Goal: Task Accomplishment & Management: Manage account settings

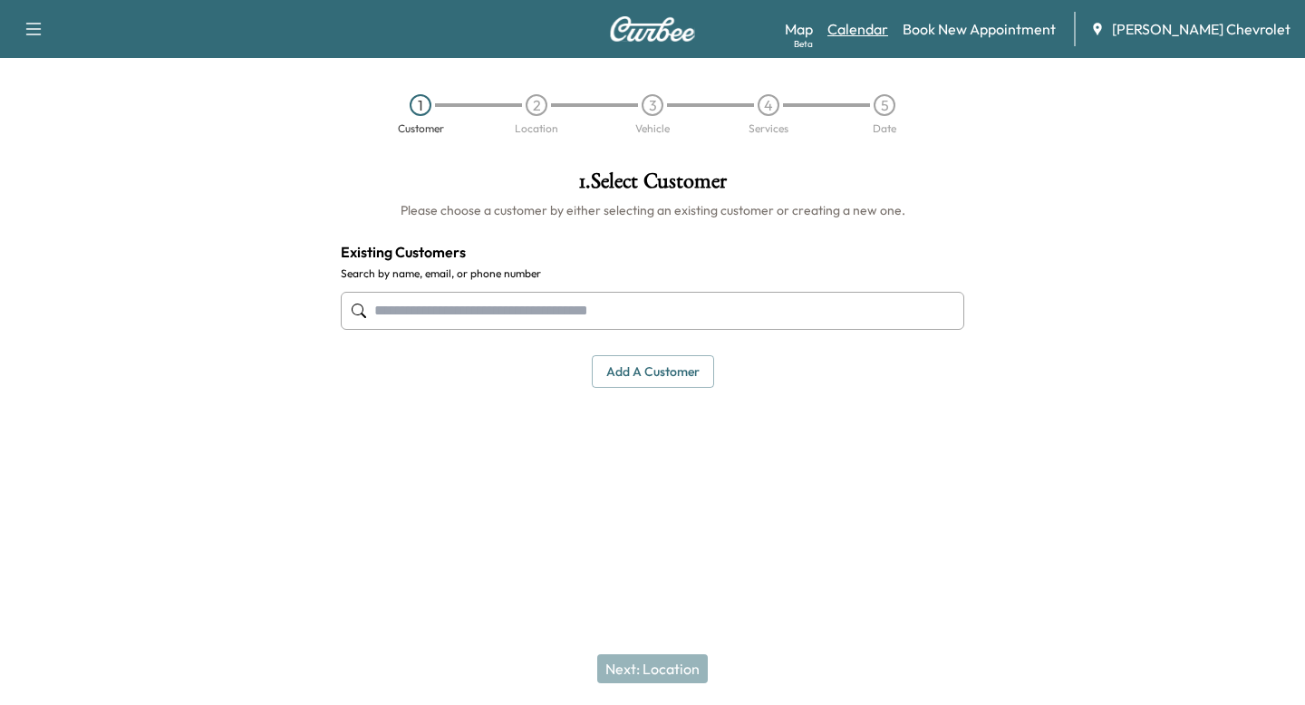
click at [888, 34] on link "Calendar" at bounding box center [858, 29] width 61 height 22
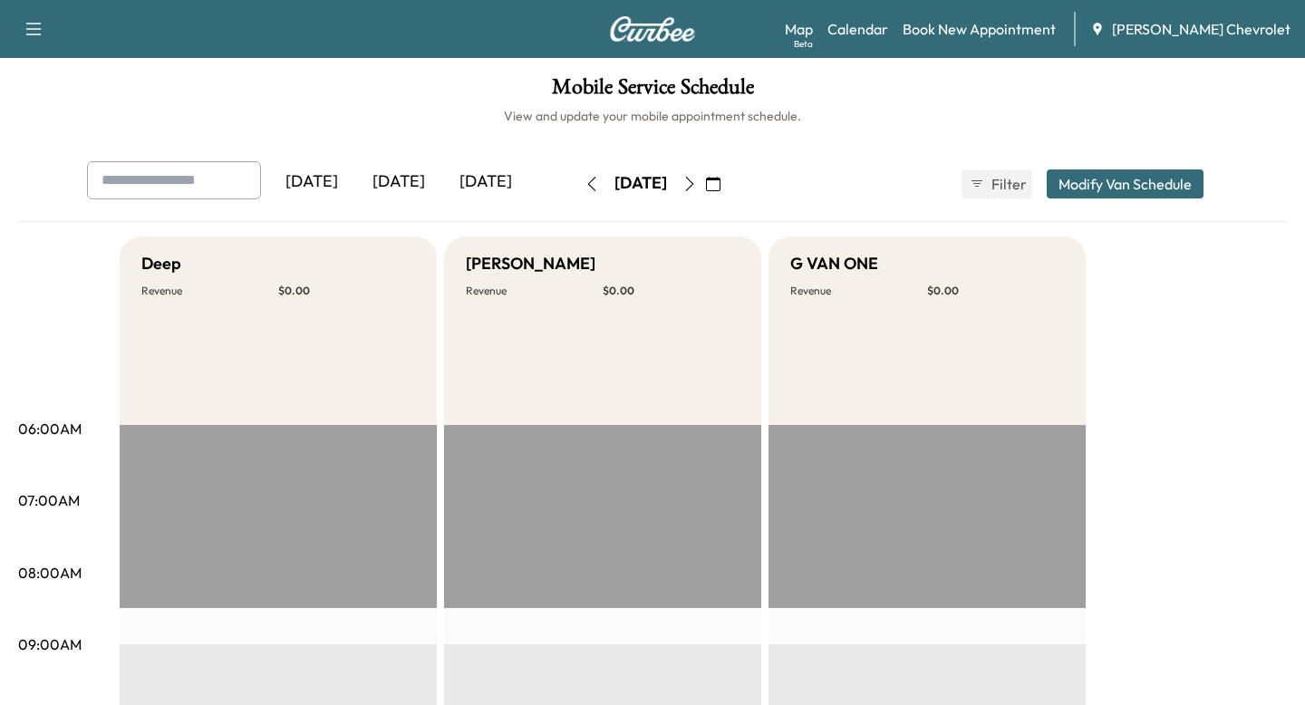
click at [705, 186] on button "button" at bounding box center [689, 184] width 31 height 29
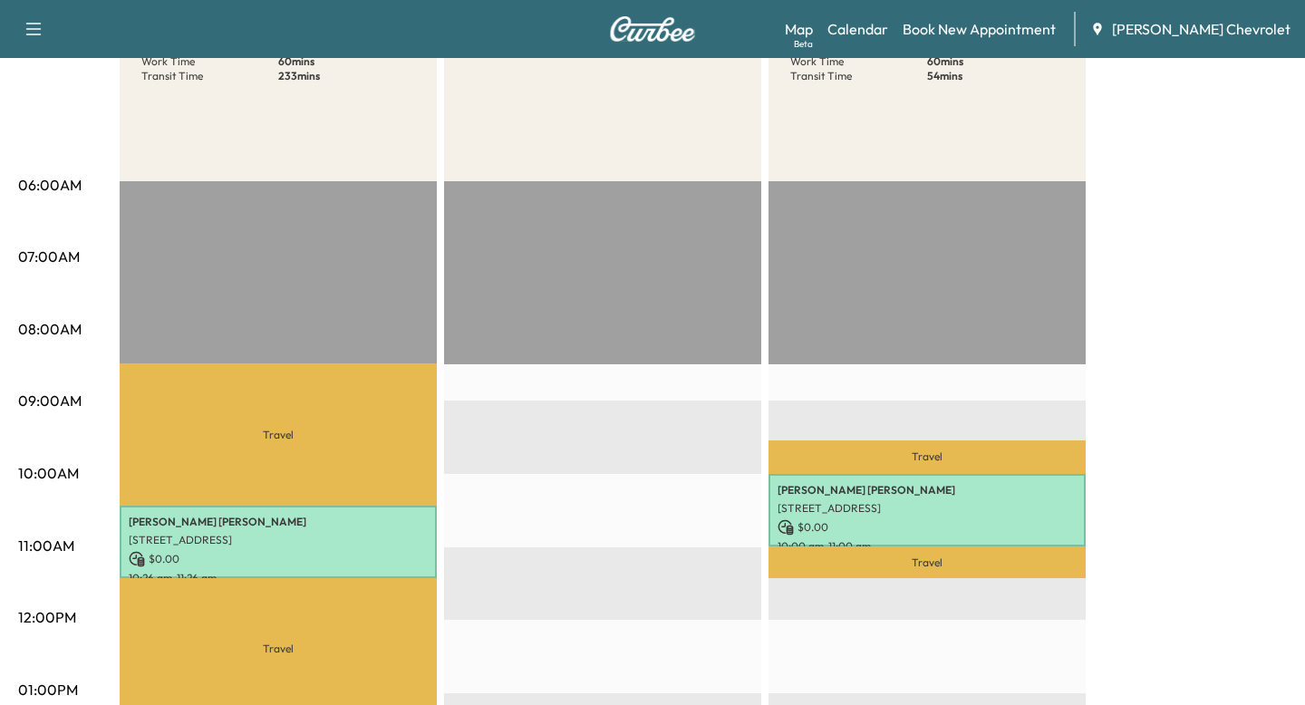
scroll to position [245, 0]
click at [383, 470] on p "Travel" at bounding box center [278, 433] width 317 height 141
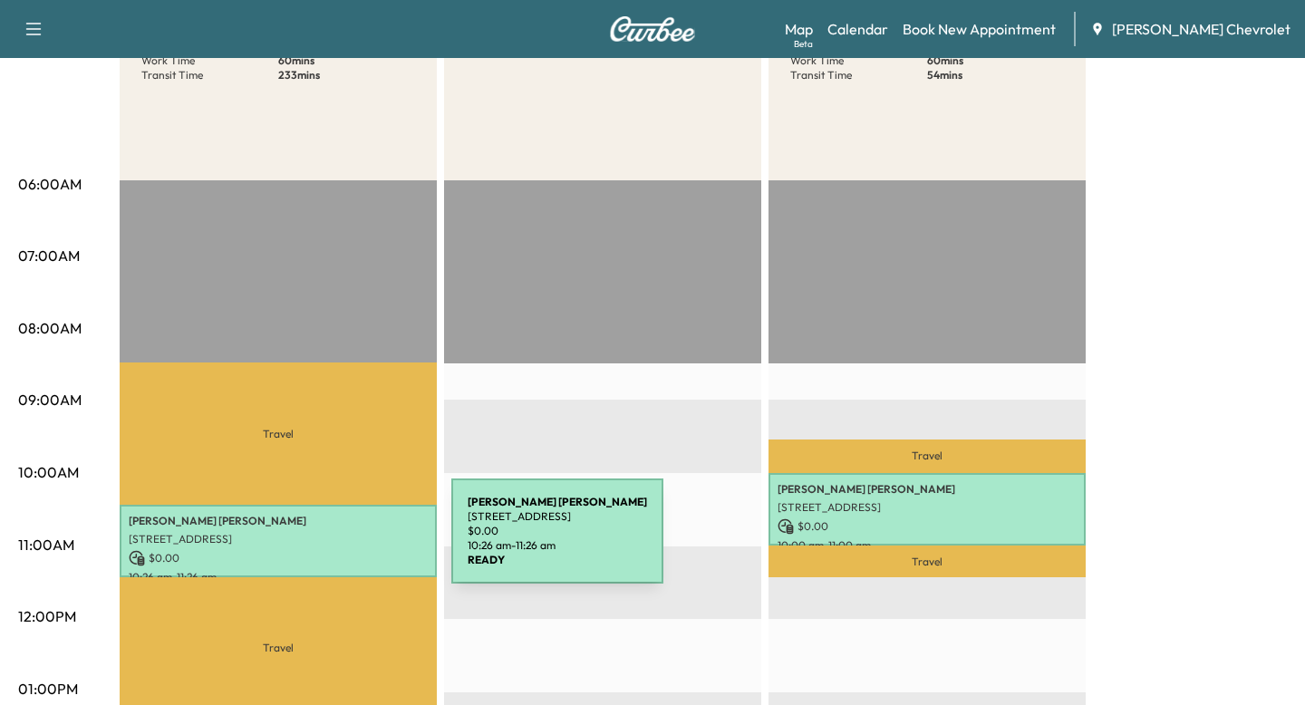
click at [315, 542] on p "[STREET_ADDRESS]" at bounding box center [278, 539] width 299 height 15
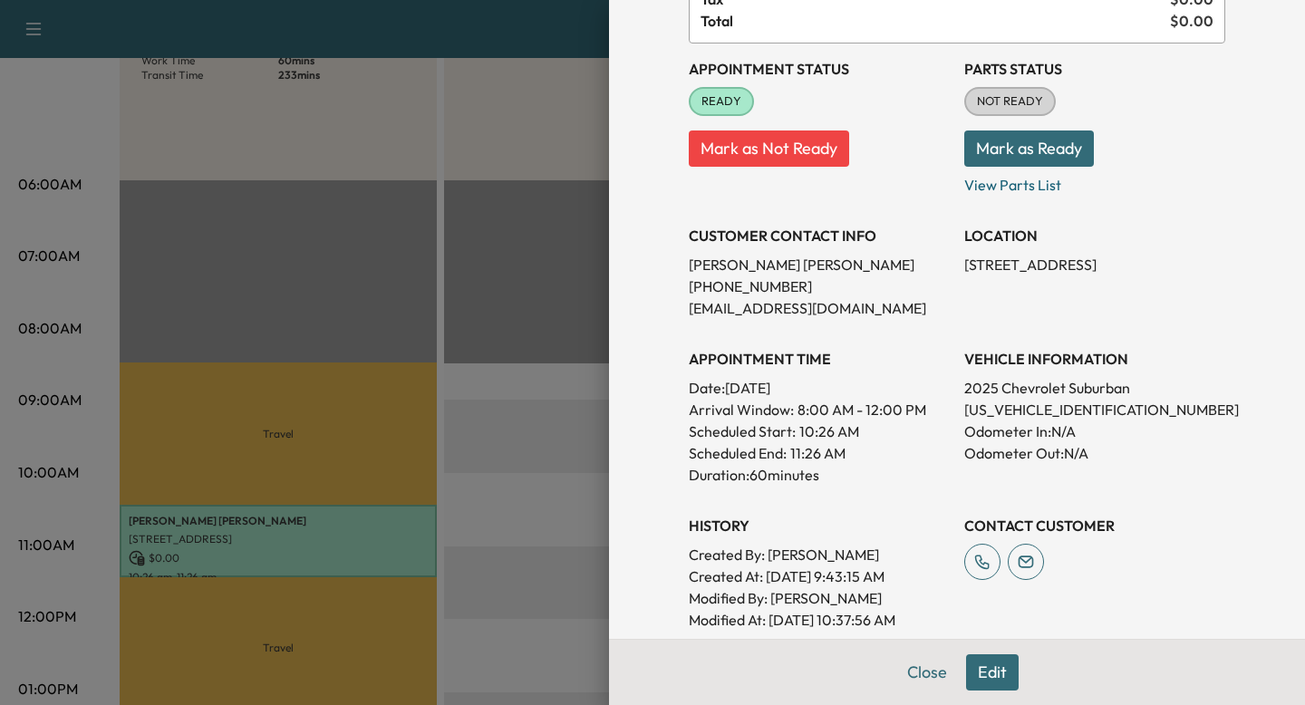
scroll to position [170, 0]
click at [622, 518] on div "Appointment Details Services RECALL - Recall $ 0.00 Tax $ 0.00 Total $ 0.00 App…" at bounding box center [957, 352] width 696 height 705
click at [597, 483] on div at bounding box center [652, 352] width 1305 height 705
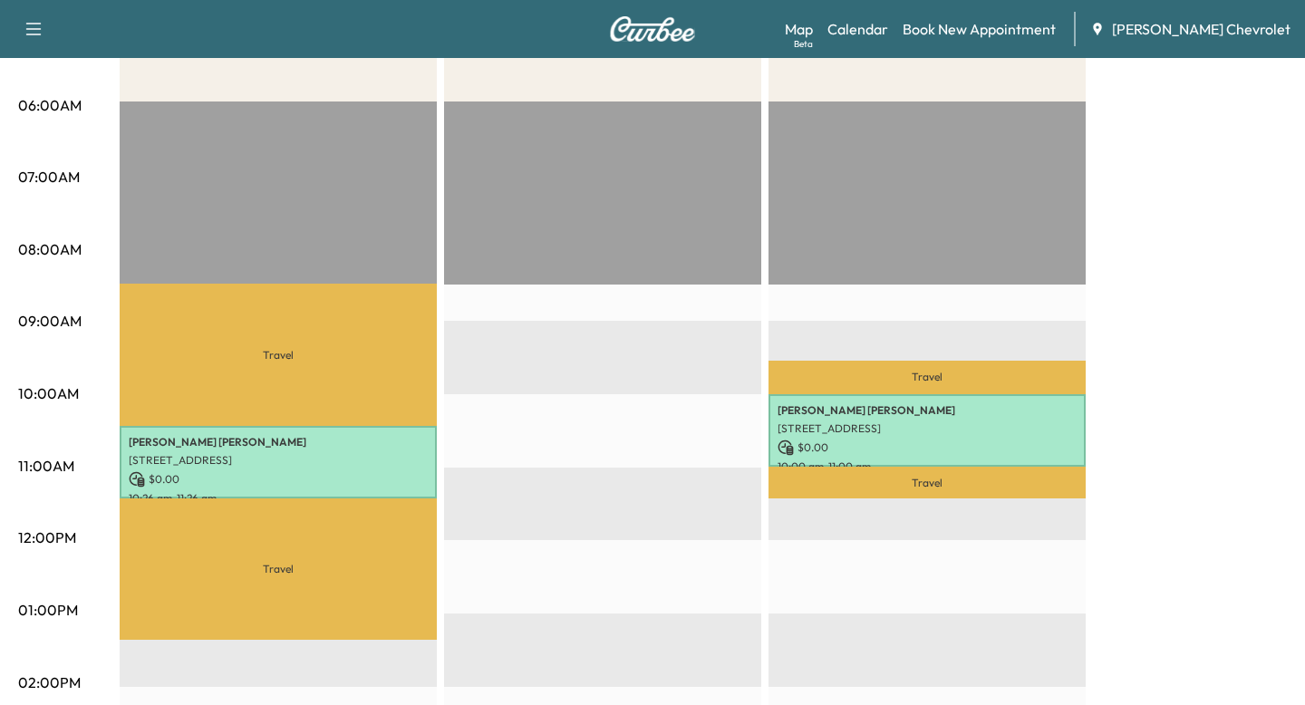
scroll to position [336, 0]
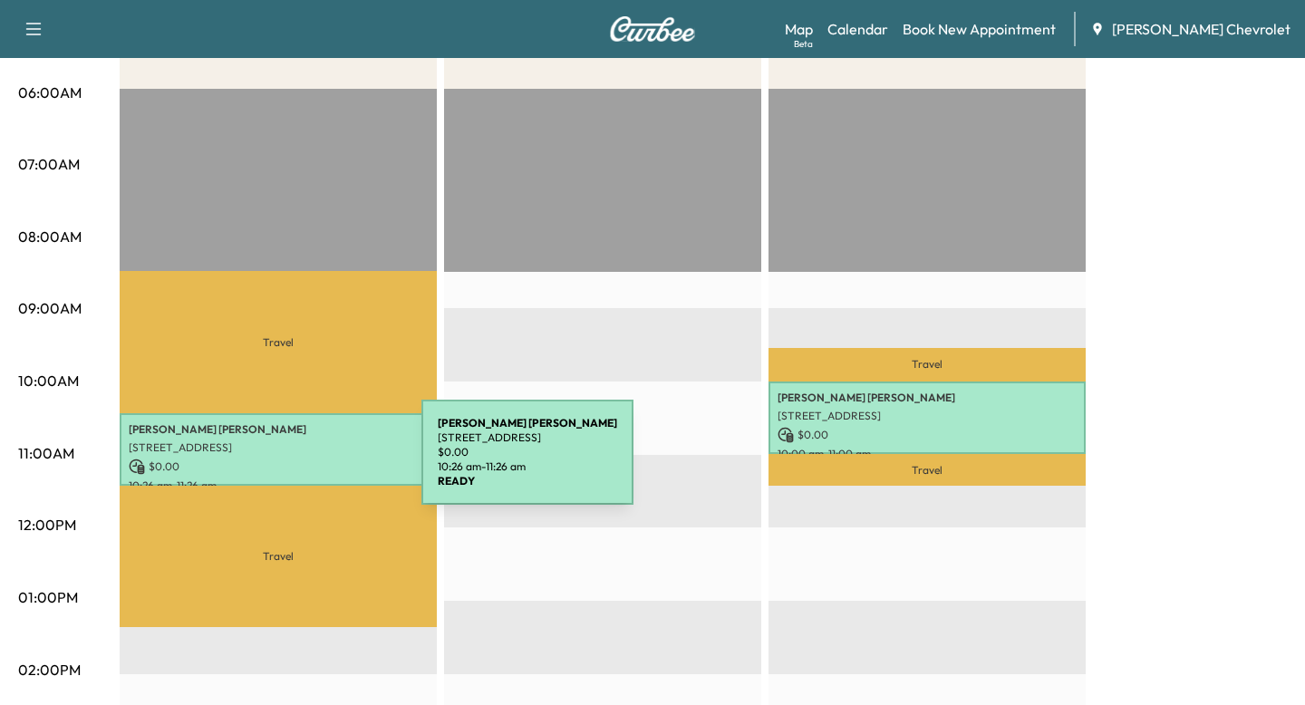
click at [286, 463] on p "$ 0.00" at bounding box center [278, 467] width 299 height 16
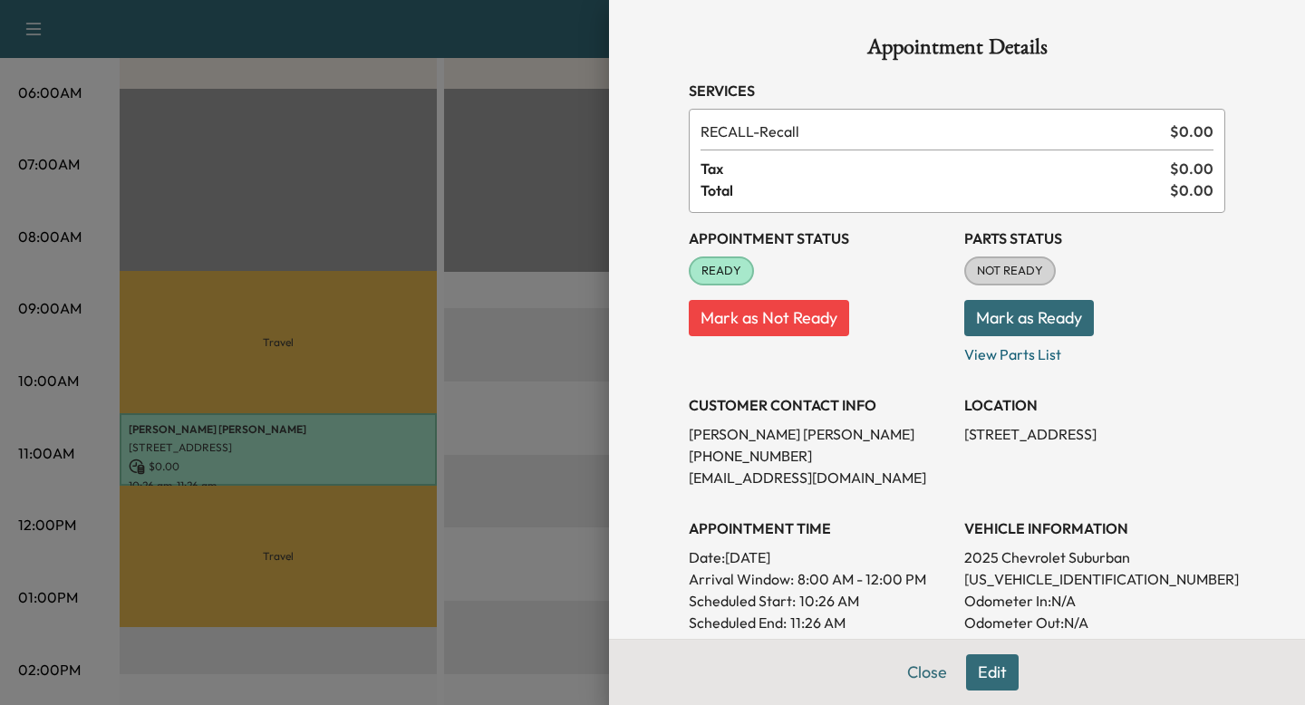
click at [362, 382] on div at bounding box center [652, 352] width 1305 height 705
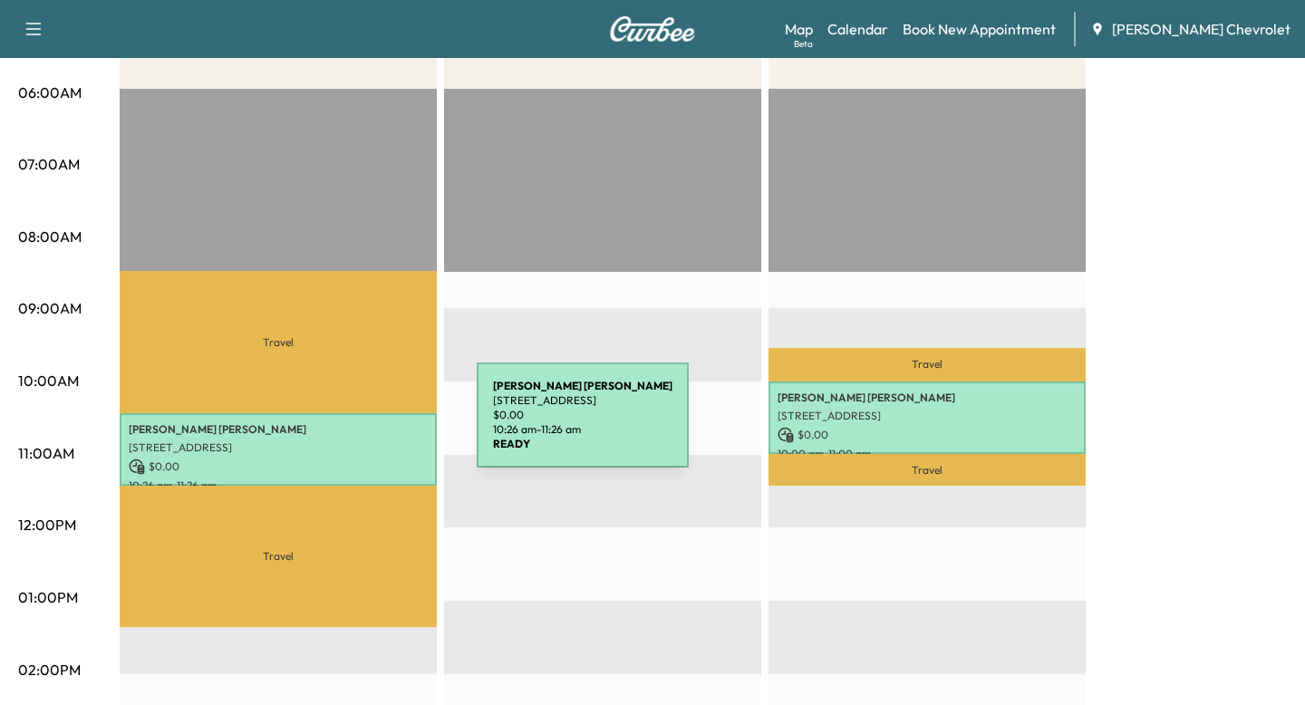
click at [341, 426] on p "[PERSON_NAME]" at bounding box center [278, 429] width 299 height 15
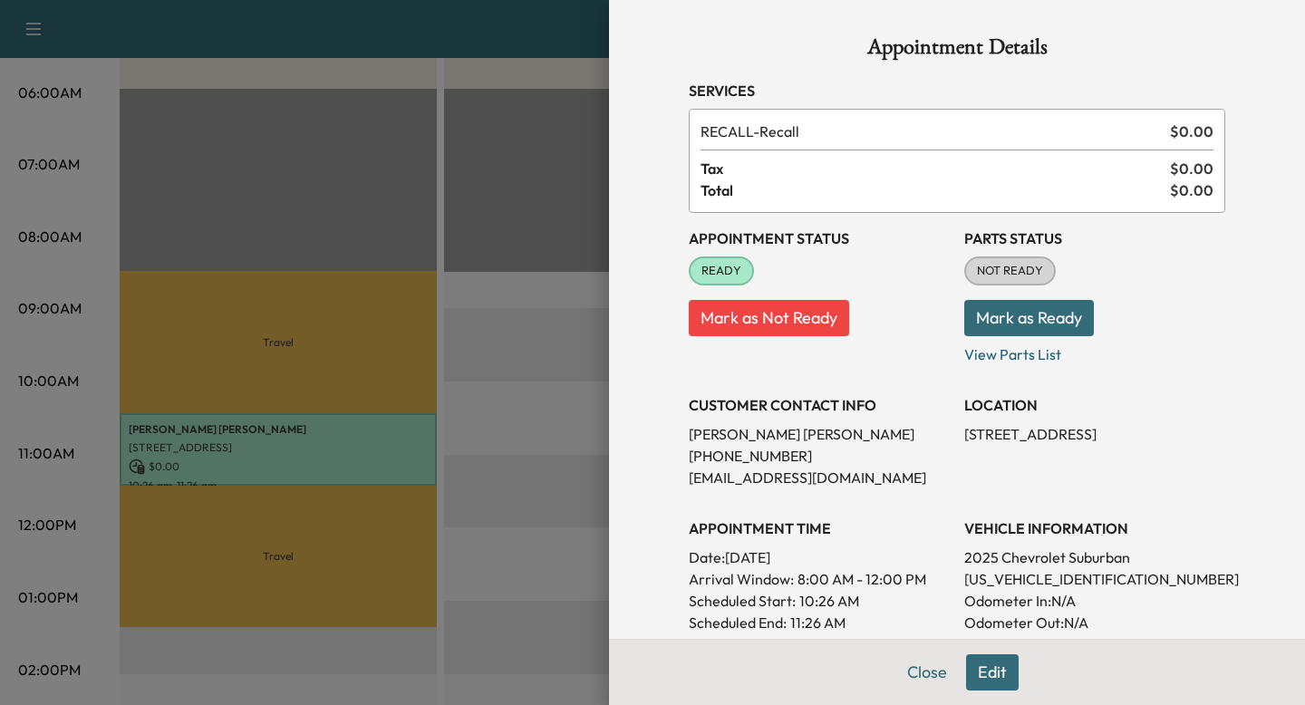
click at [363, 380] on div at bounding box center [652, 352] width 1305 height 705
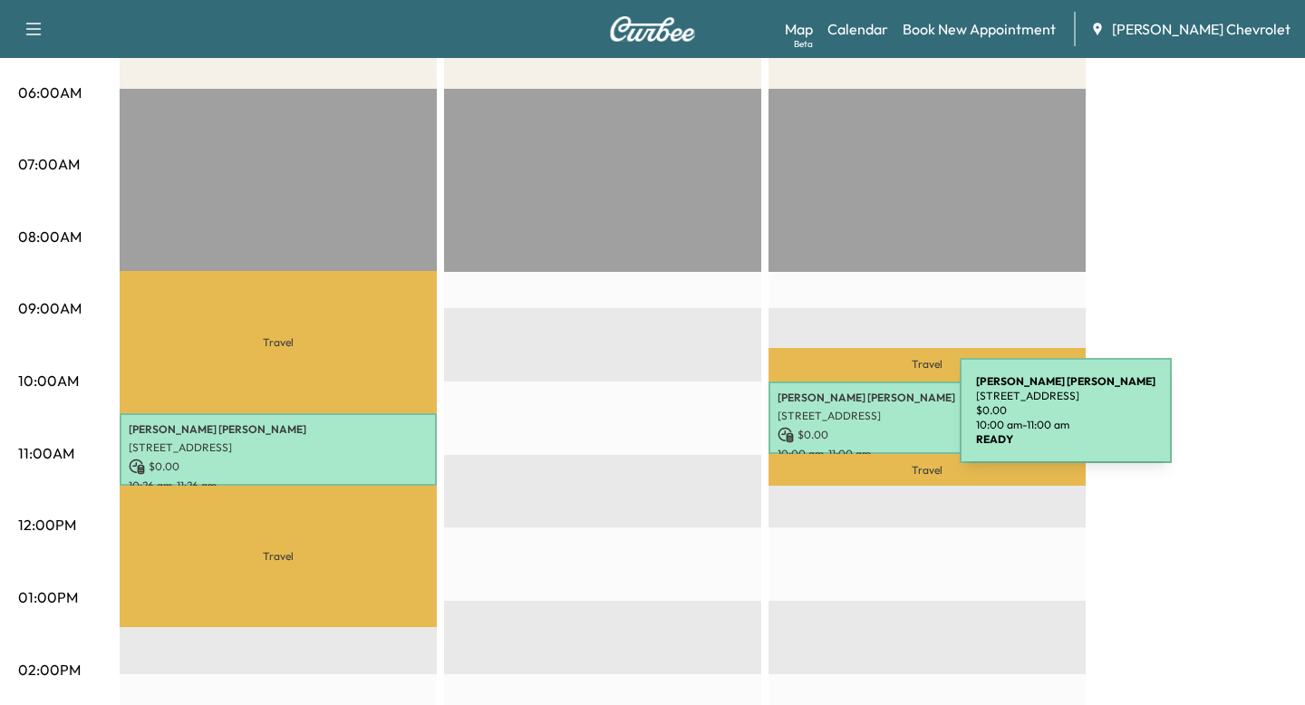
click at [824, 421] on p "[STREET_ADDRESS]" at bounding box center [927, 416] width 299 height 15
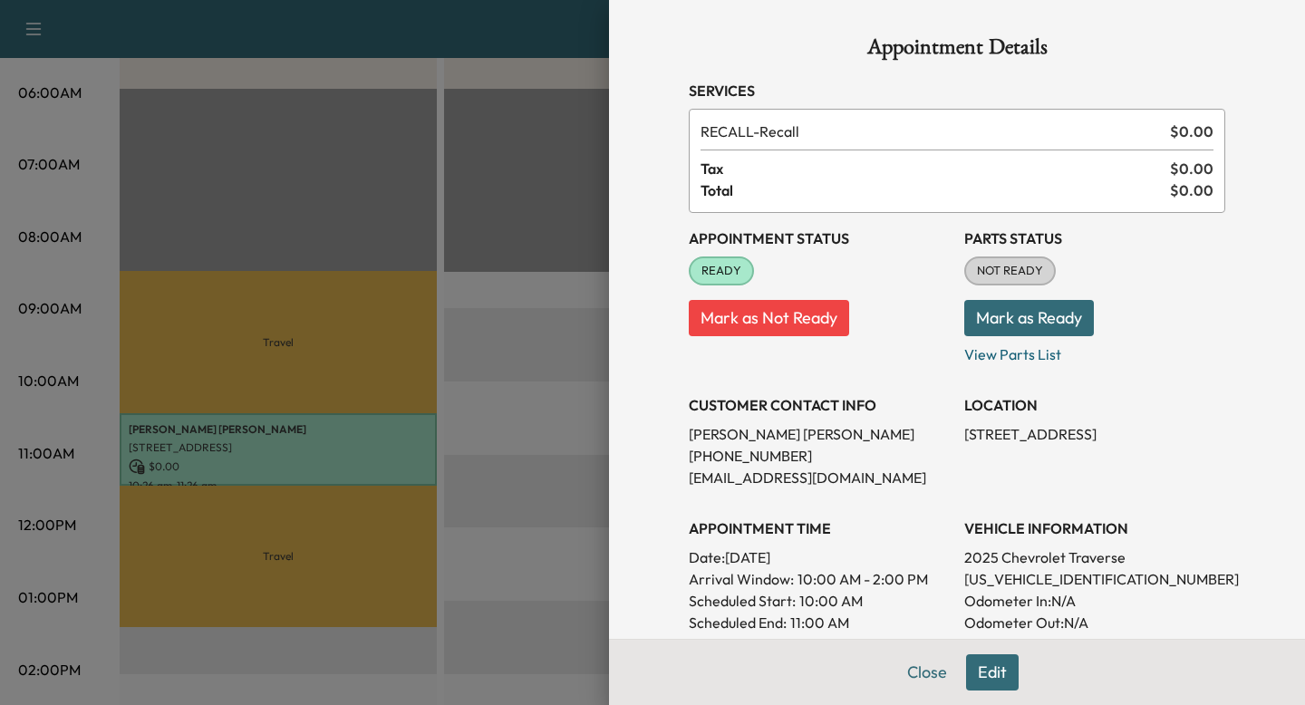
click at [598, 391] on div at bounding box center [652, 352] width 1305 height 705
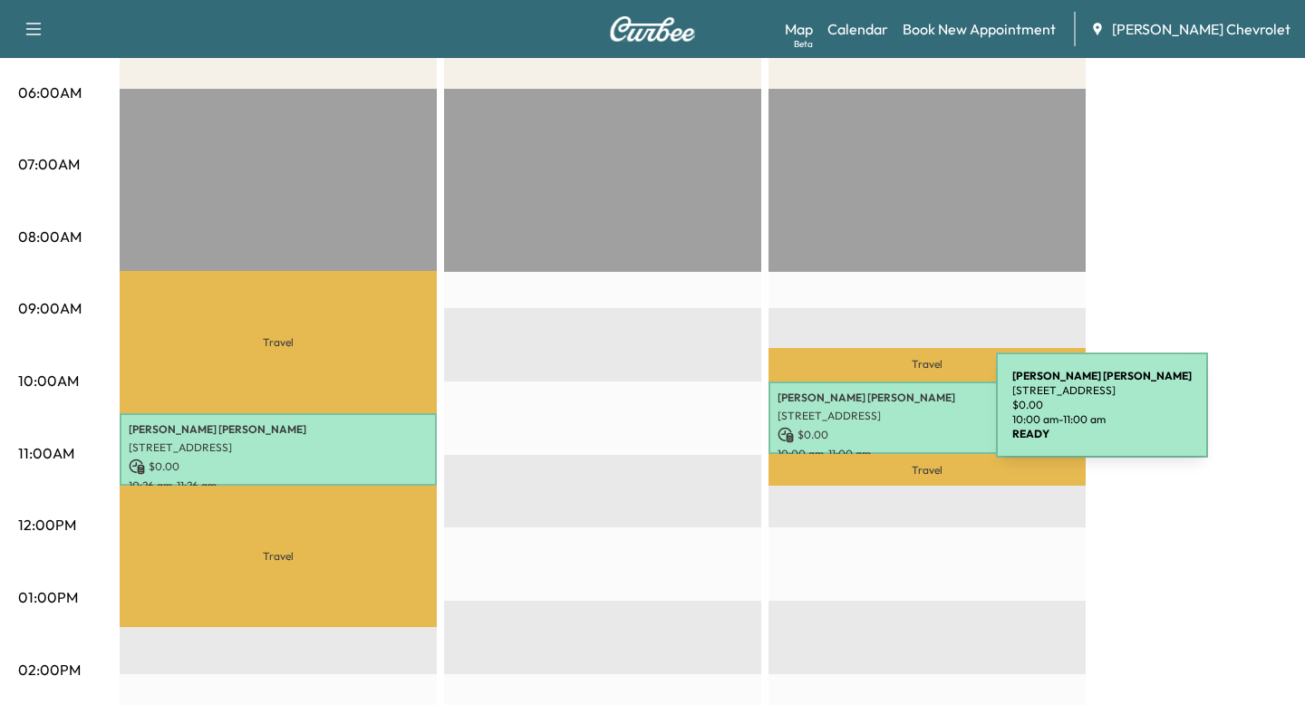
click at [860, 429] on p "$ 0.00" at bounding box center [927, 435] width 299 height 16
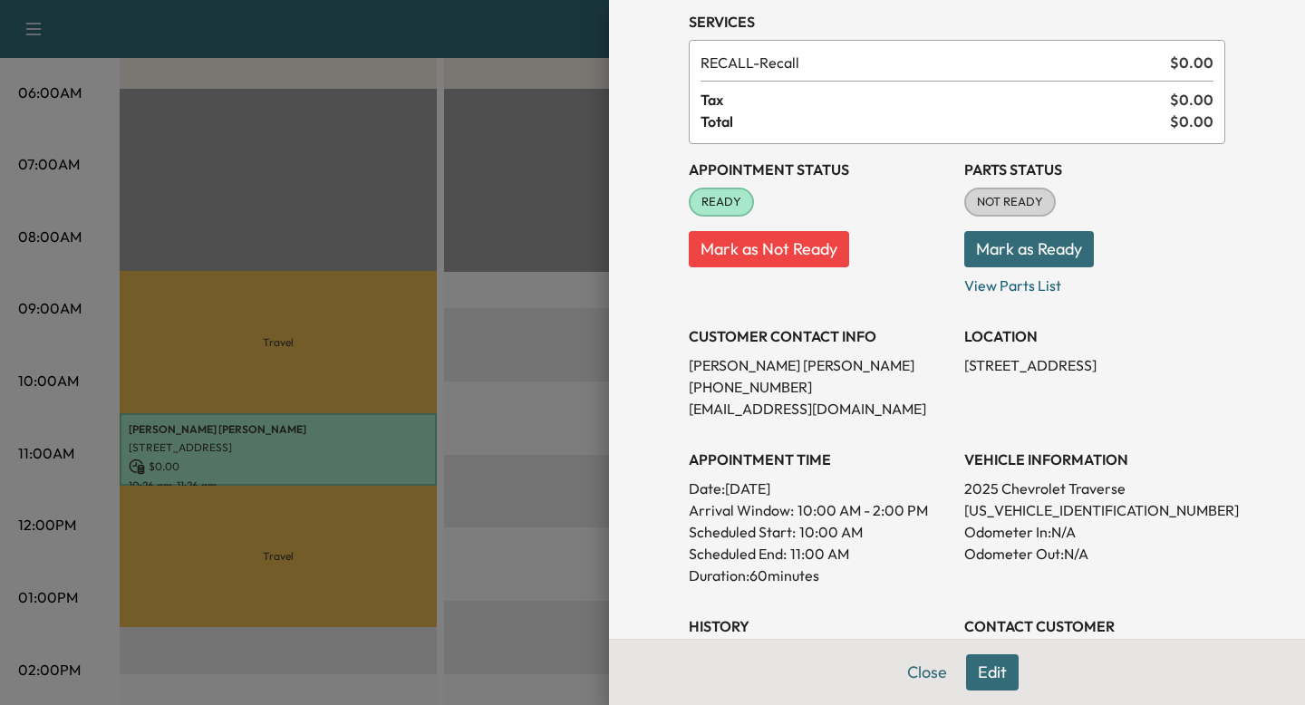
scroll to position [73, 0]
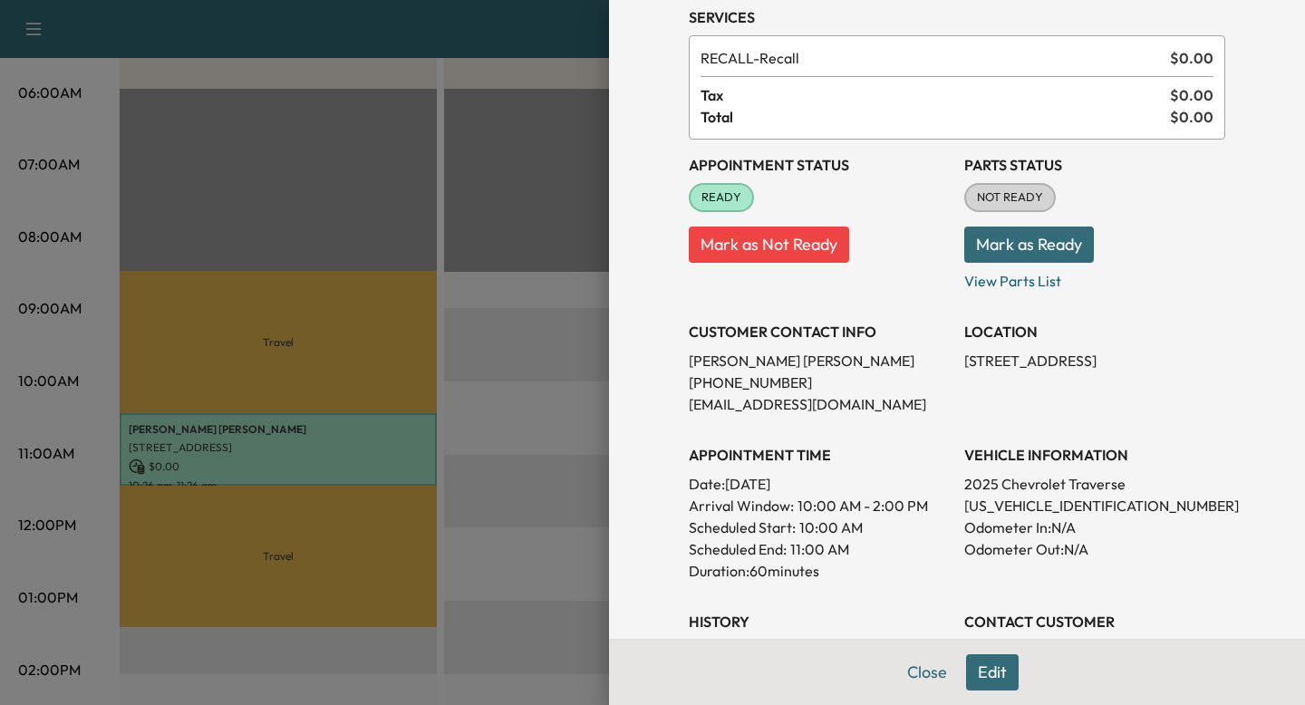
click at [573, 414] on div at bounding box center [652, 352] width 1305 height 705
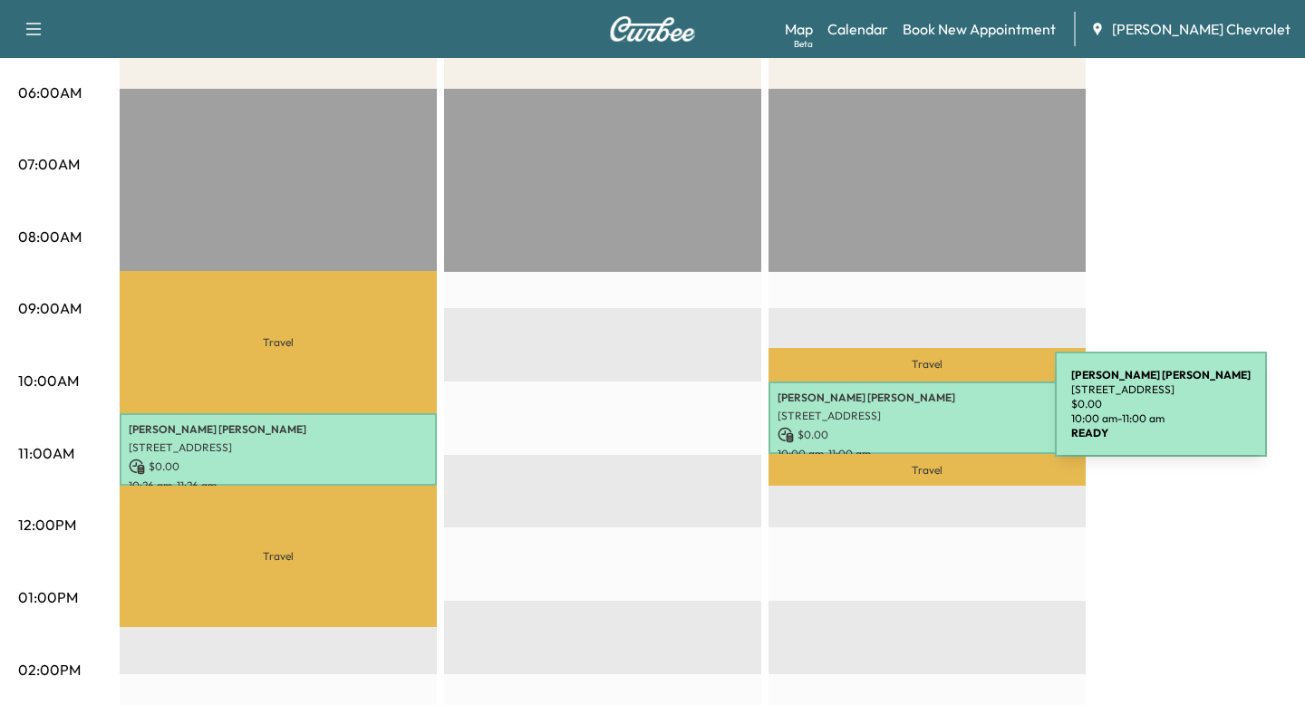
click at [919, 415] on p "[STREET_ADDRESS]" at bounding box center [927, 416] width 299 height 15
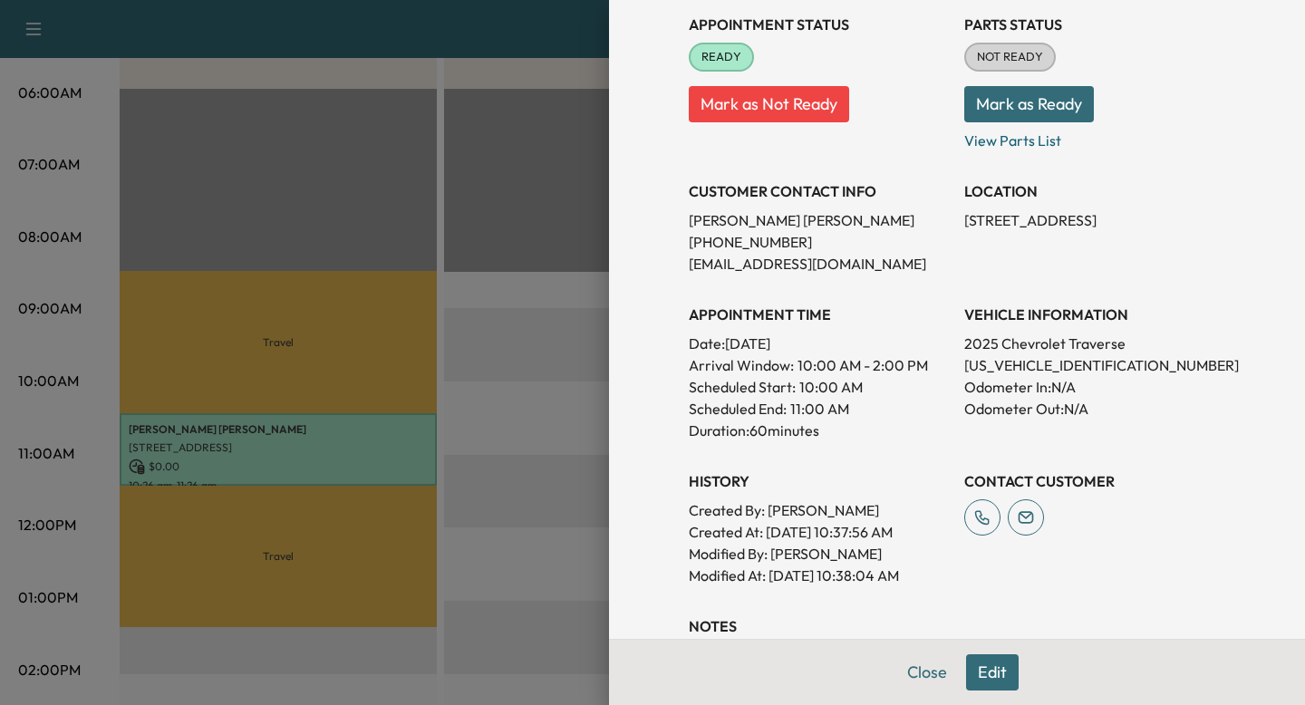
scroll to position [200, 0]
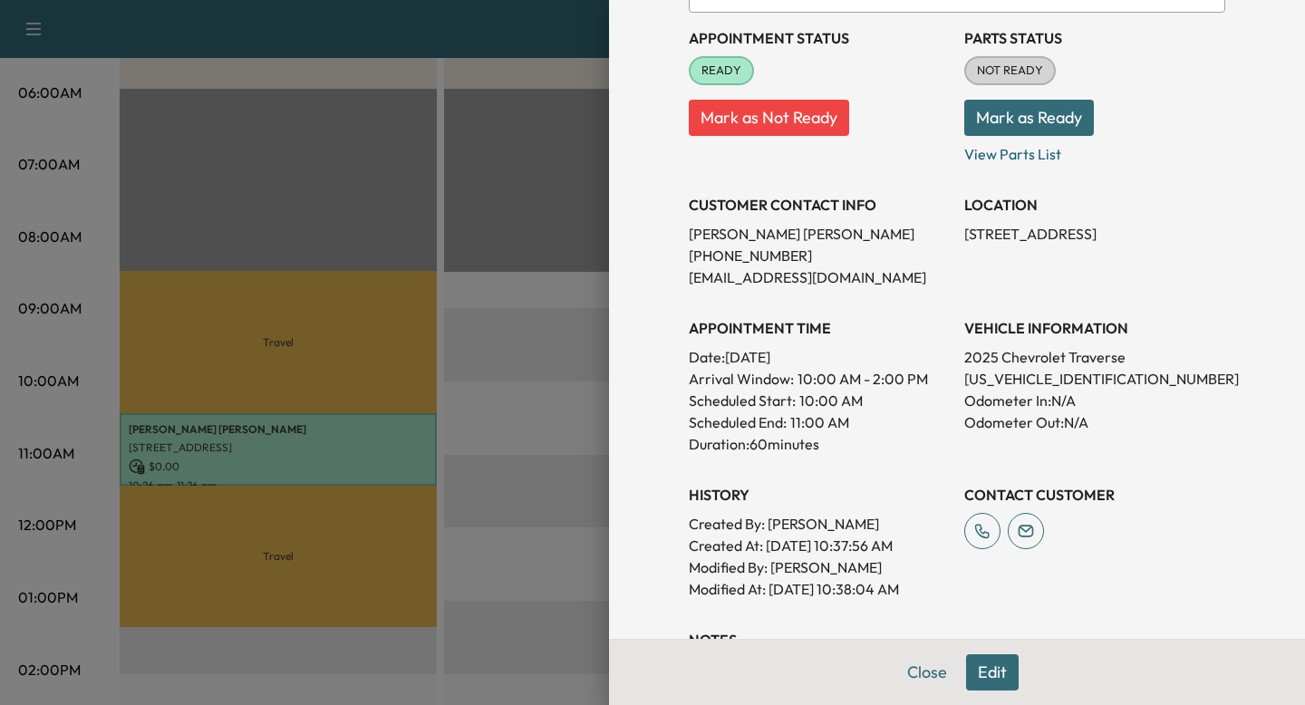
click at [571, 438] on div at bounding box center [652, 352] width 1305 height 705
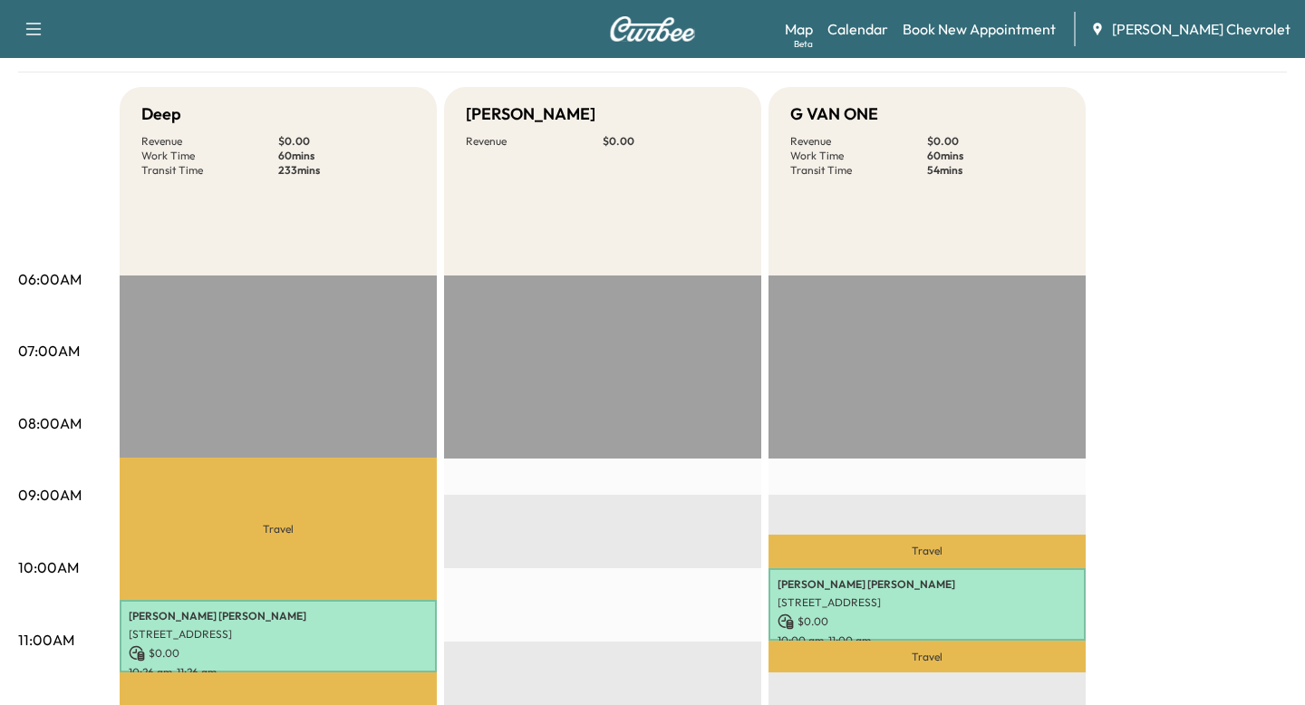
scroll to position [111, 0]
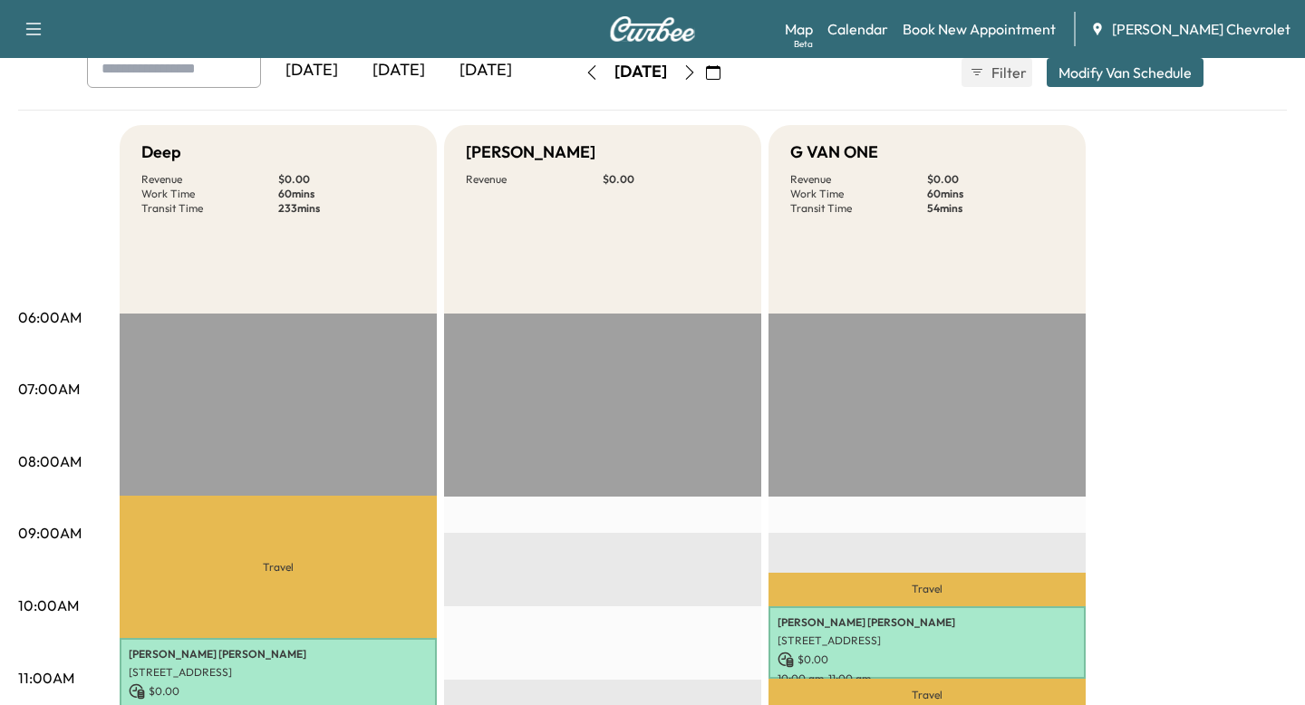
click at [332, 176] on p "$ 0.00" at bounding box center [346, 179] width 137 height 15
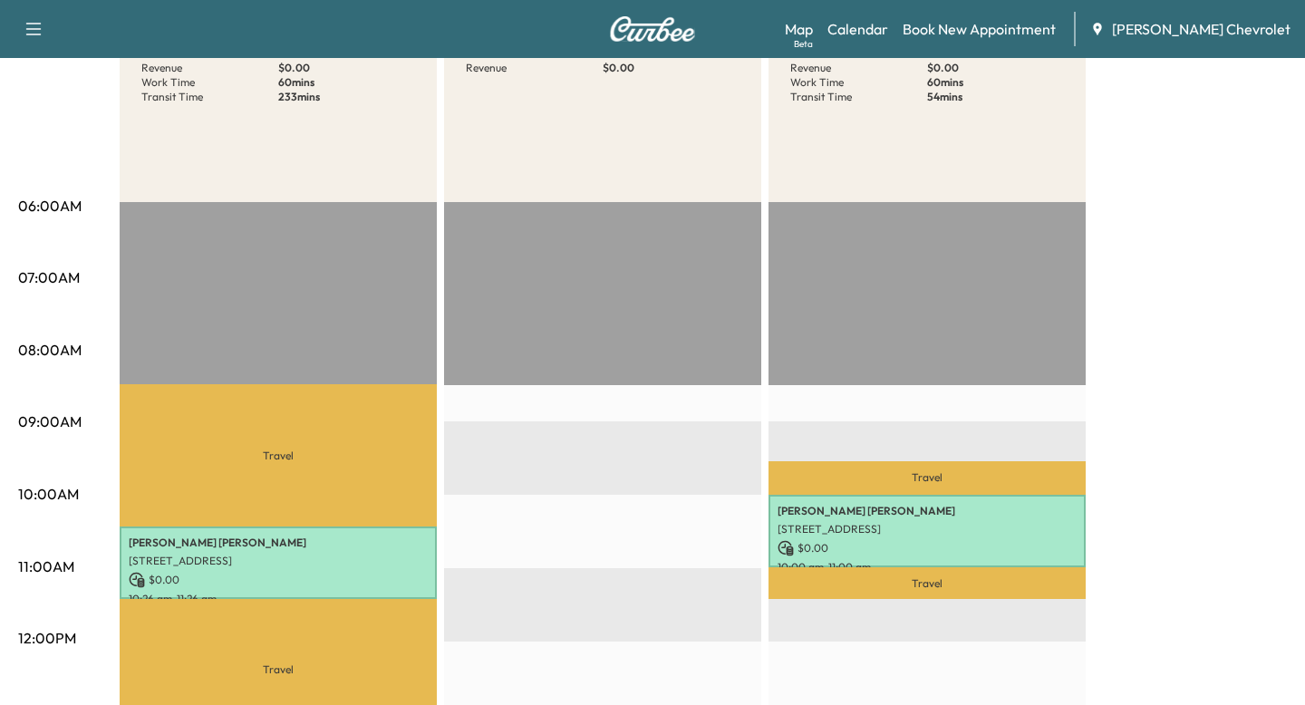
scroll to position [229, 0]
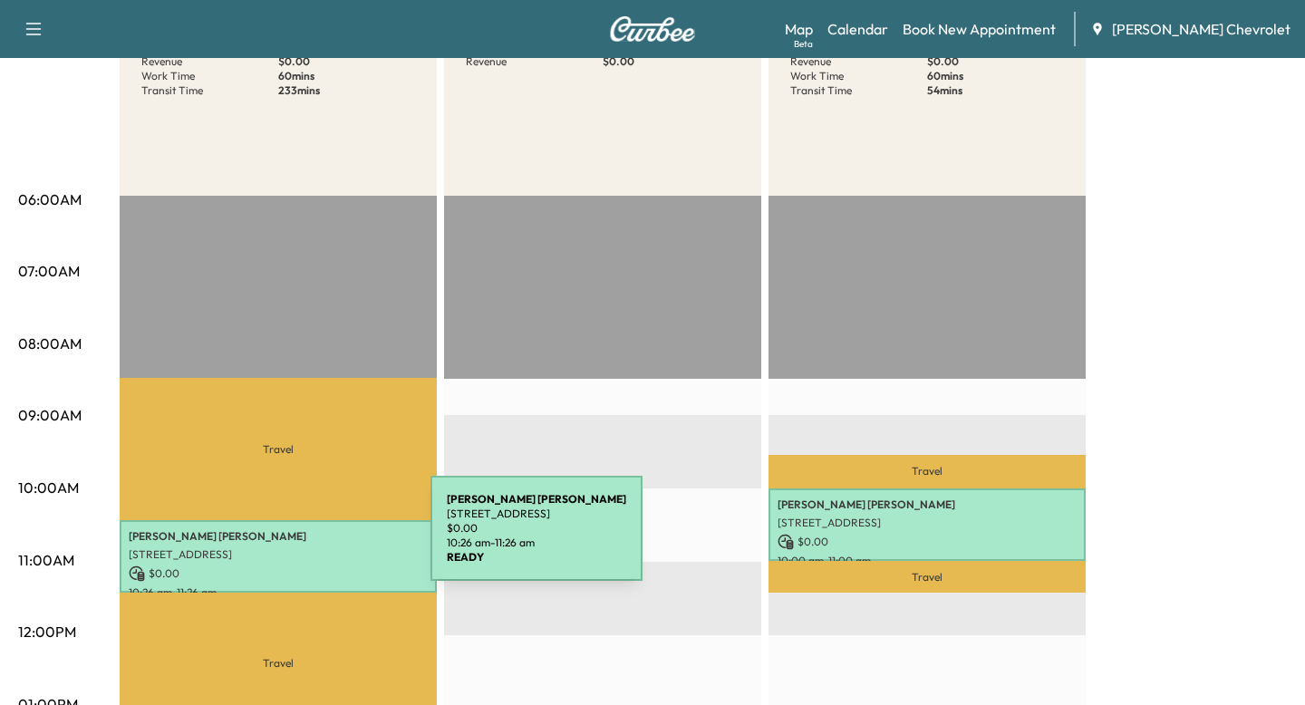
click at [295, 539] on p "[PERSON_NAME]" at bounding box center [278, 536] width 299 height 15
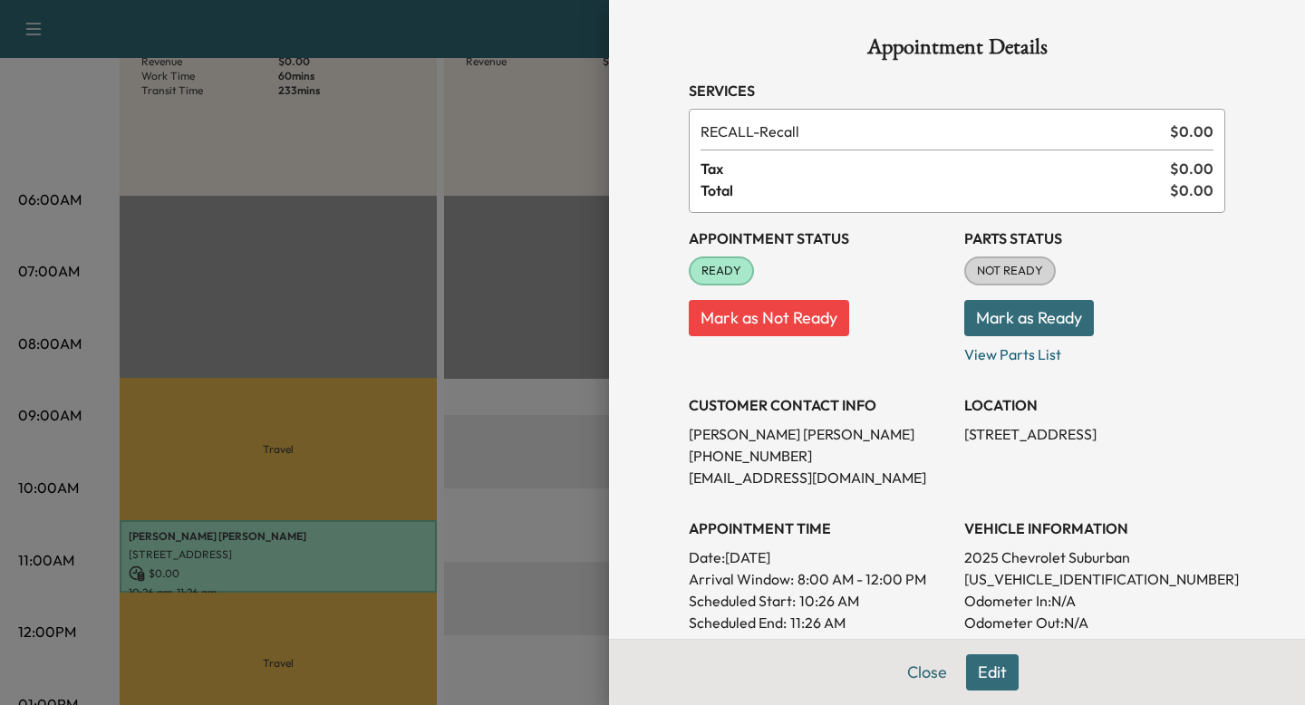
click at [383, 401] on div at bounding box center [652, 352] width 1305 height 705
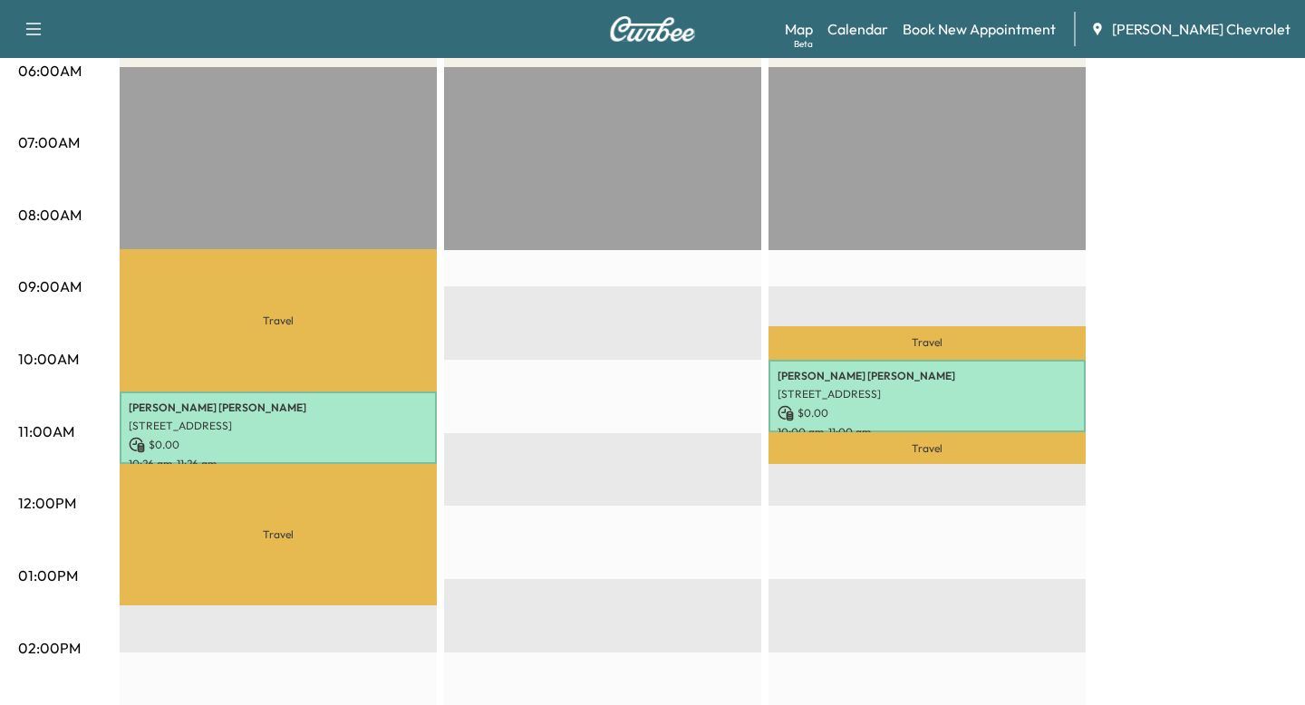
scroll to position [369, 0]
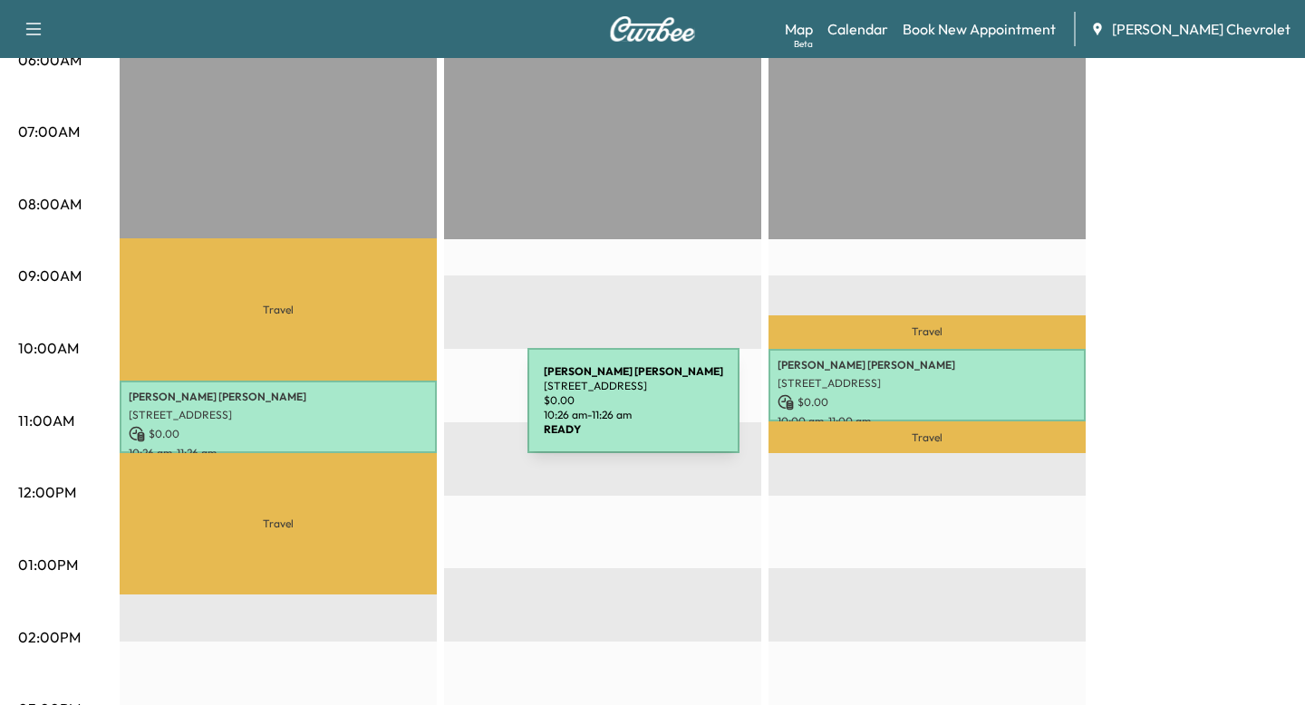
click at [392, 412] on p "[STREET_ADDRESS]" at bounding box center [278, 415] width 299 height 15
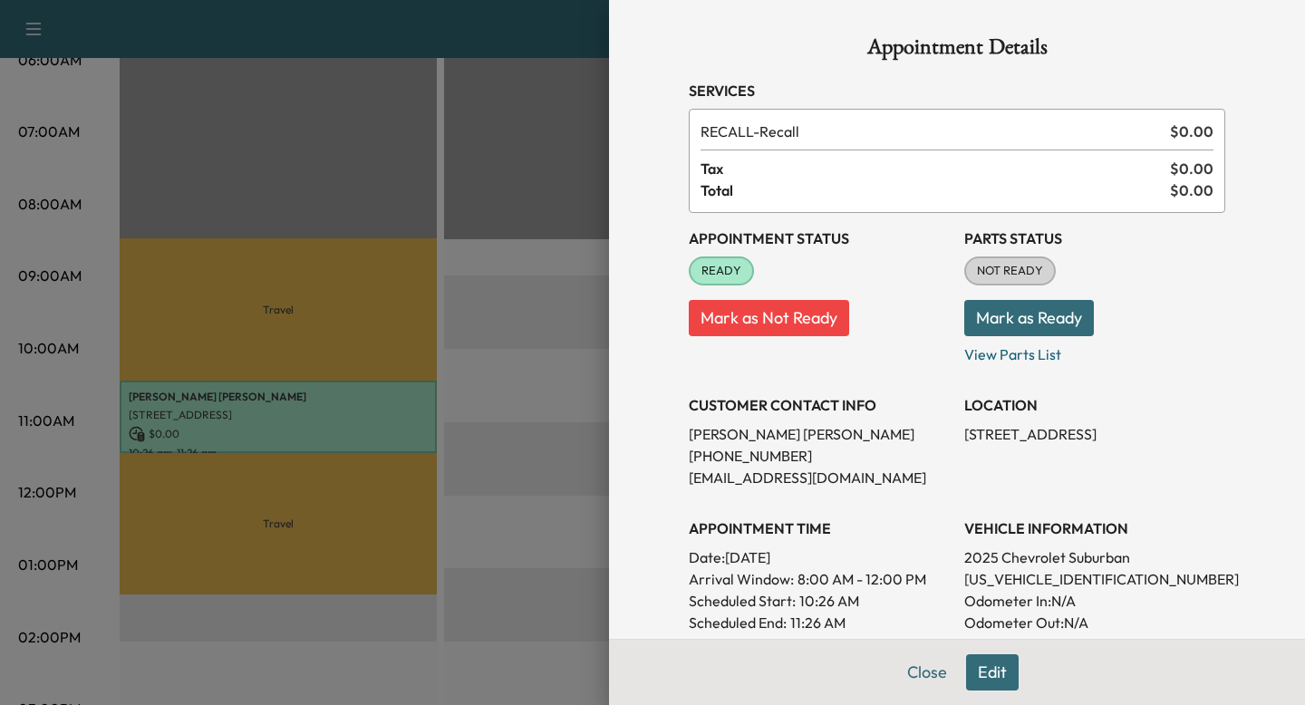
click at [556, 420] on div at bounding box center [652, 352] width 1305 height 705
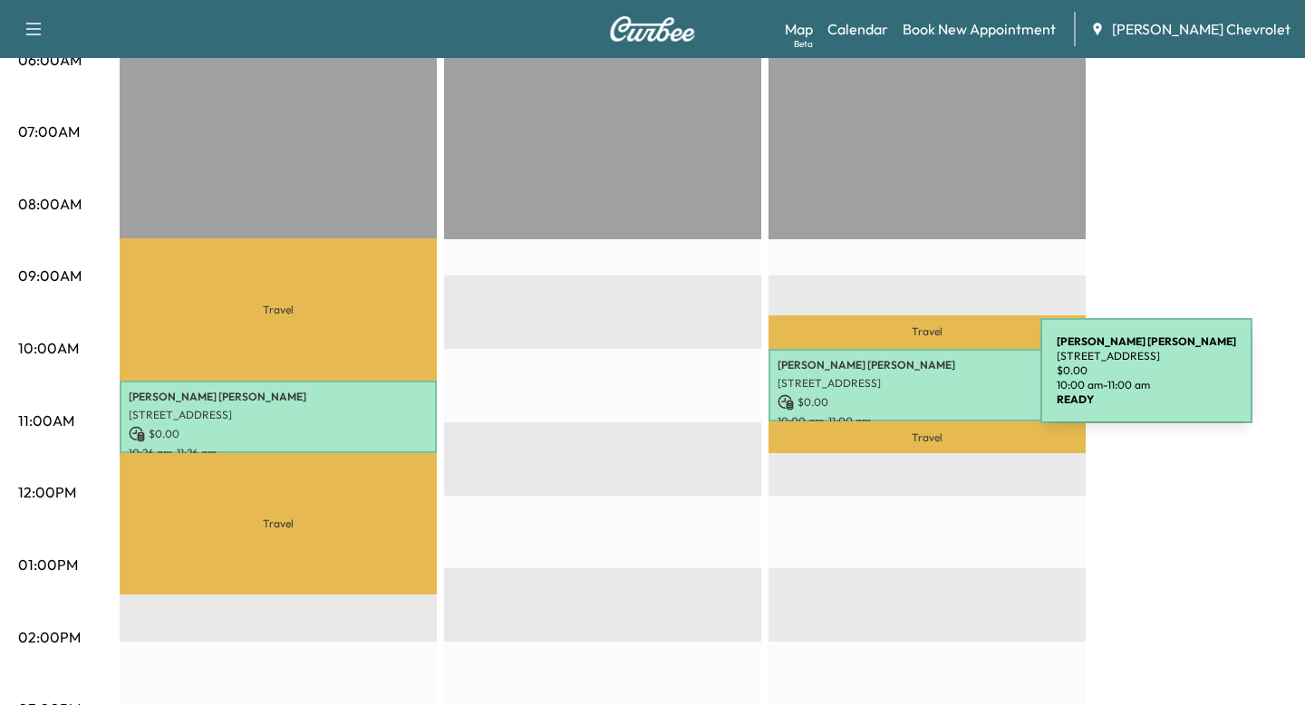
click at [905, 383] on p "[STREET_ADDRESS]" at bounding box center [927, 383] width 299 height 15
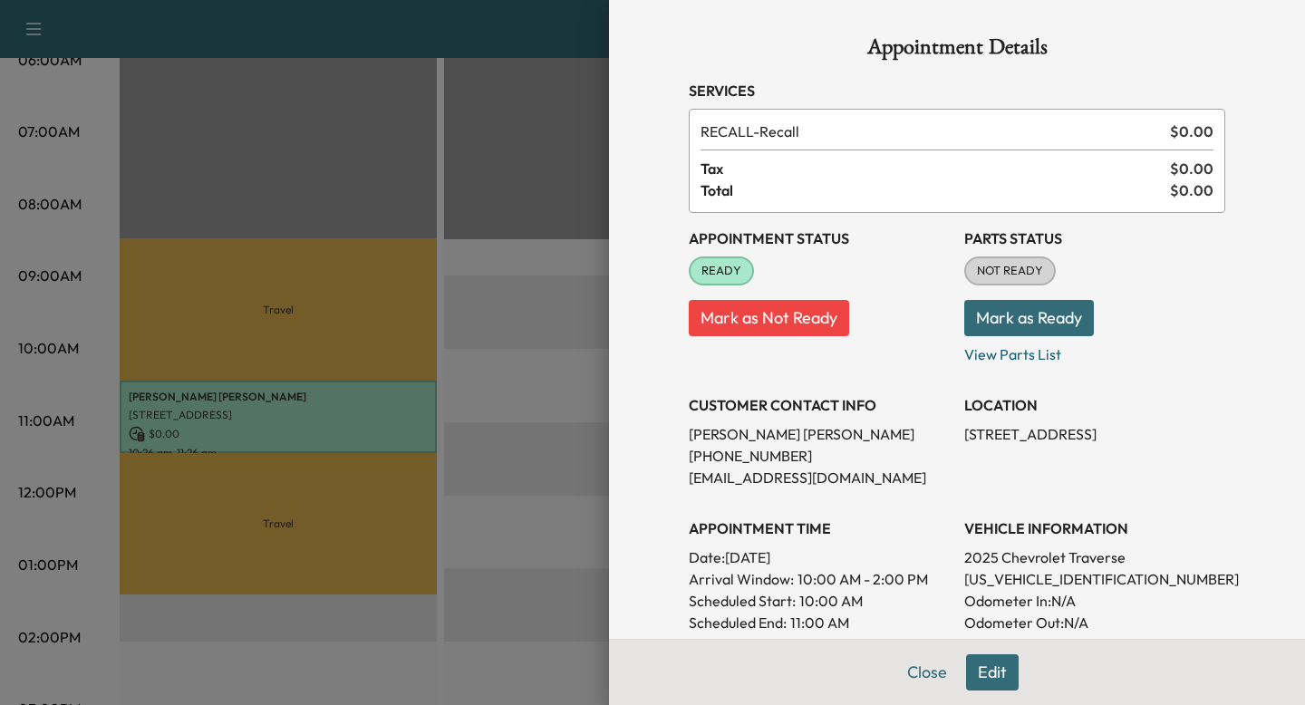
click at [518, 373] on div at bounding box center [652, 352] width 1305 height 705
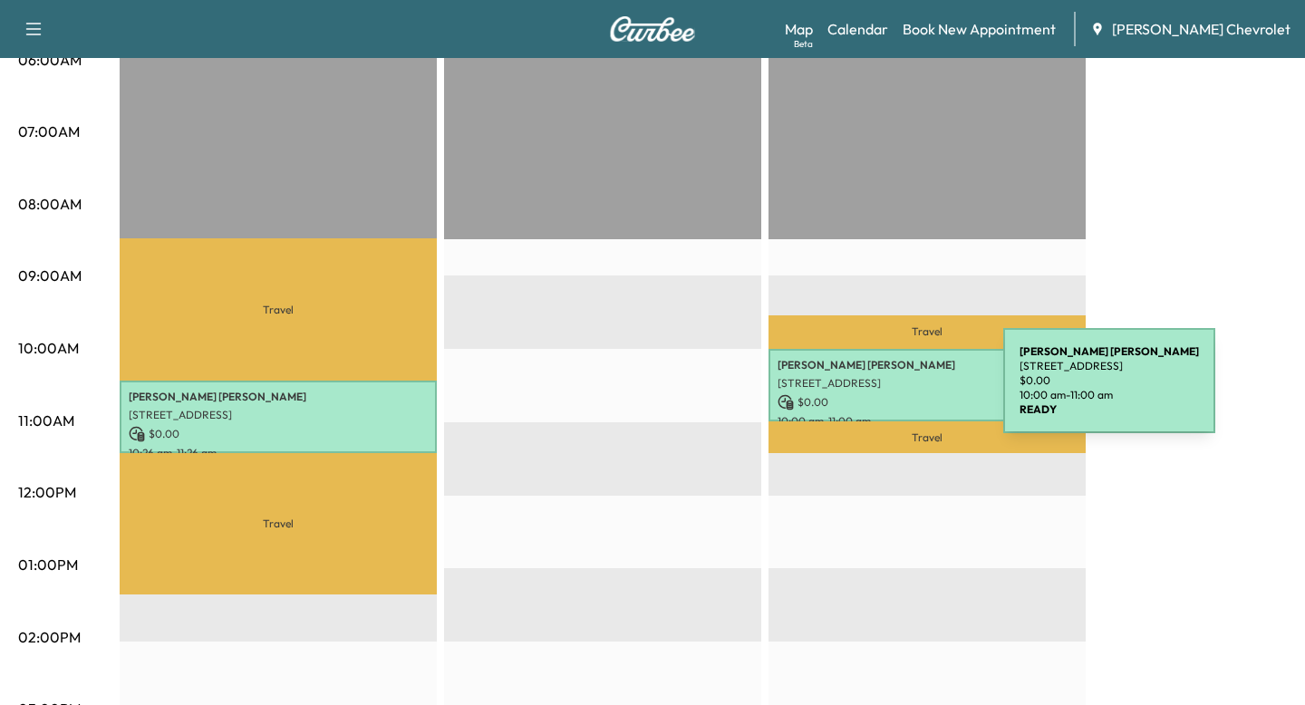
click at [867, 392] on div "[PERSON_NAME] [STREET_ADDRESS] $ 0.00 10:00 am - 11:00 am" at bounding box center [927, 385] width 317 height 73
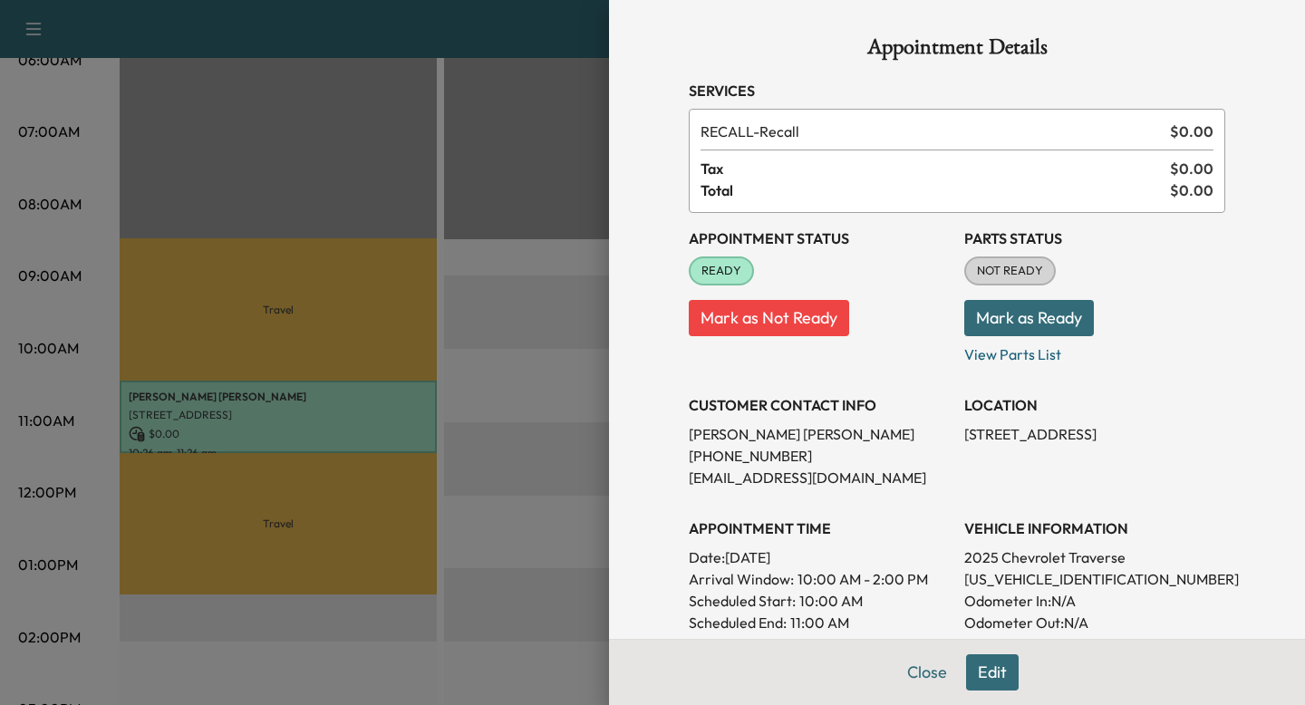
click at [488, 380] on div at bounding box center [652, 352] width 1305 height 705
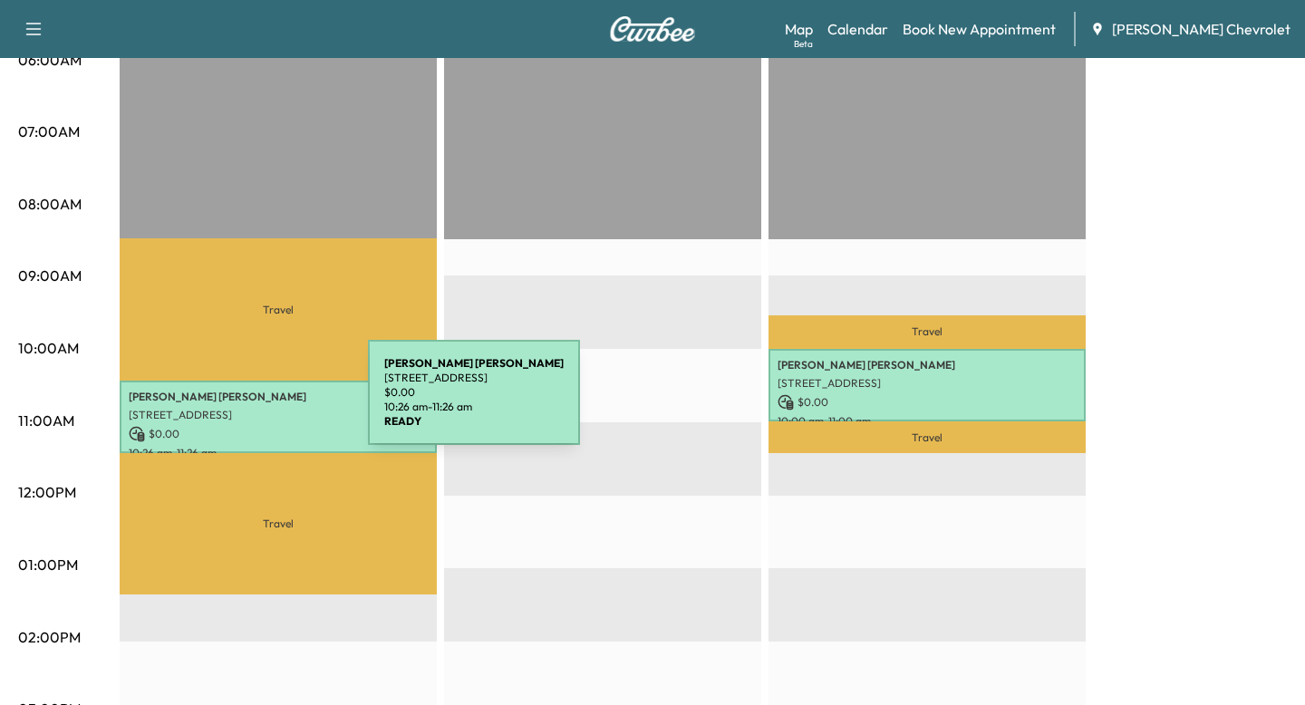
click at [232, 403] on p "[PERSON_NAME]" at bounding box center [278, 397] width 299 height 15
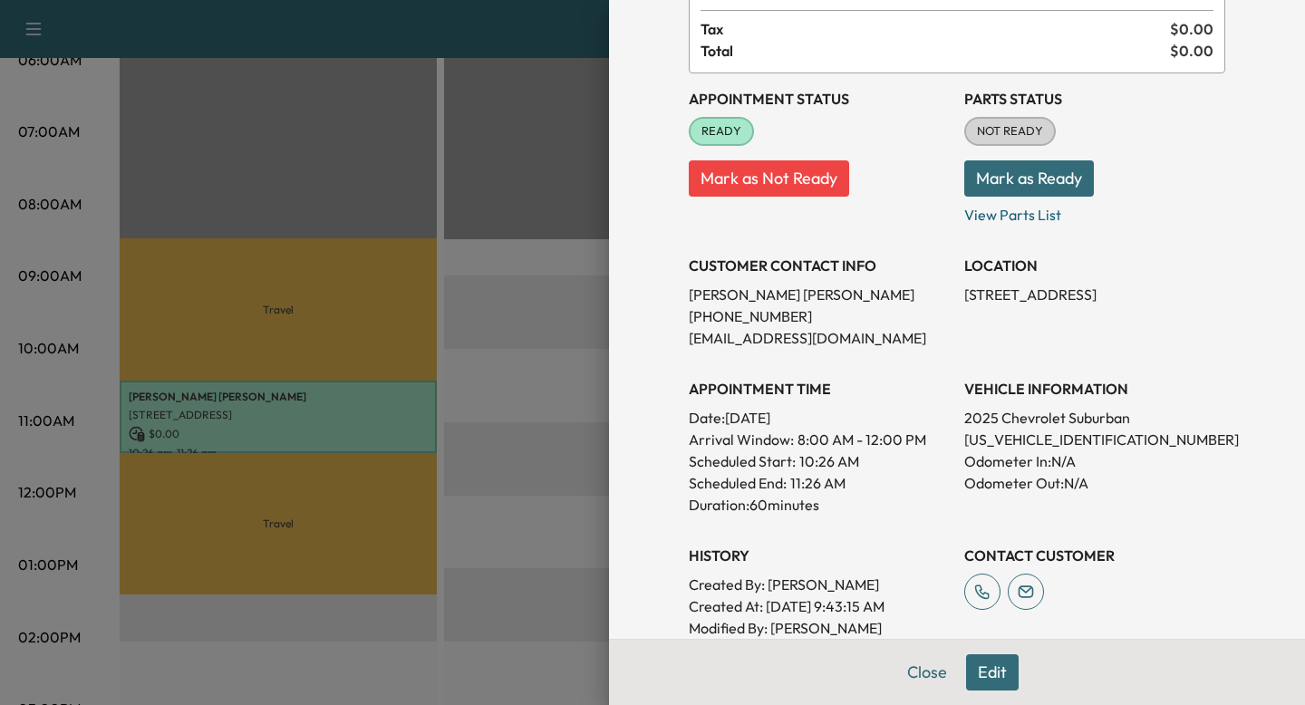
scroll to position [155, 0]
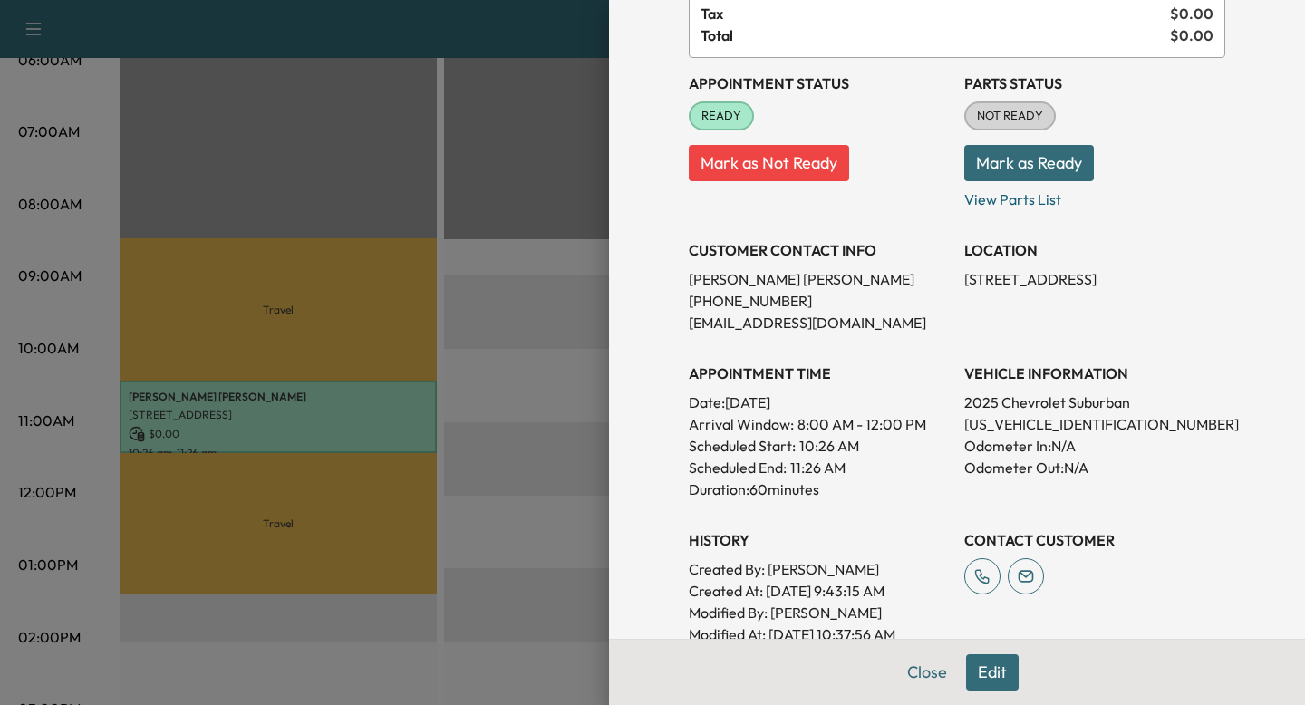
click at [474, 433] on div at bounding box center [652, 352] width 1305 height 705
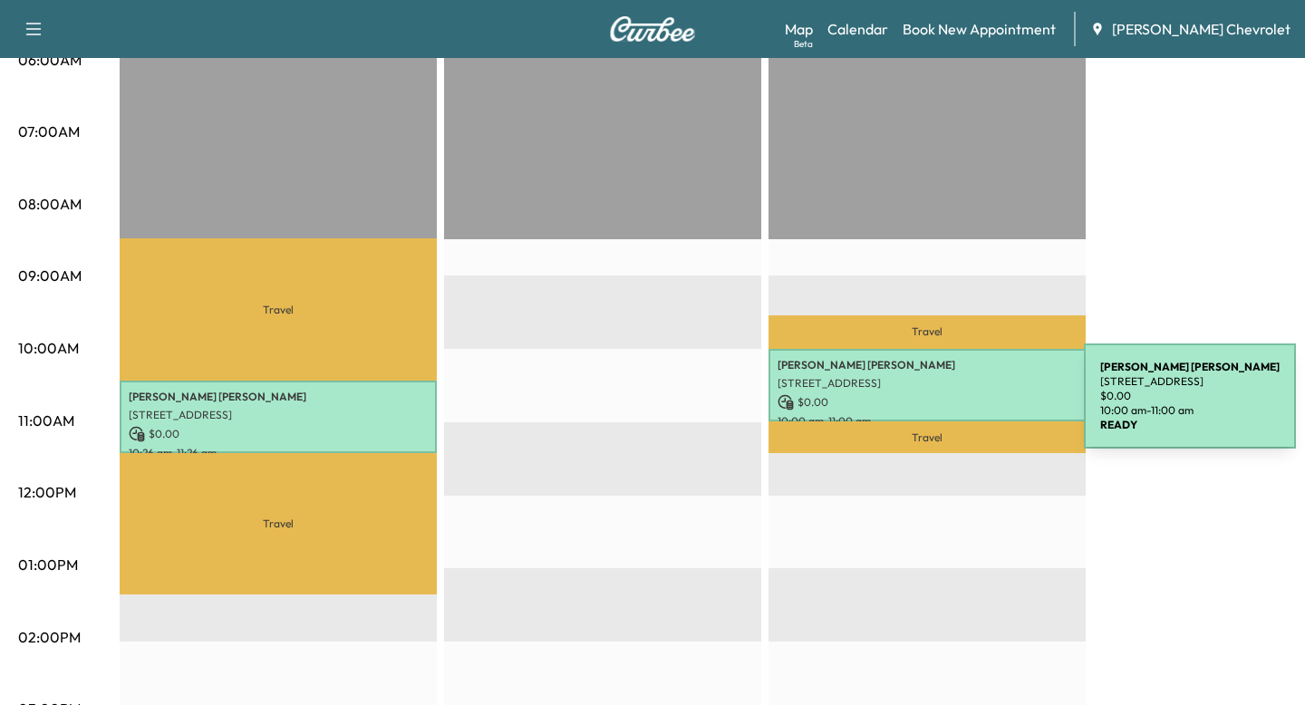
click at [948, 407] on p "$ 0.00" at bounding box center [927, 402] width 299 height 16
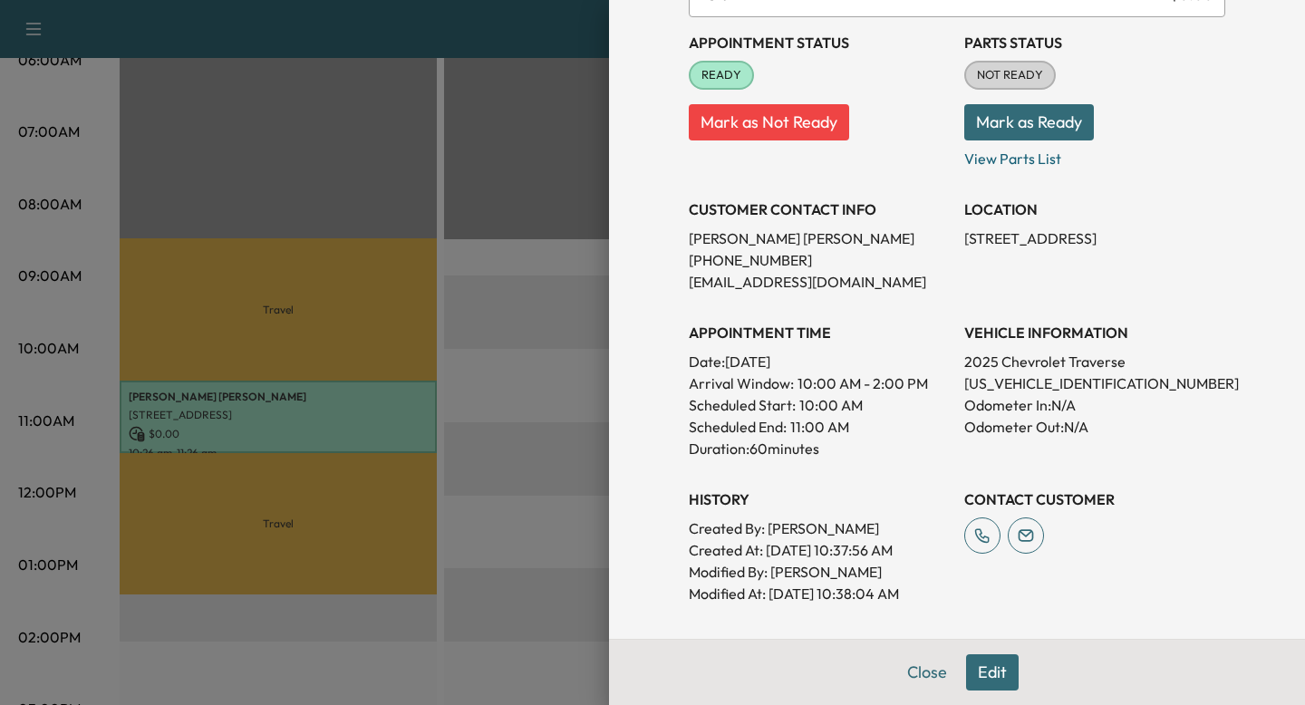
scroll to position [187, 0]
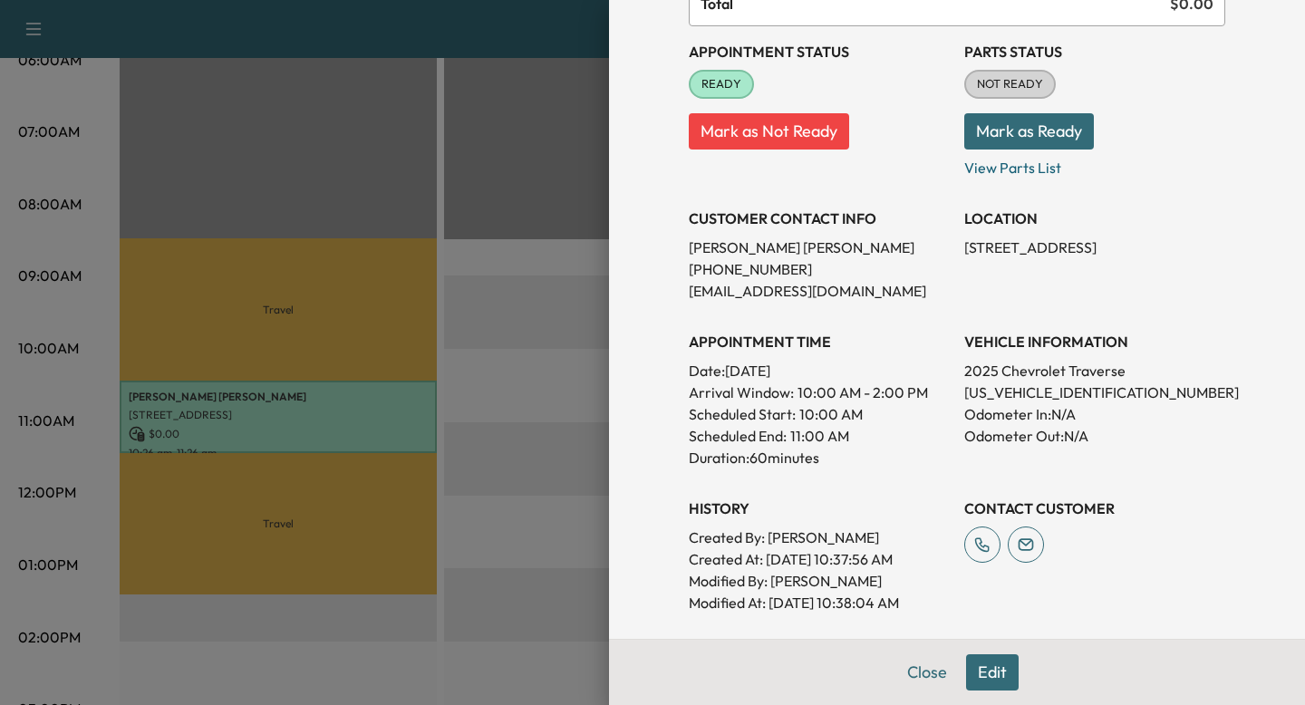
click at [410, 480] on div at bounding box center [652, 352] width 1305 height 705
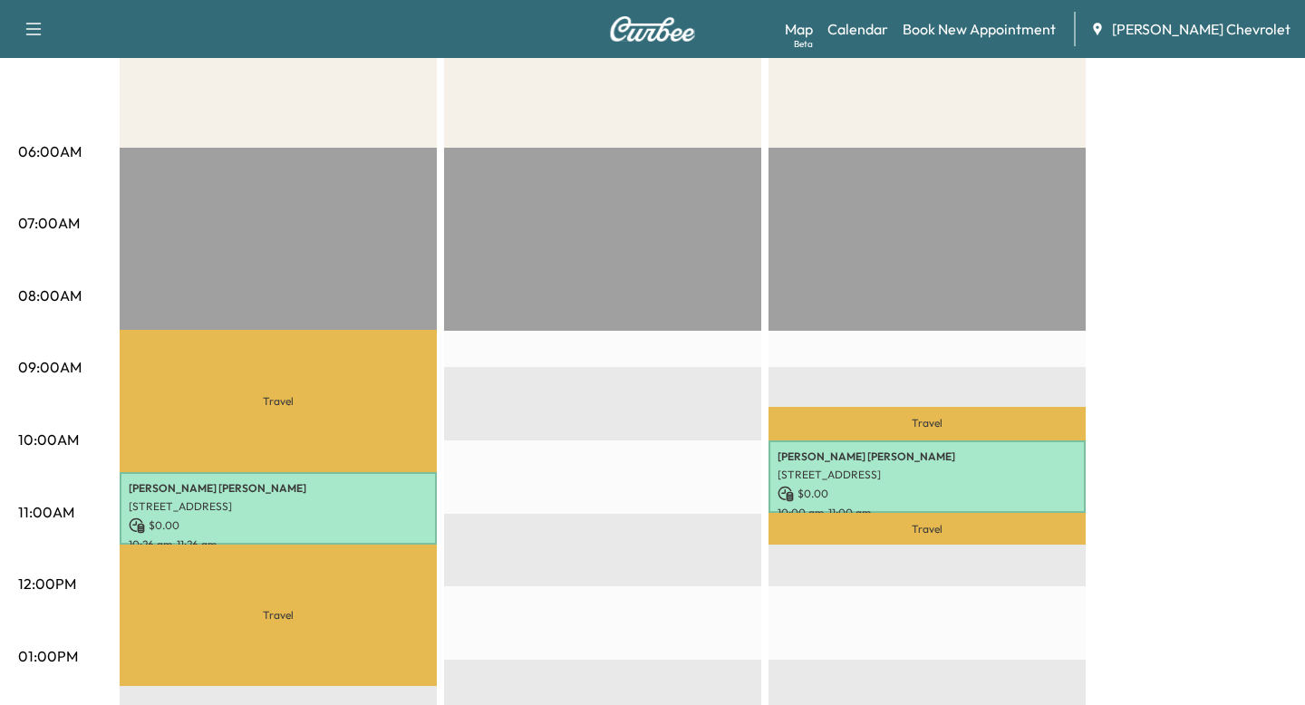
scroll to position [284, 0]
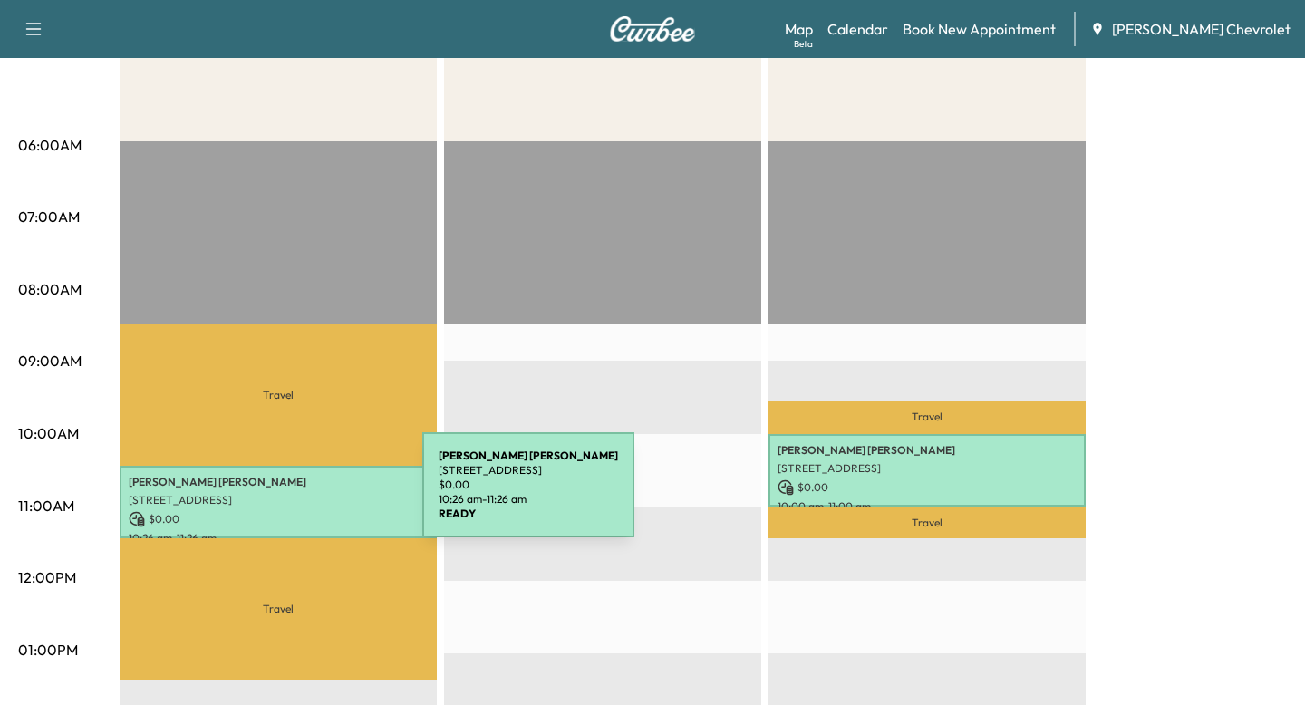
click at [286, 496] on p "[STREET_ADDRESS]" at bounding box center [278, 500] width 299 height 15
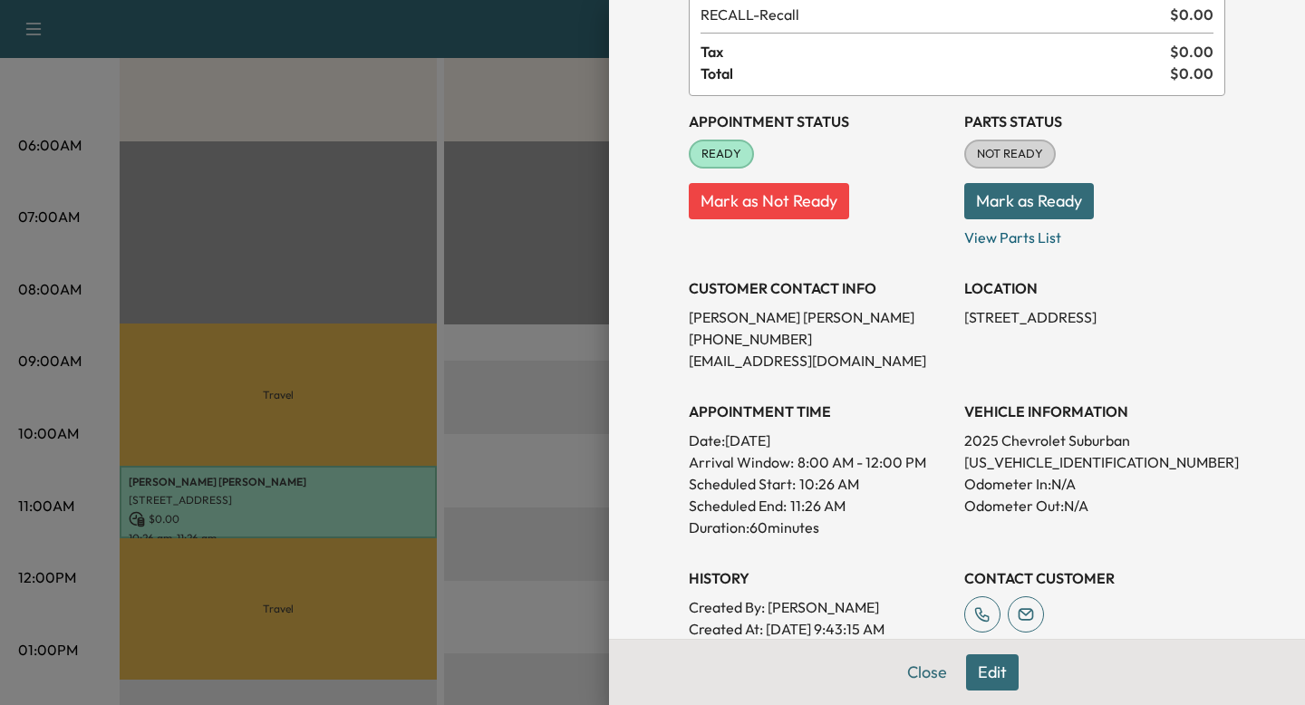
scroll to position [0, 0]
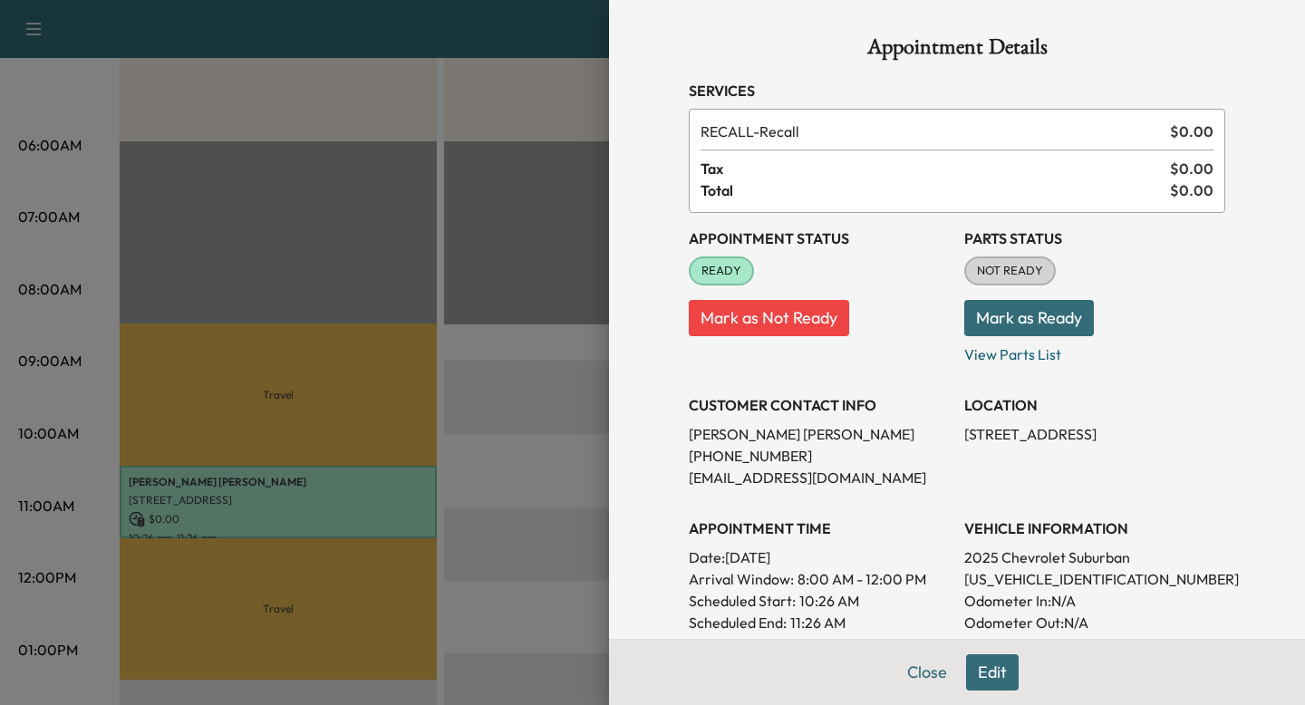
click at [526, 545] on div at bounding box center [652, 352] width 1305 height 705
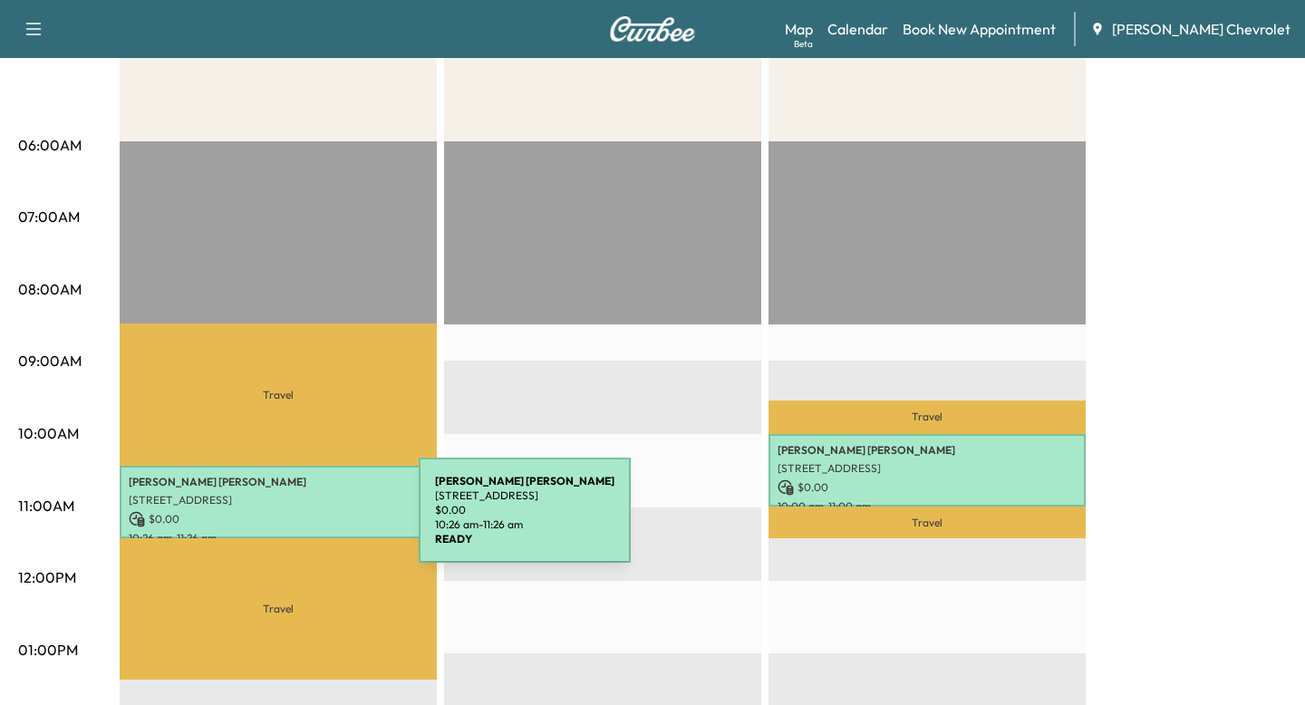
click at [283, 521] on p "$ 0.00" at bounding box center [278, 519] width 299 height 16
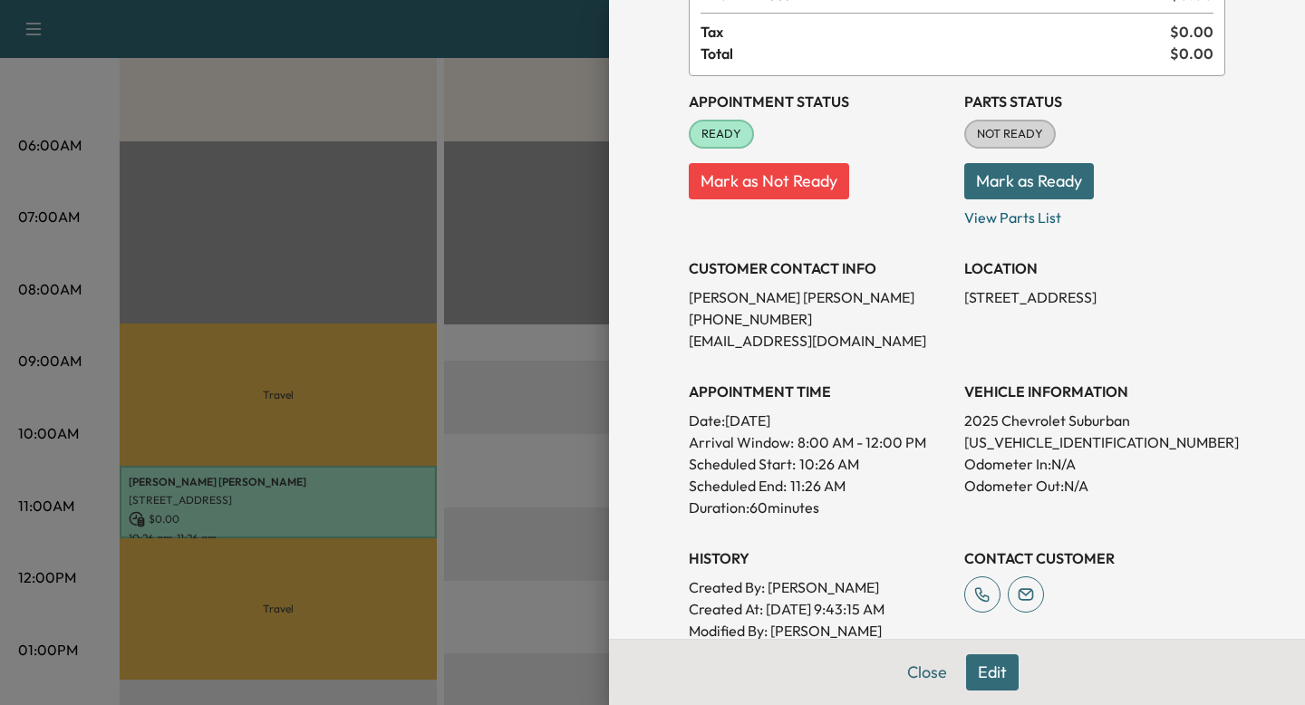
scroll to position [134, 0]
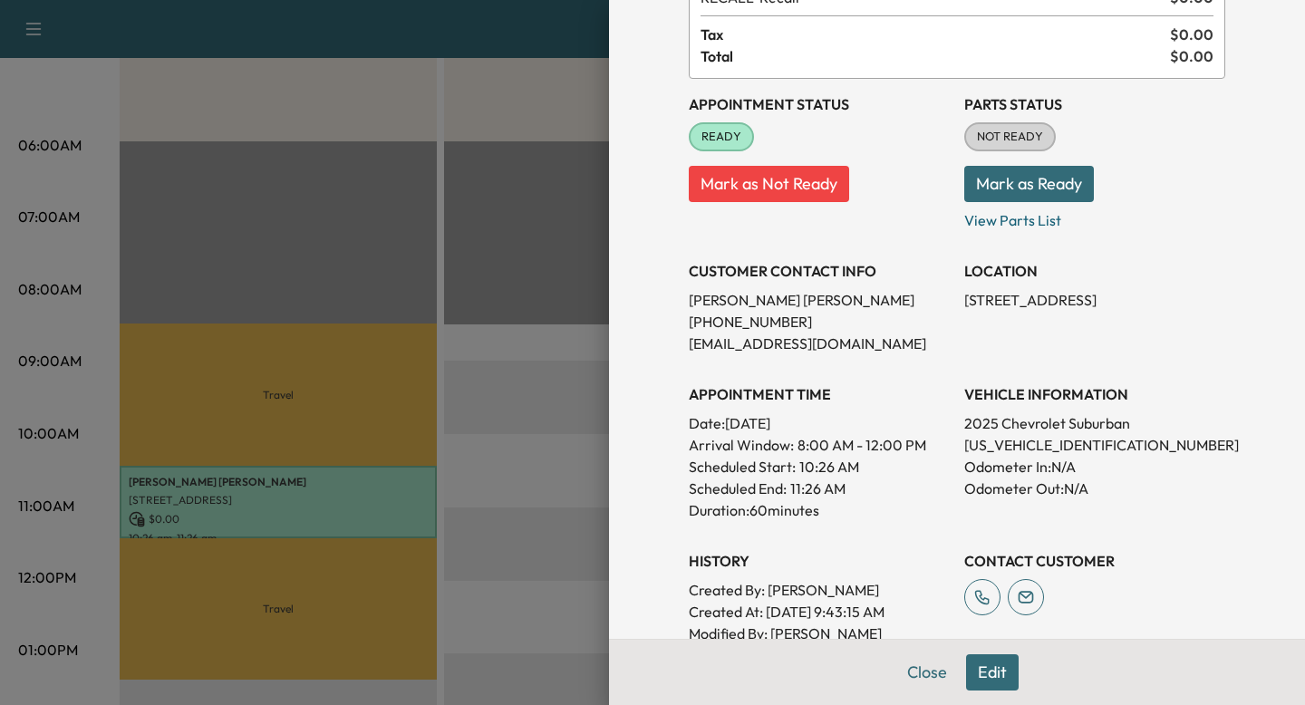
click at [554, 545] on div at bounding box center [652, 352] width 1305 height 705
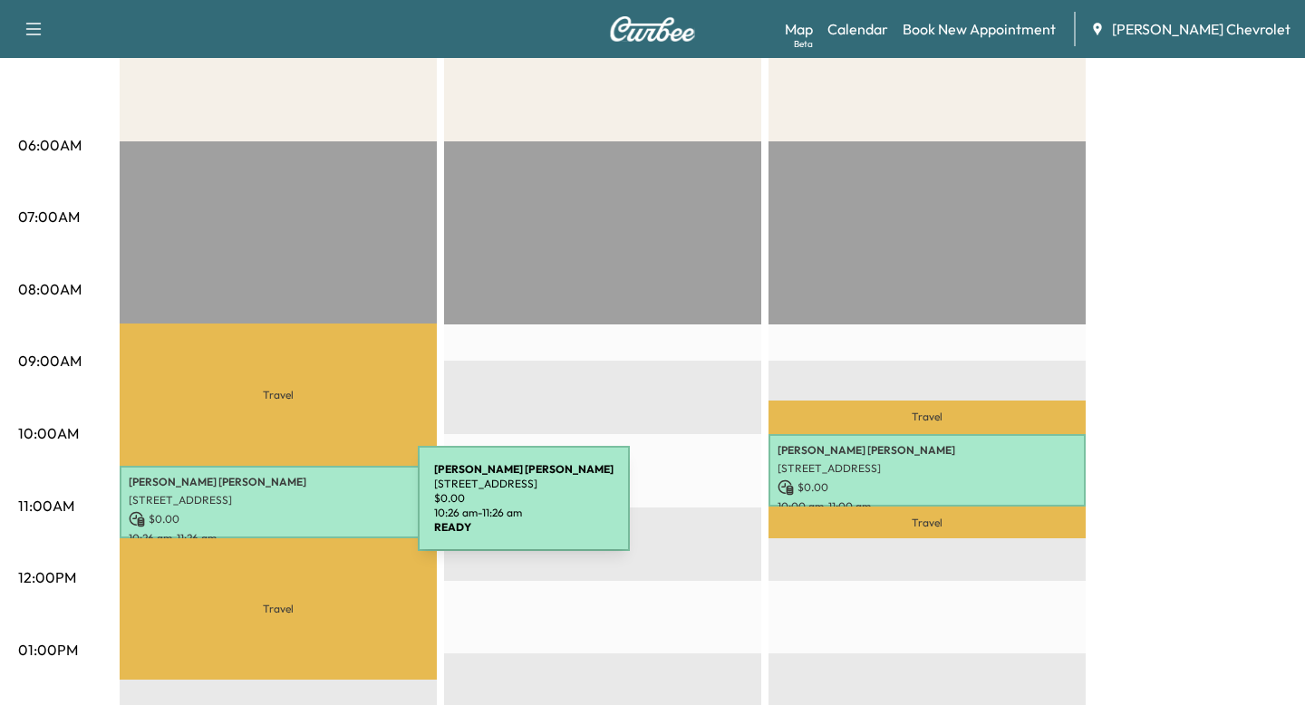
click at [282, 509] on div "[PERSON_NAME] [STREET_ADDRESS][PERSON_NAME] $ 0.00 10:26 am - 11:26 am" at bounding box center [278, 502] width 317 height 73
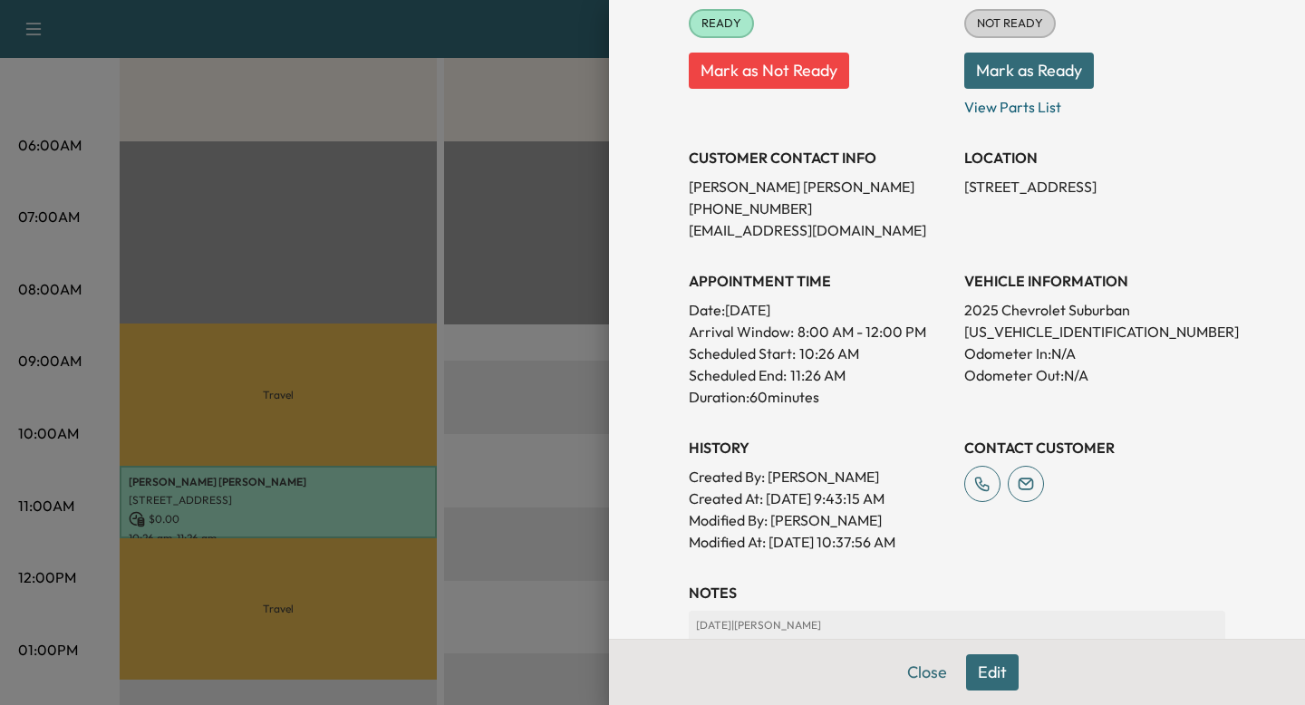
scroll to position [239, 0]
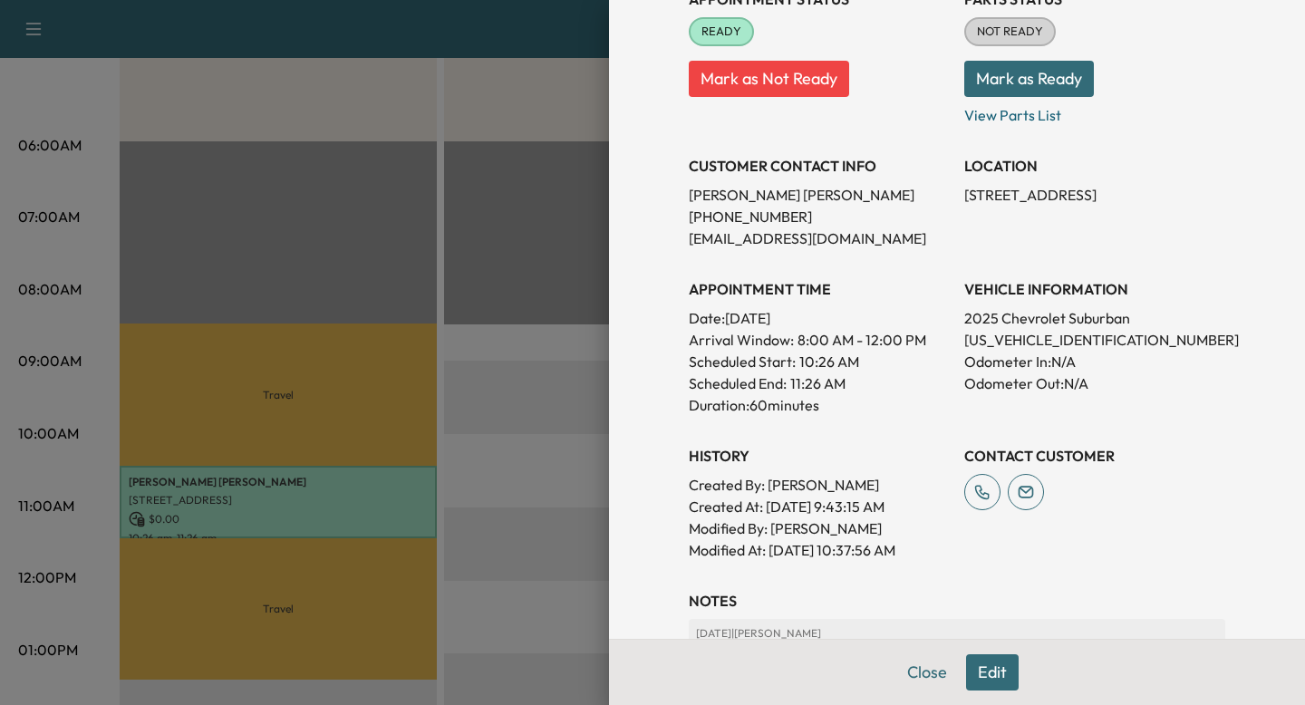
click at [828, 373] on p "11:26 AM" at bounding box center [817, 384] width 55 height 22
click at [805, 371] on p "10:26 AM" at bounding box center [829, 362] width 60 height 22
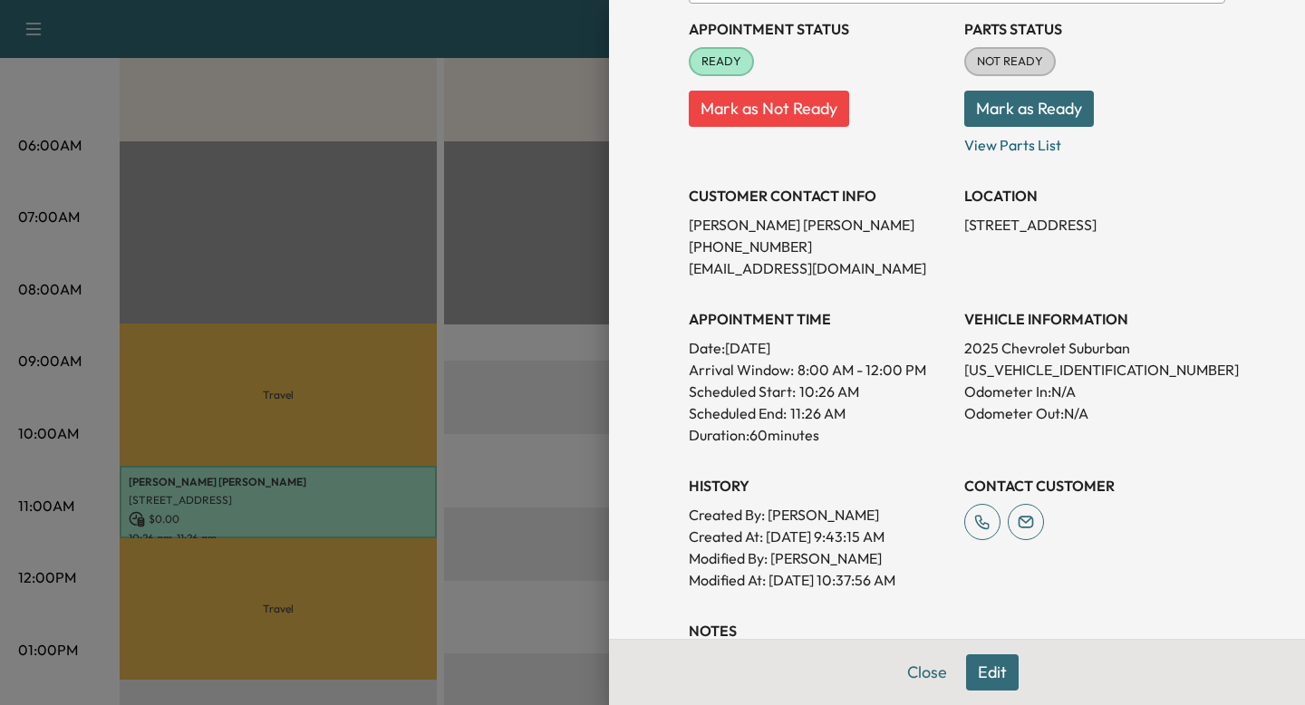
scroll to position [203, 0]
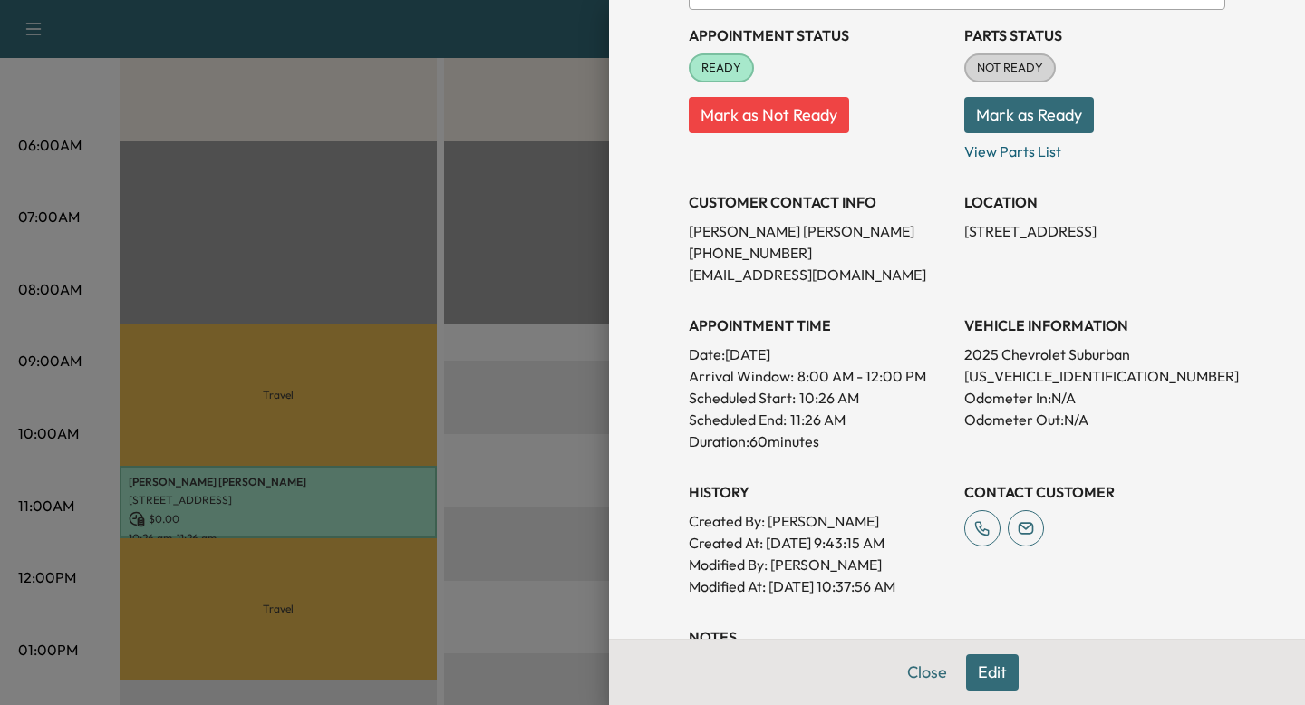
click at [513, 437] on div at bounding box center [652, 352] width 1305 height 705
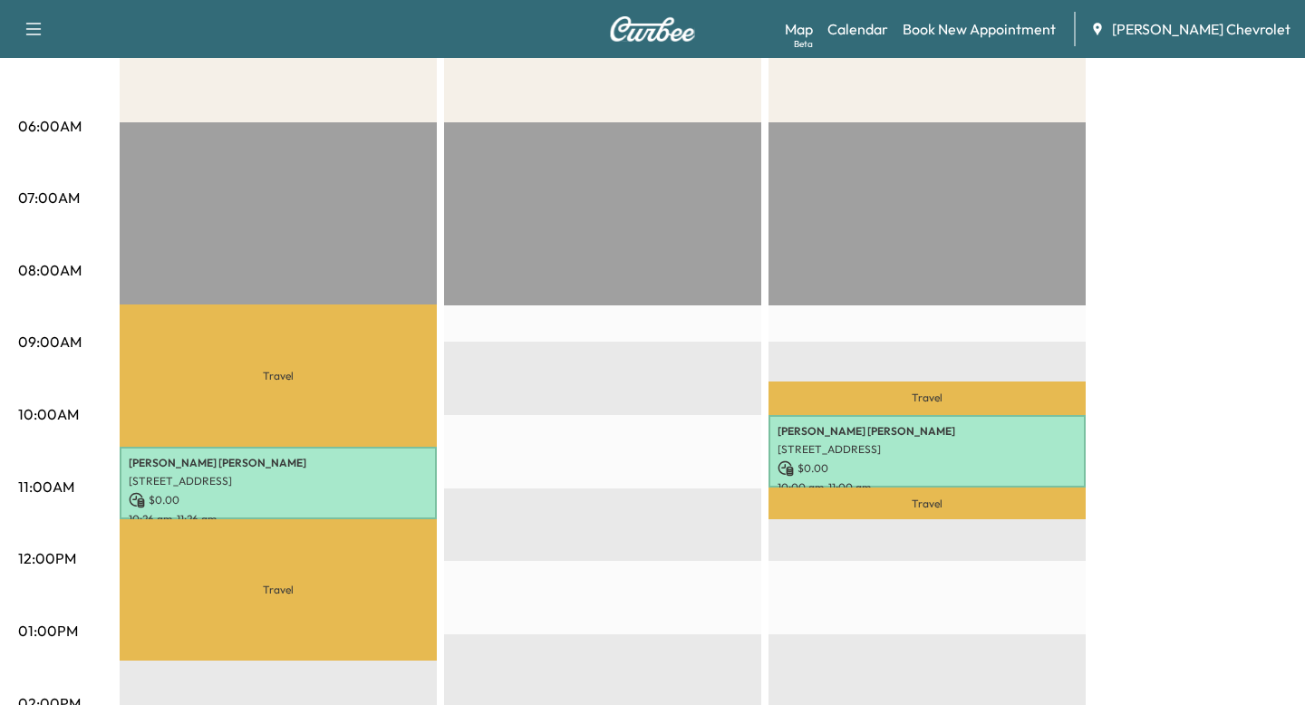
scroll to position [315, 0]
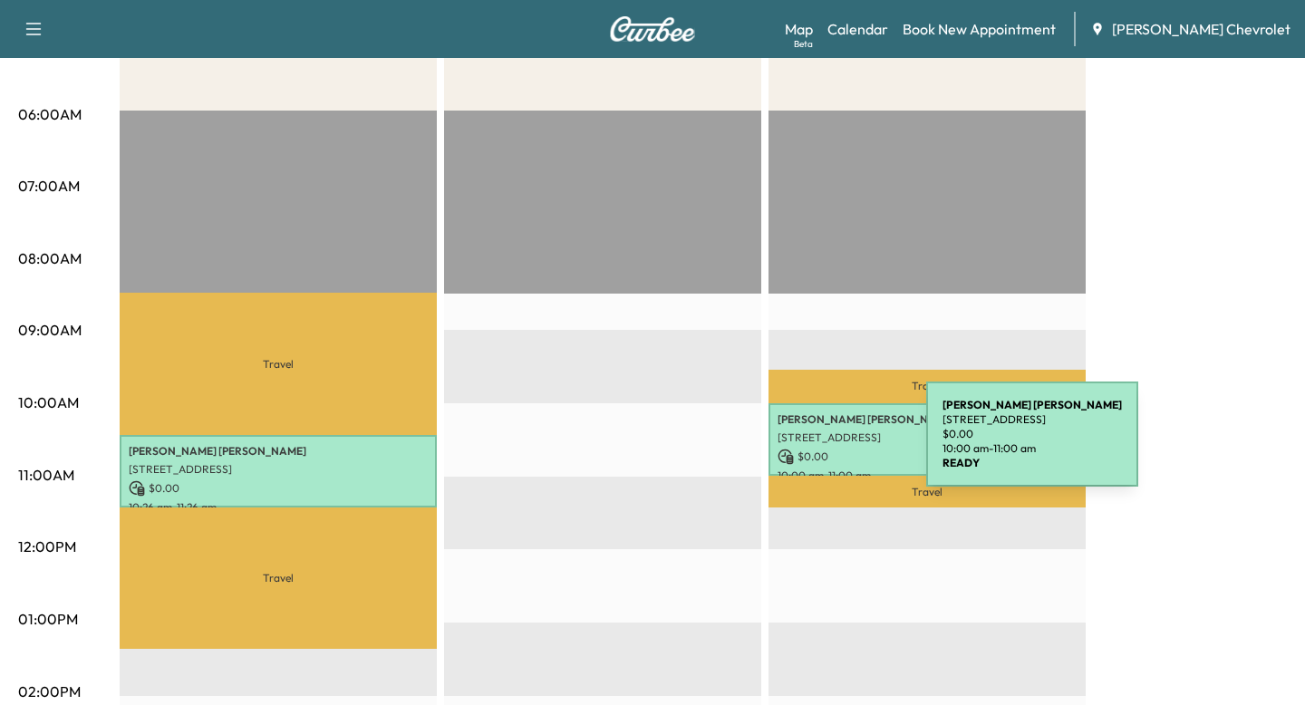
click at [798, 443] on p "[STREET_ADDRESS]" at bounding box center [927, 438] width 299 height 15
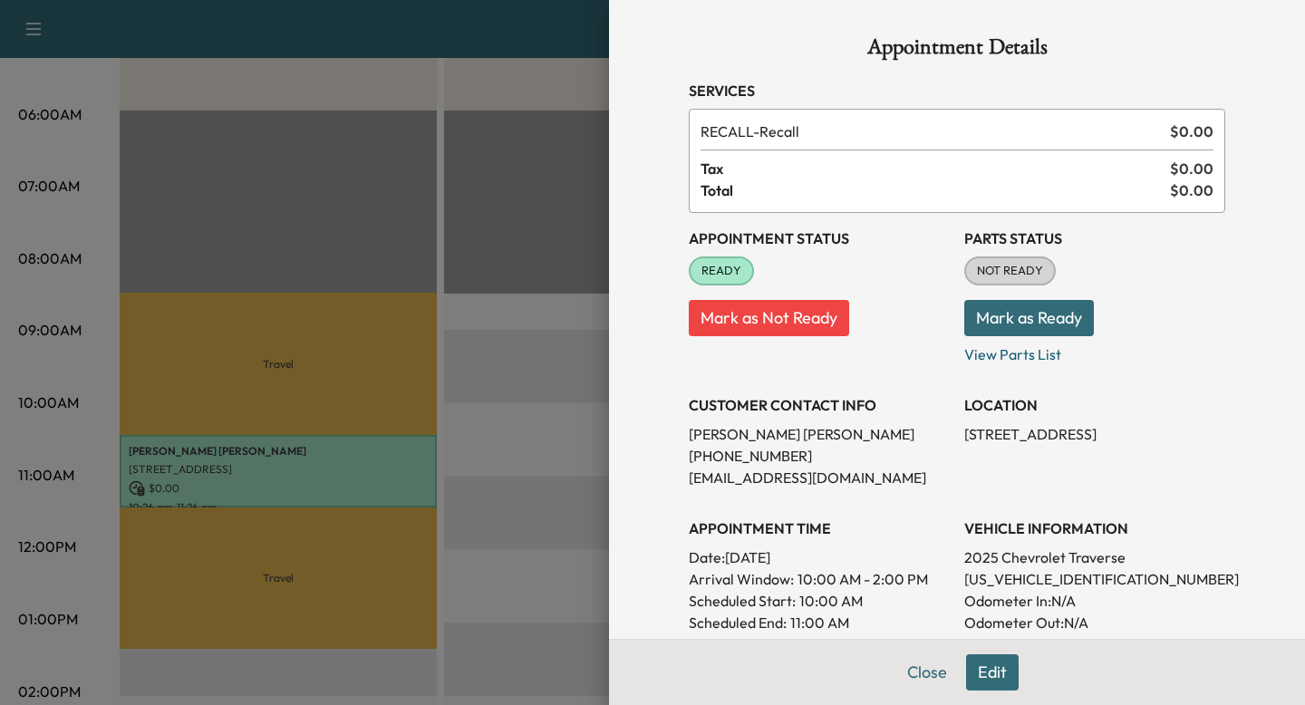
click at [573, 444] on div at bounding box center [652, 352] width 1305 height 705
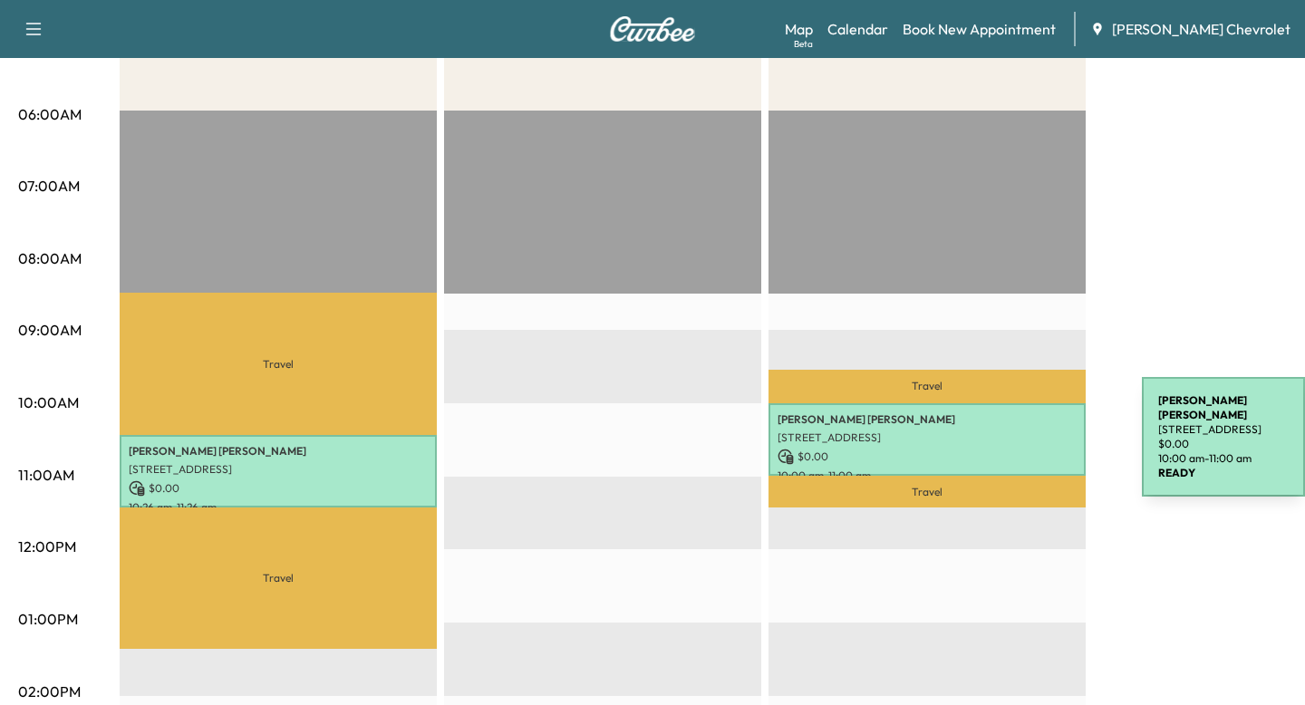
click at [996, 443] on p "[STREET_ADDRESS]" at bounding box center [927, 438] width 299 height 15
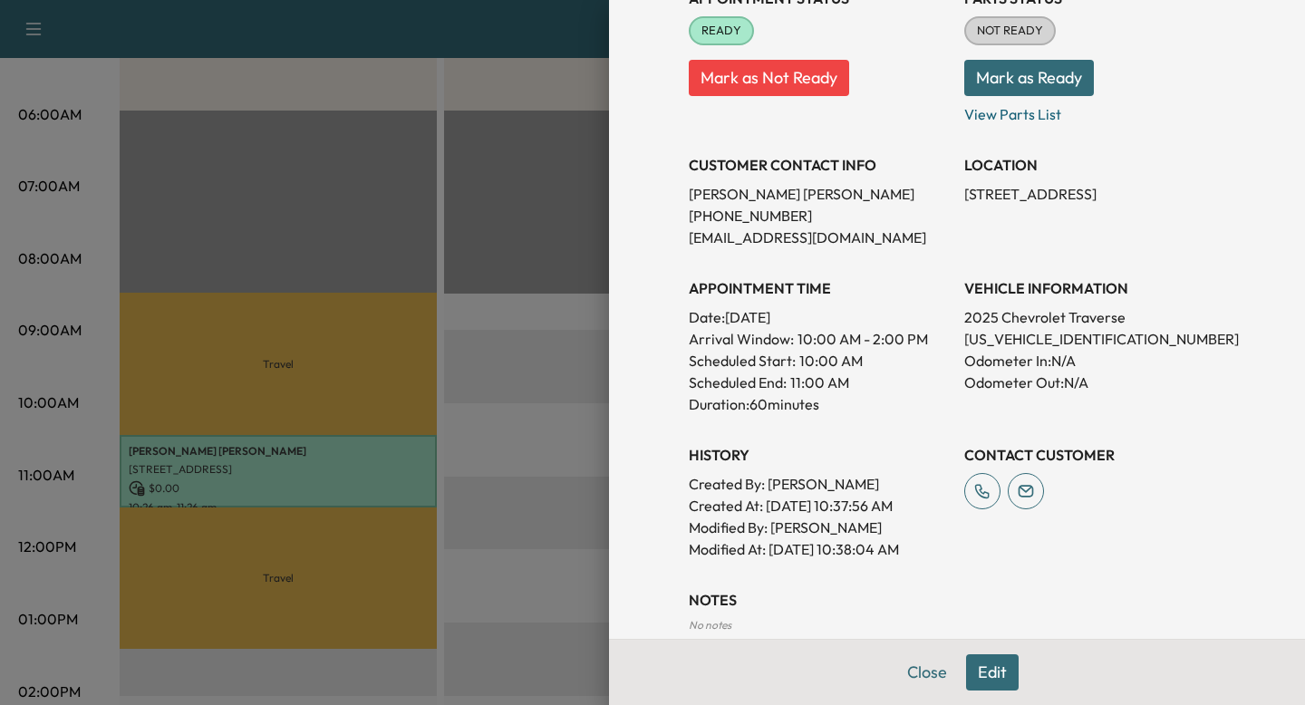
scroll to position [236, 0]
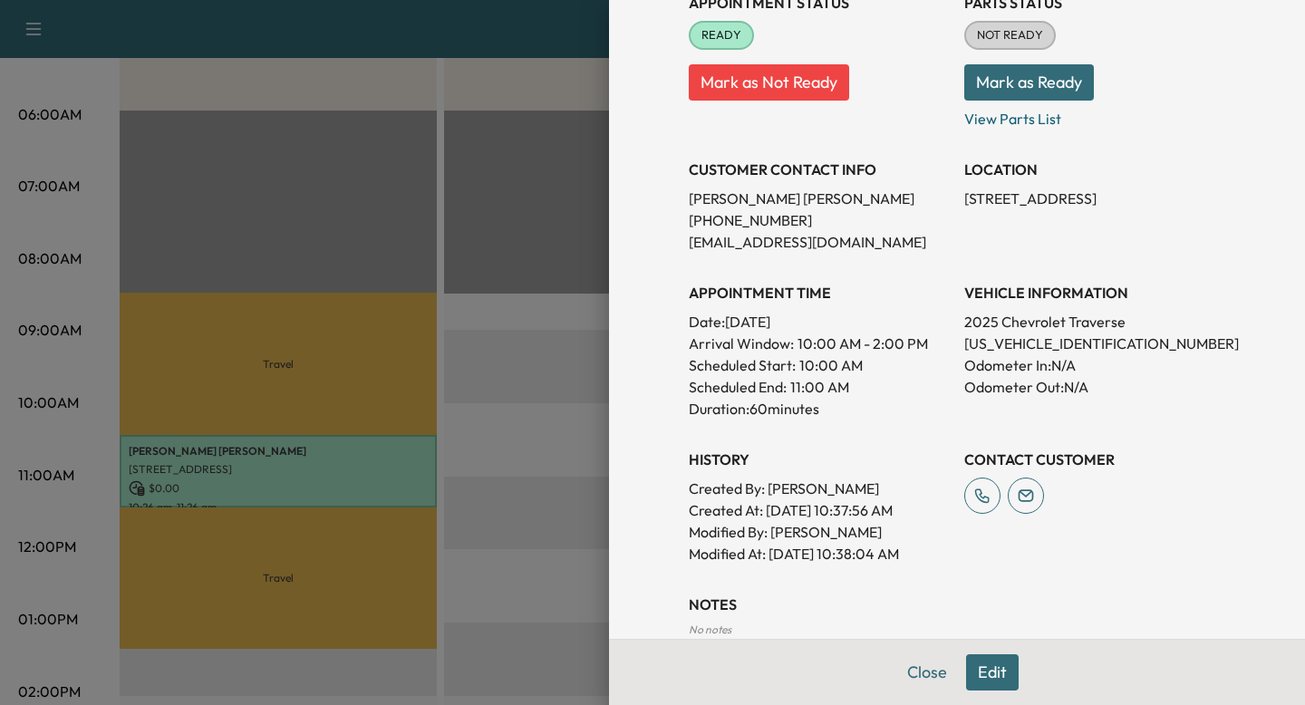
click at [421, 489] on div at bounding box center [652, 352] width 1305 height 705
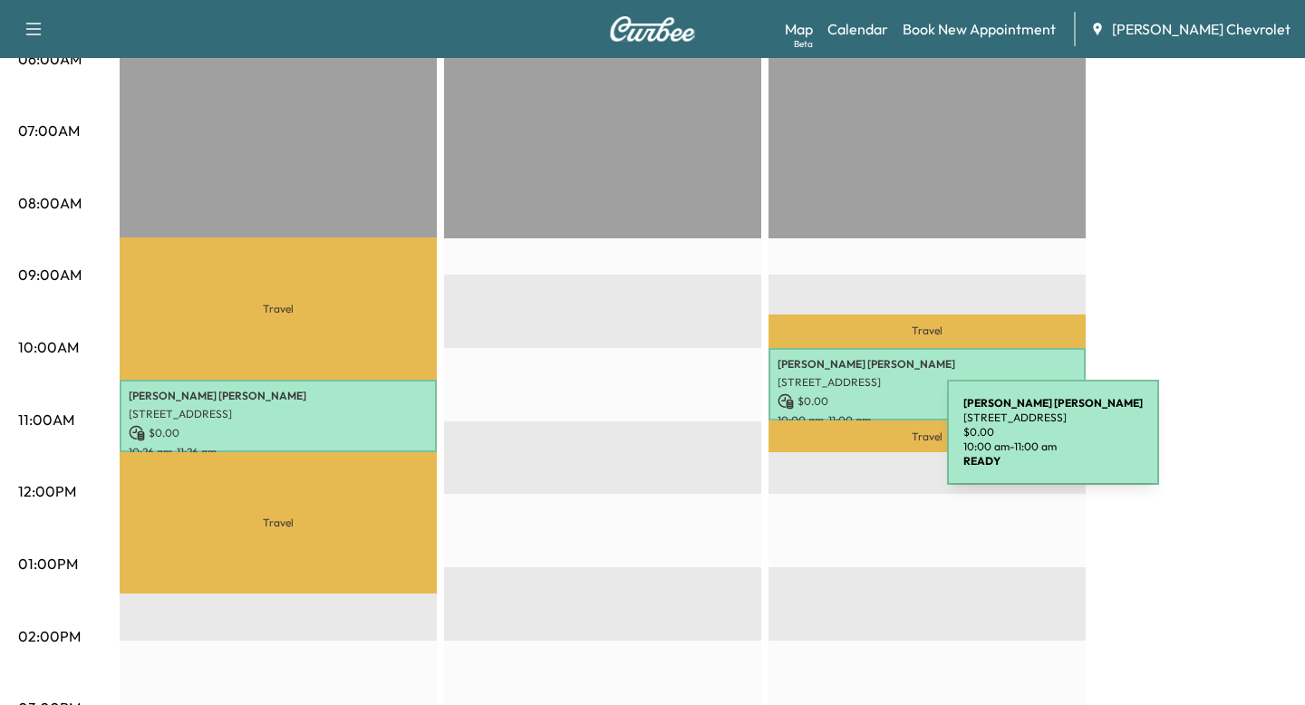
scroll to position [373, 0]
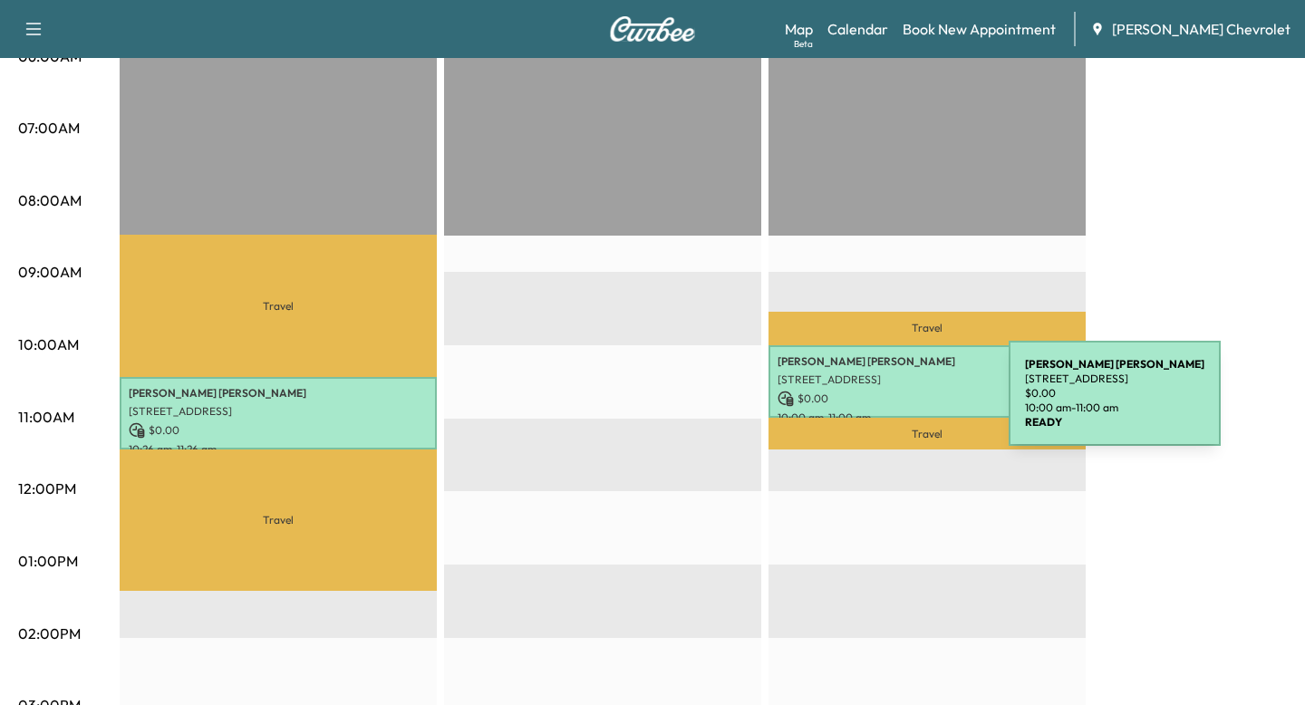
click at [873, 404] on p "$ 0.00" at bounding box center [927, 399] width 299 height 16
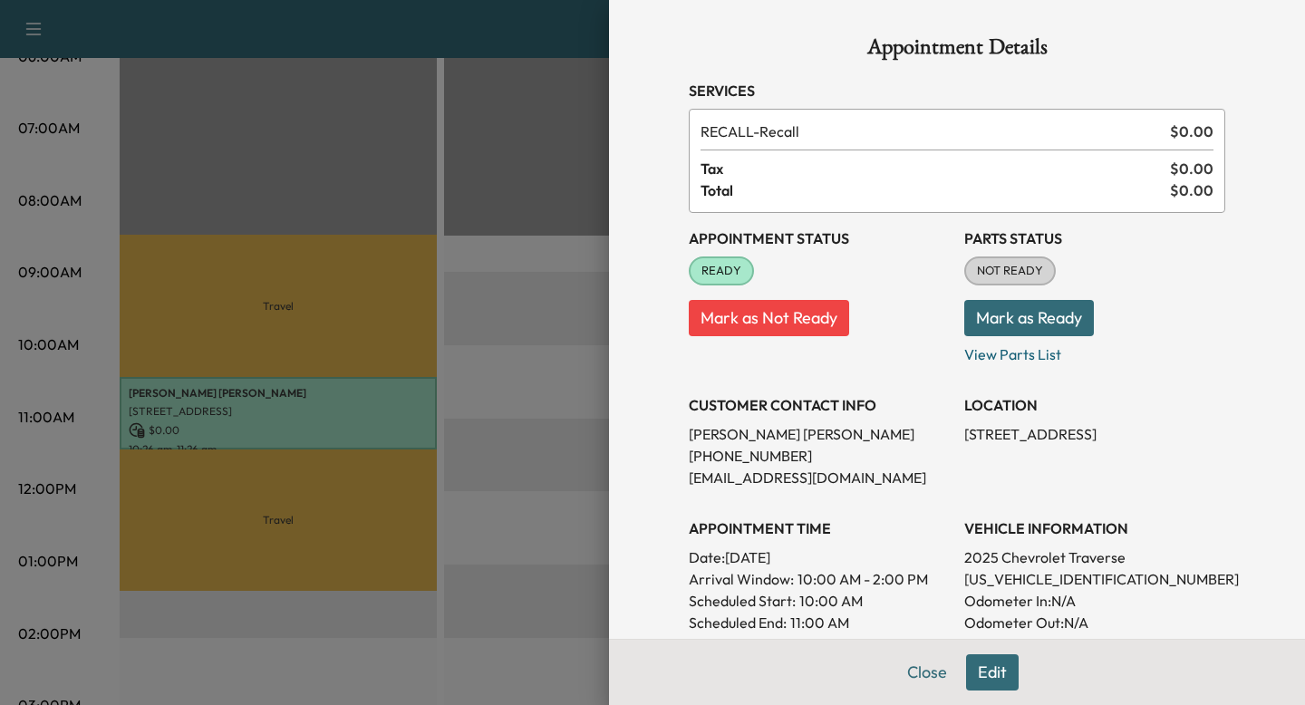
click at [412, 393] on div at bounding box center [652, 352] width 1305 height 705
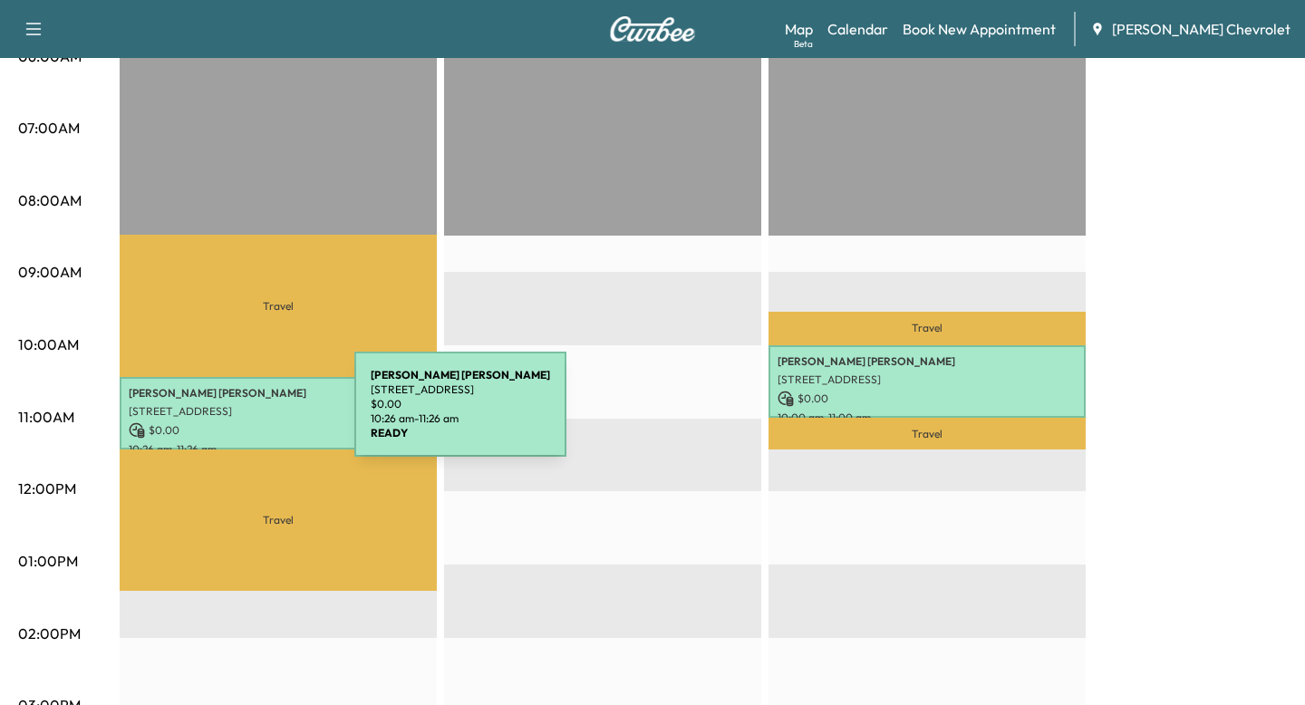
click at [226, 408] on p "[STREET_ADDRESS]" at bounding box center [278, 411] width 299 height 15
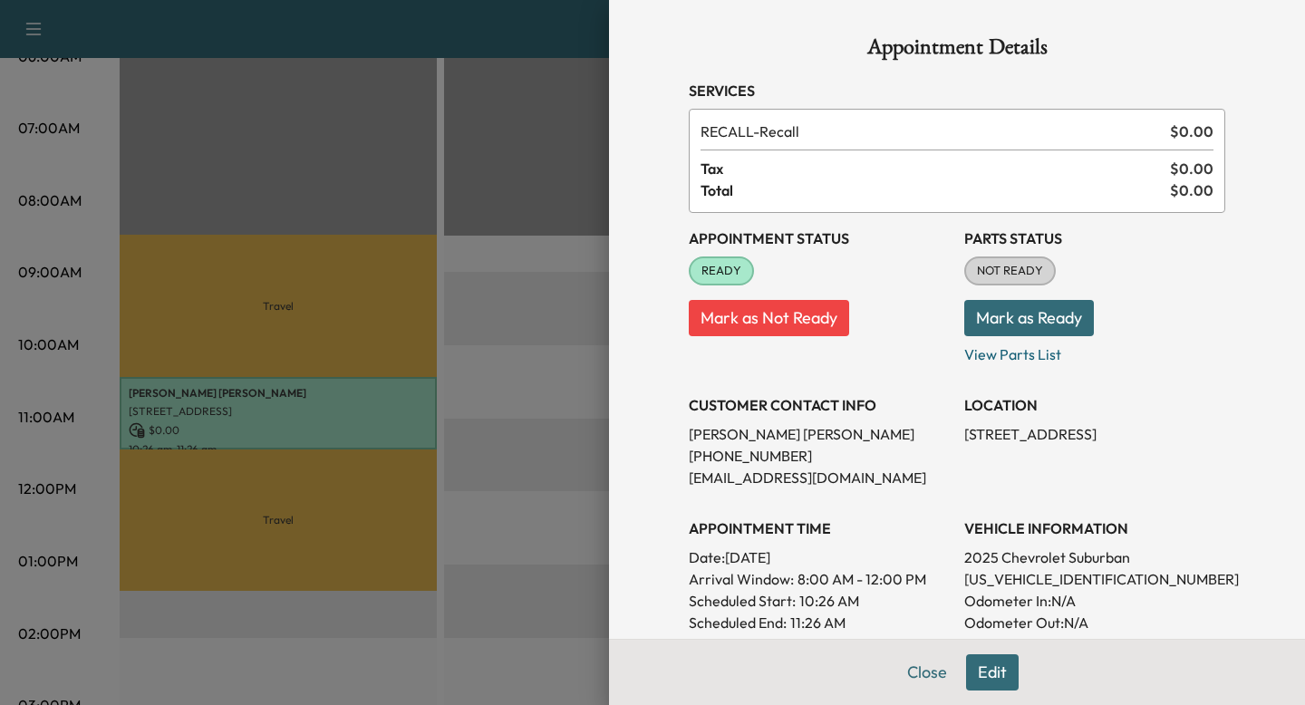
click at [652, 373] on div "Appointment Details Services RECALL - Recall $ 0.00 Tax $ 0.00 Total $ 0.00 App…" at bounding box center [957, 352] width 696 height 705
click at [496, 388] on div at bounding box center [652, 352] width 1305 height 705
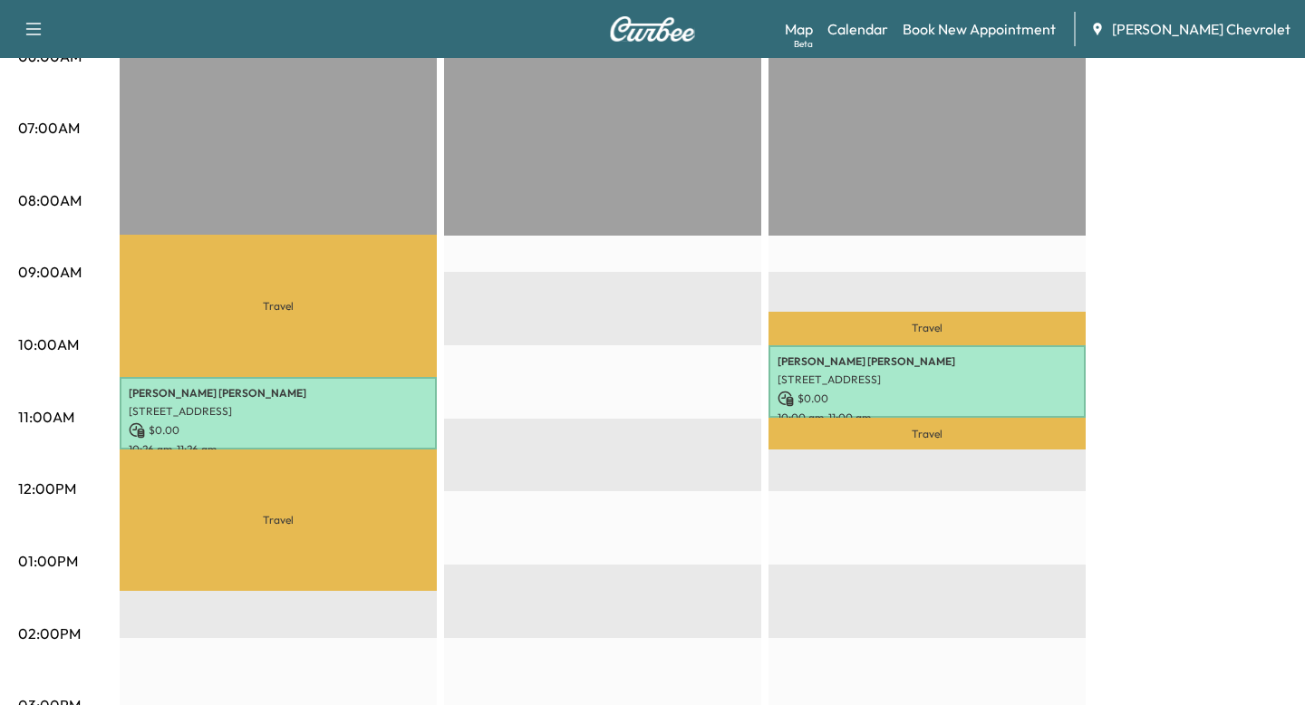
click at [326, 347] on p "Travel" at bounding box center [278, 305] width 317 height 141
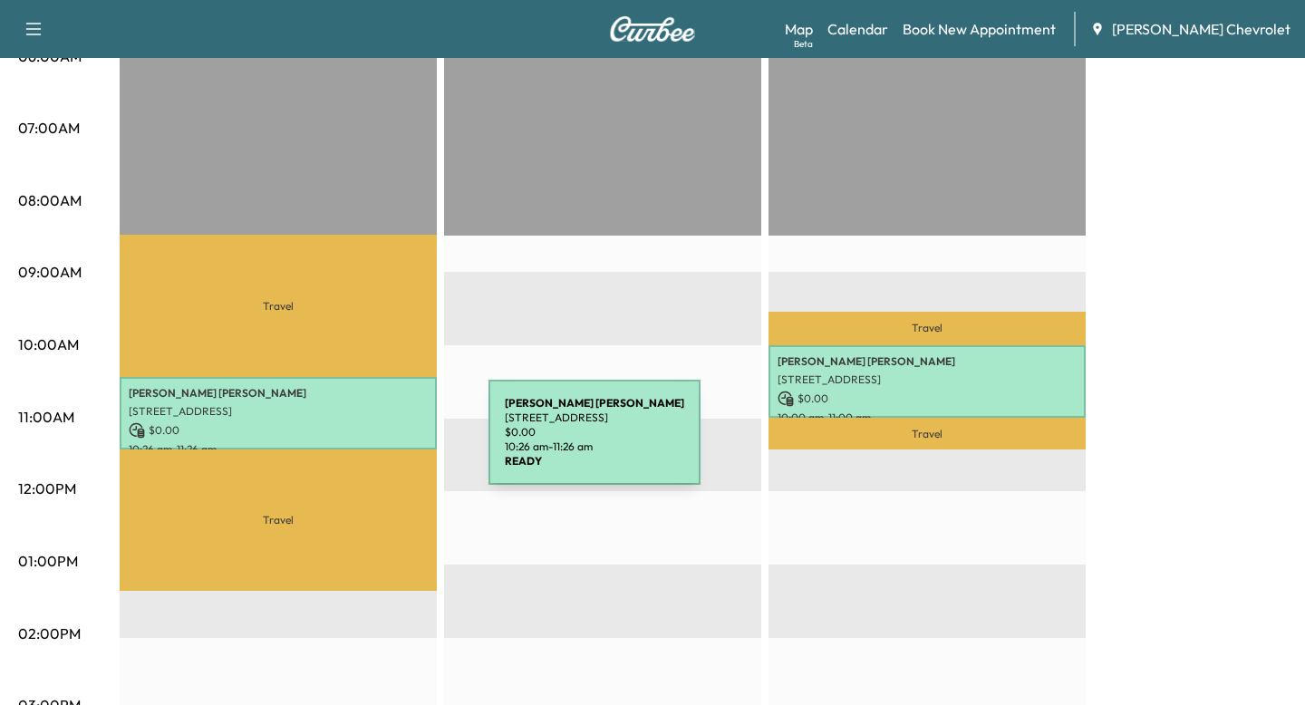
click at [353, 443] on p "10:26 am - 11:26 am" at bounding box center [278, 449] width 299 height 15
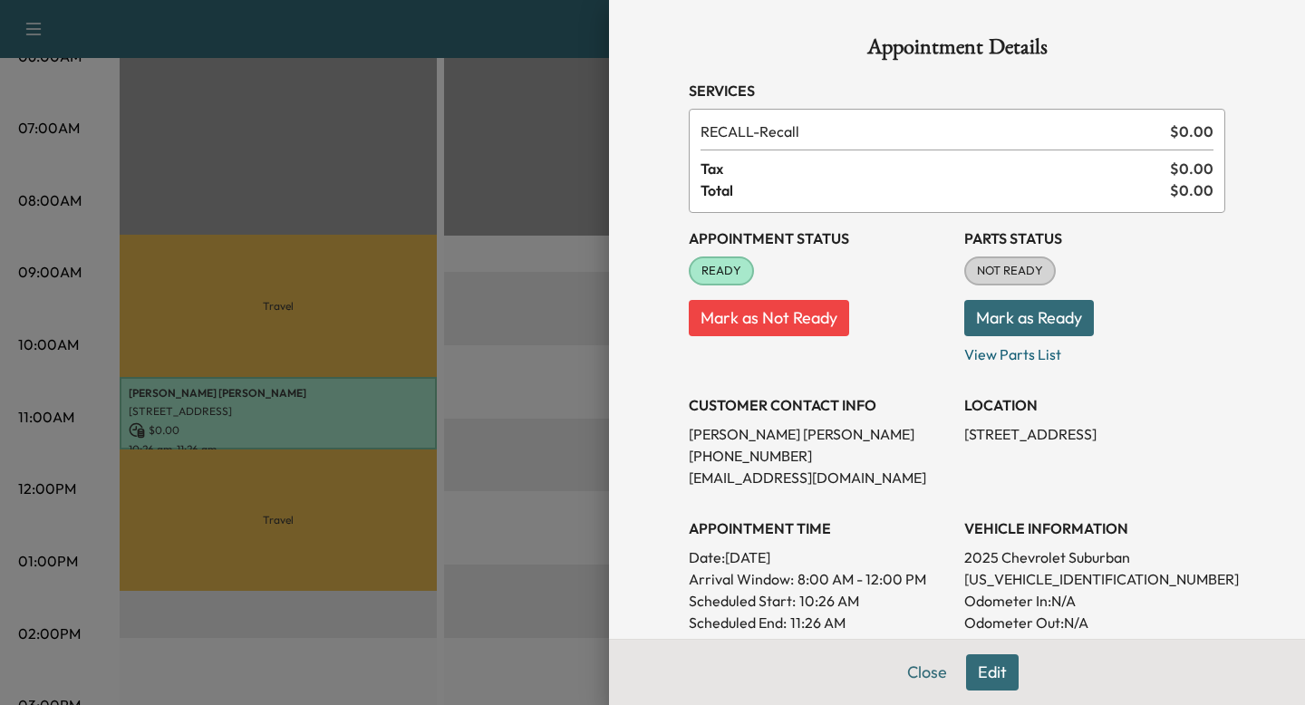
click at [353, 443] on div at bounding box center [652, 352] width 1305 height 705
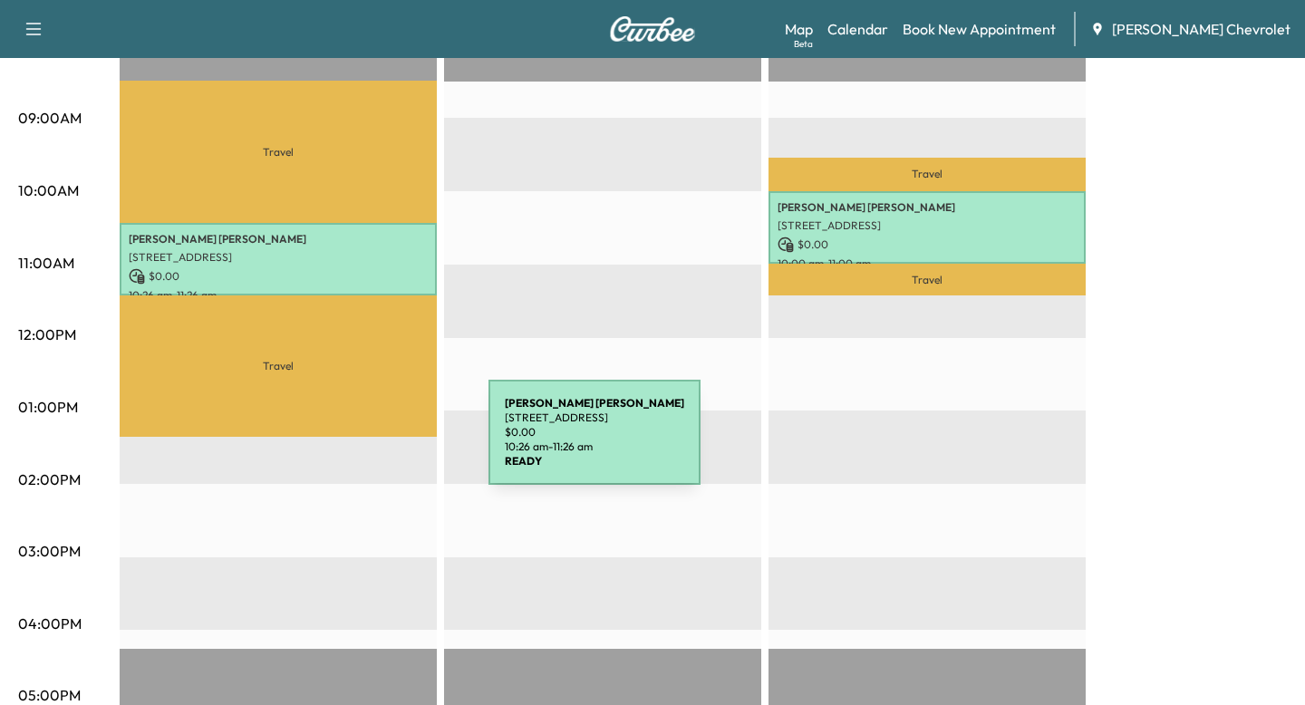
scroll to position [553, 0]
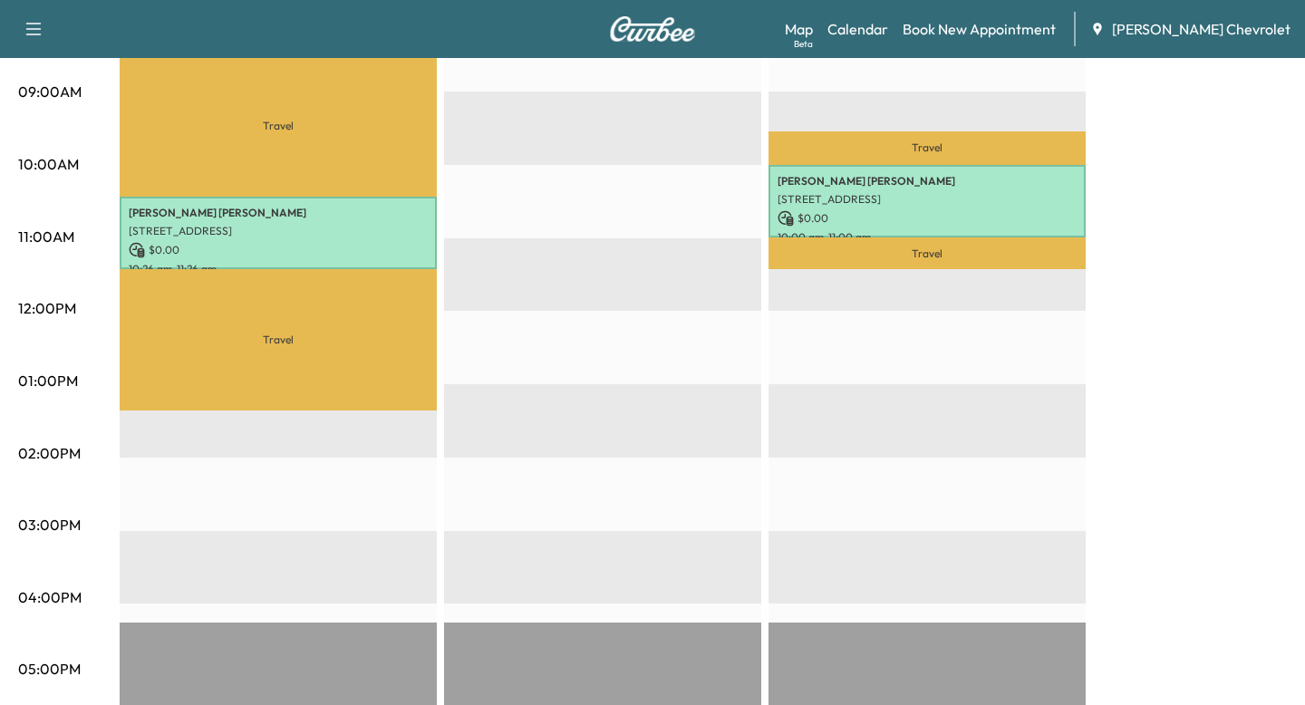
click at [281, 345] on p "Travel" at bounding box center [278, 339] width 317 height 141
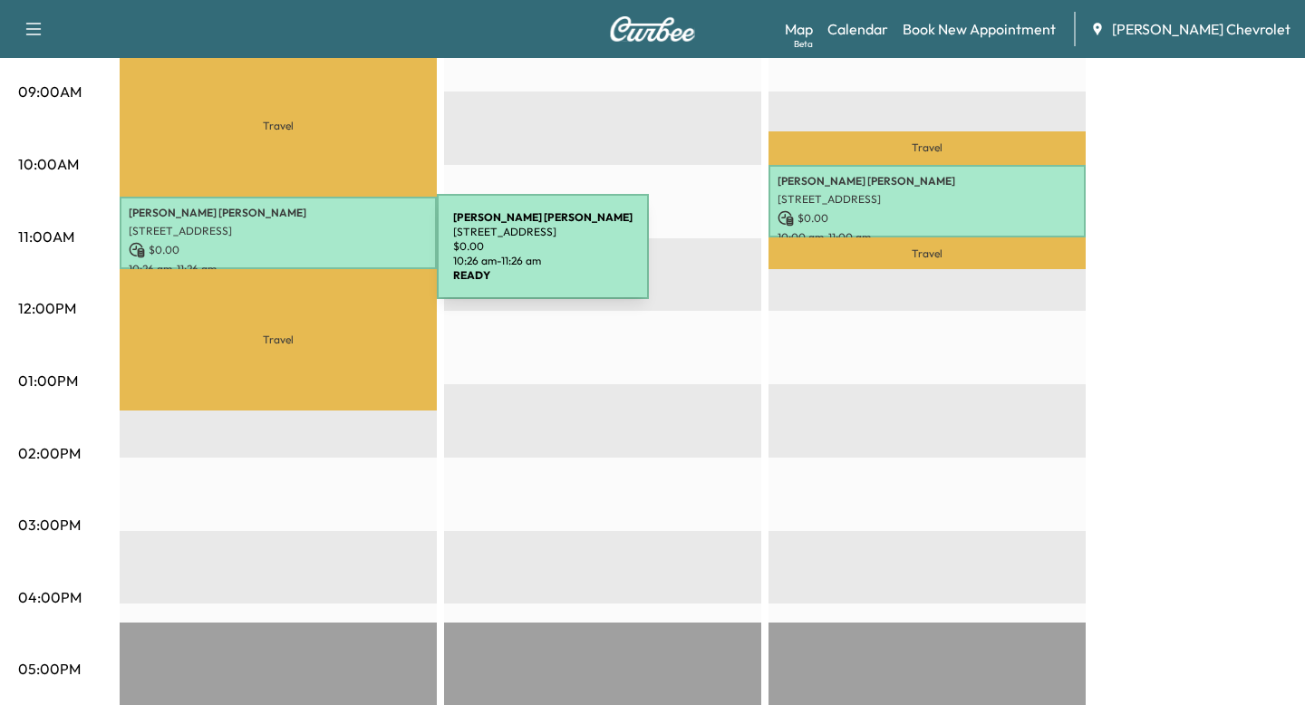
click at [316, 250] on p "$ 0.00" at bounding box center [278, 250] width 299 height 16
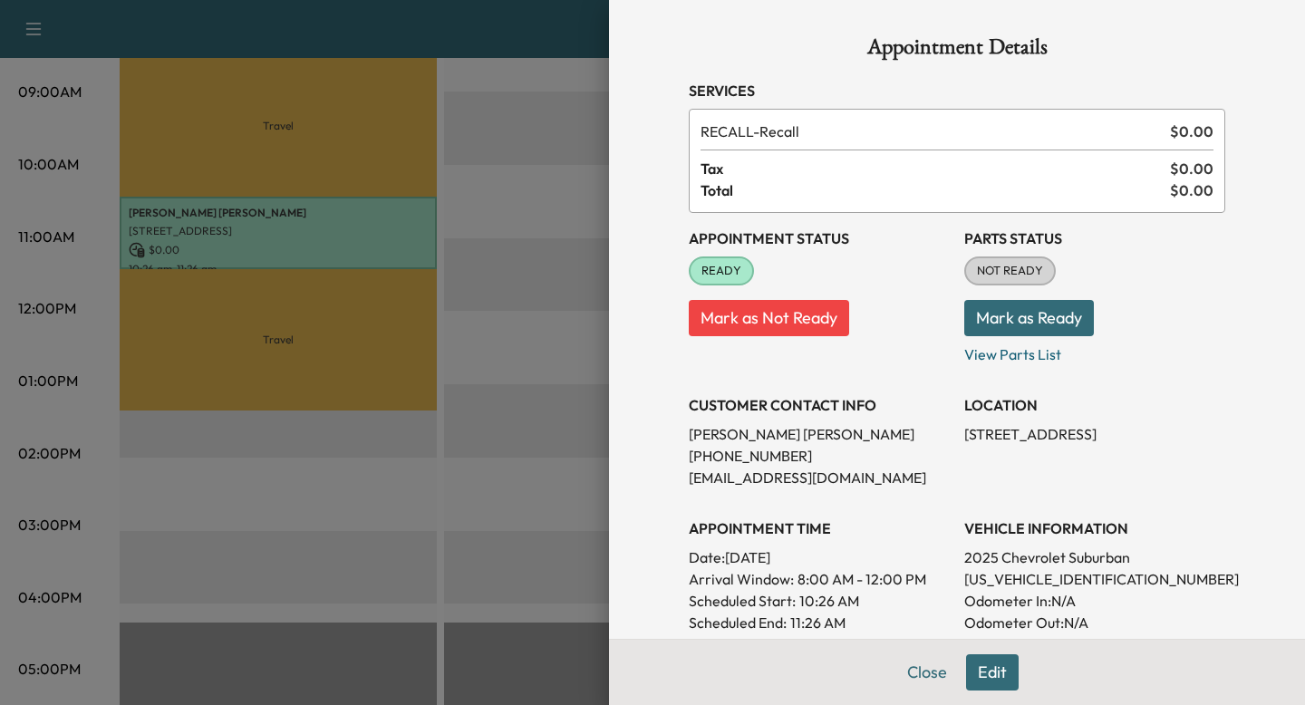
click at [391, 305] on div at bounding box center [652, 352] width 1305 height 705
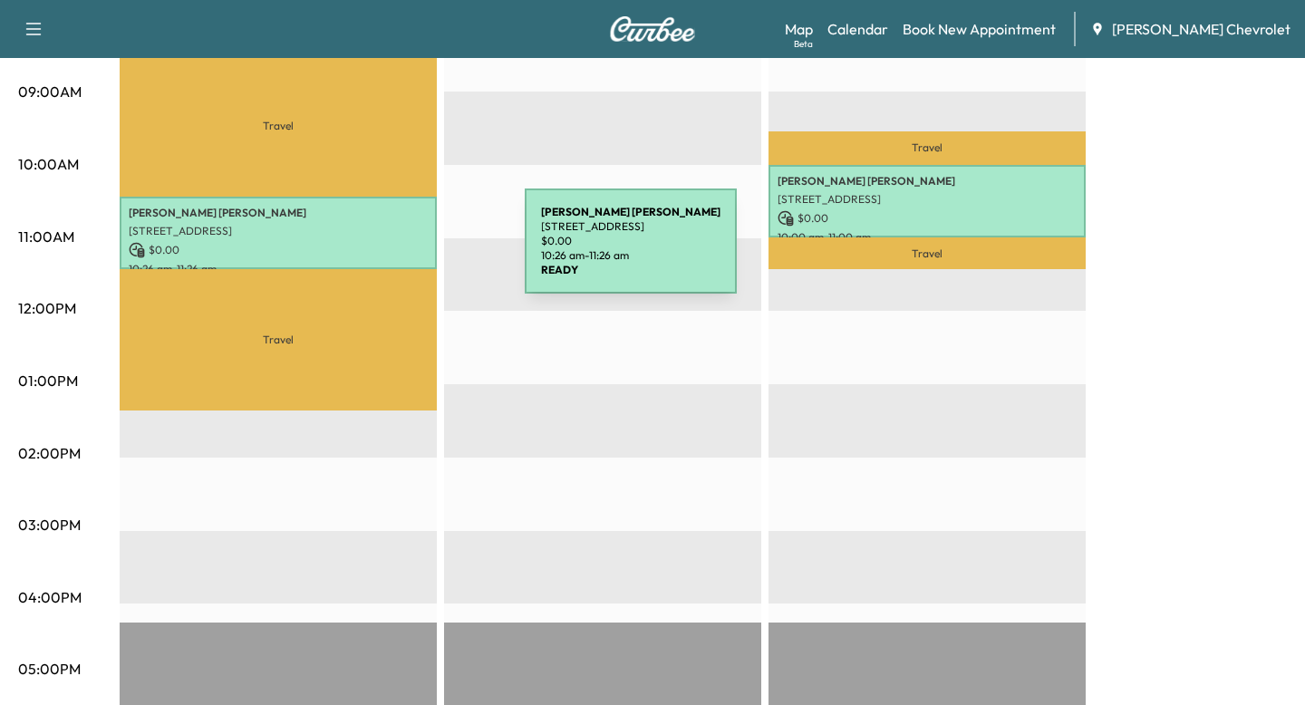
click at [389, 252] on p "$ 0.00" at bounding box center [278, 250] width 299 height 16
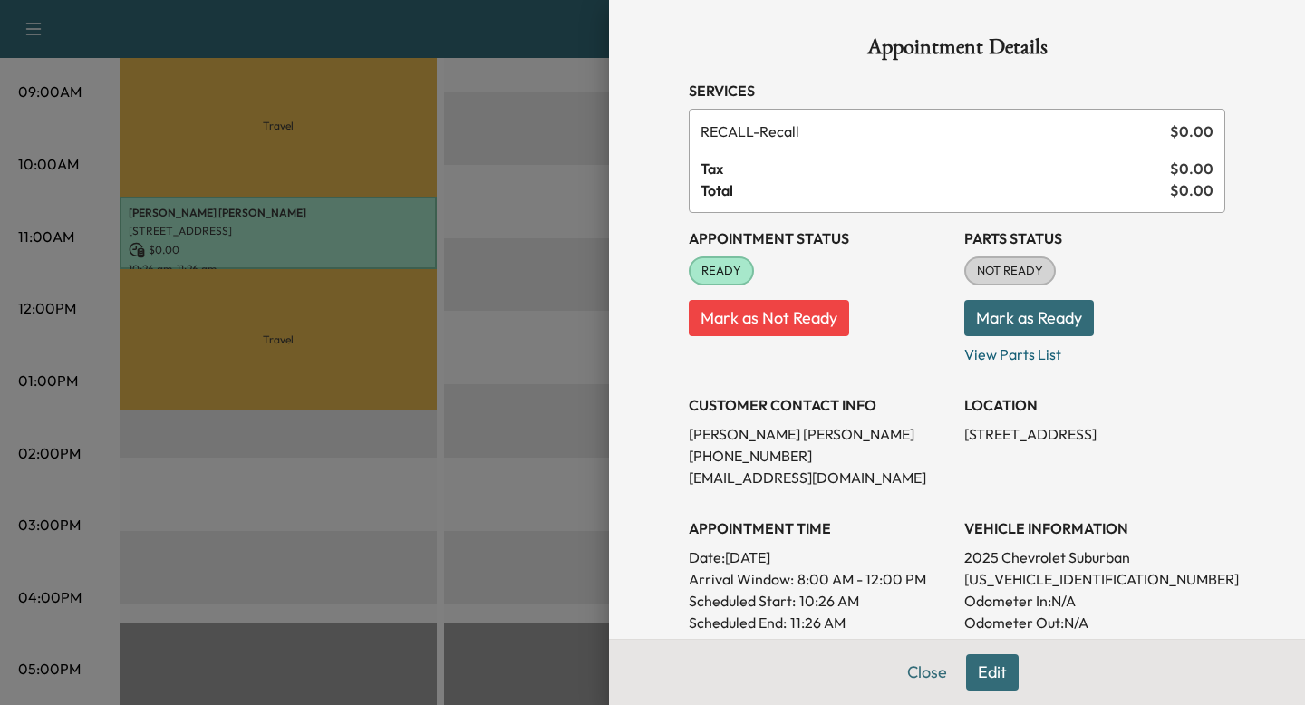
click at [357, 297] on div at bounding box center [652, 352] width 1305 height 705
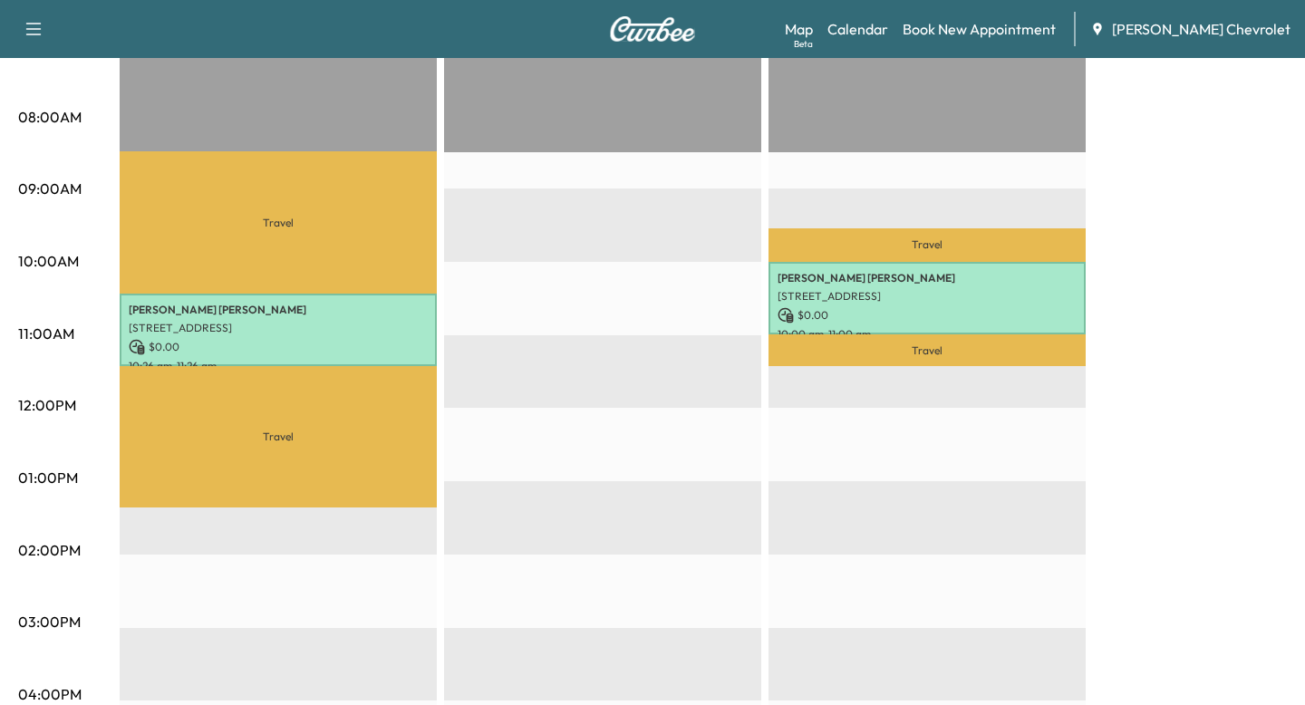
scroll to position [418, 0]
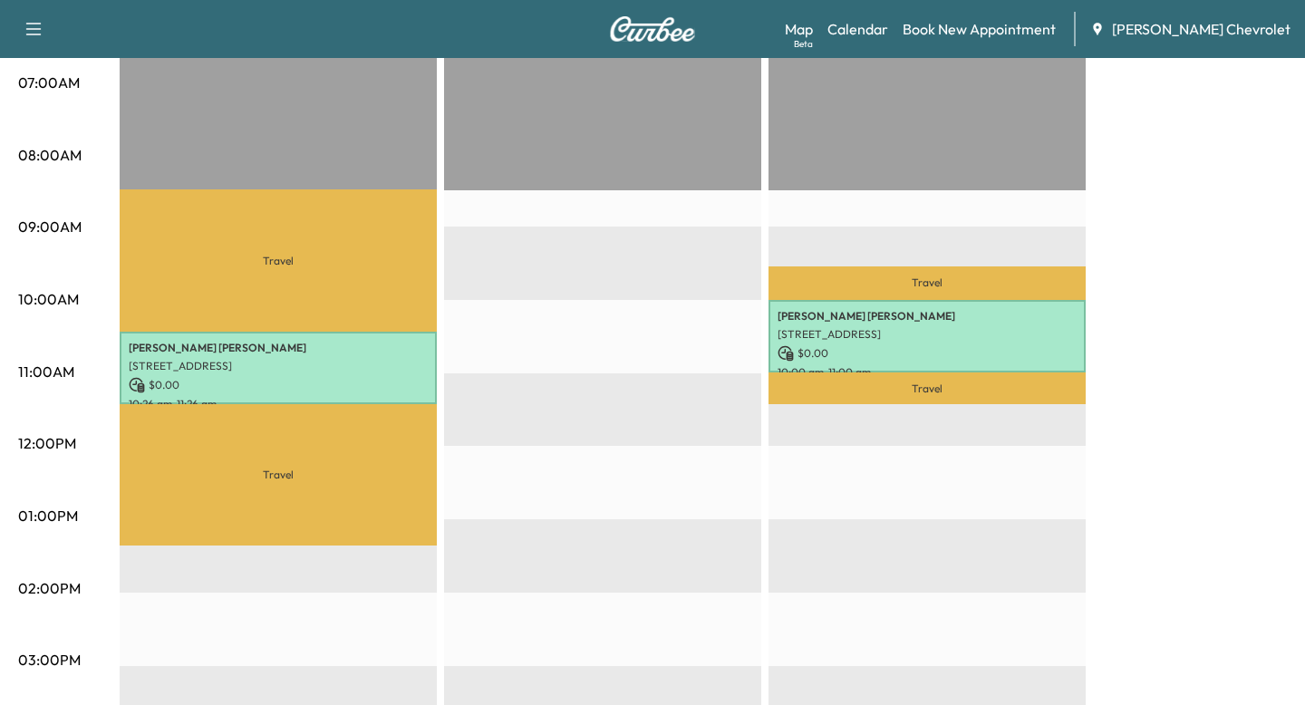
click at [338, 405] on p "Travel" at bounding box center [278, 474] width 317 height 141
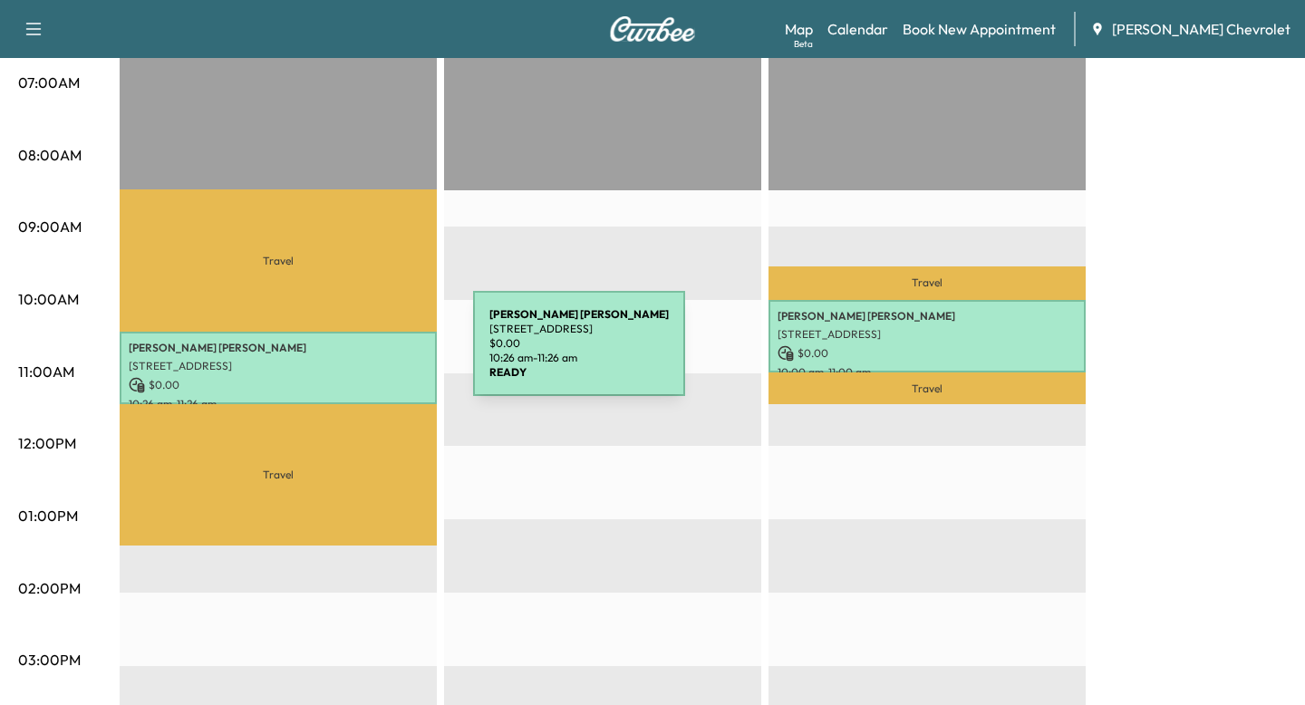
click at [336, 354] on p "[PERSON_NAME]" at bounding box center [278, 348] width 299 height 15
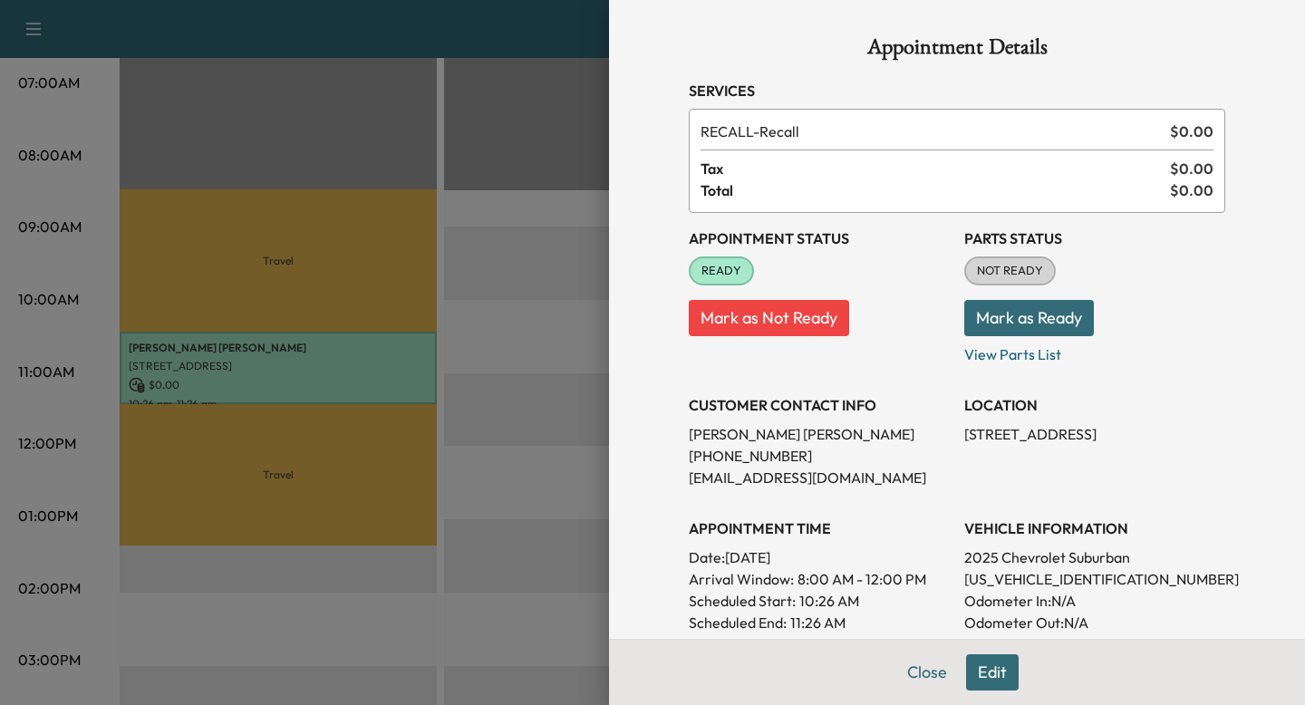
click at [336, 354] on div at bounding box center [652, 352] width 1305 height 705
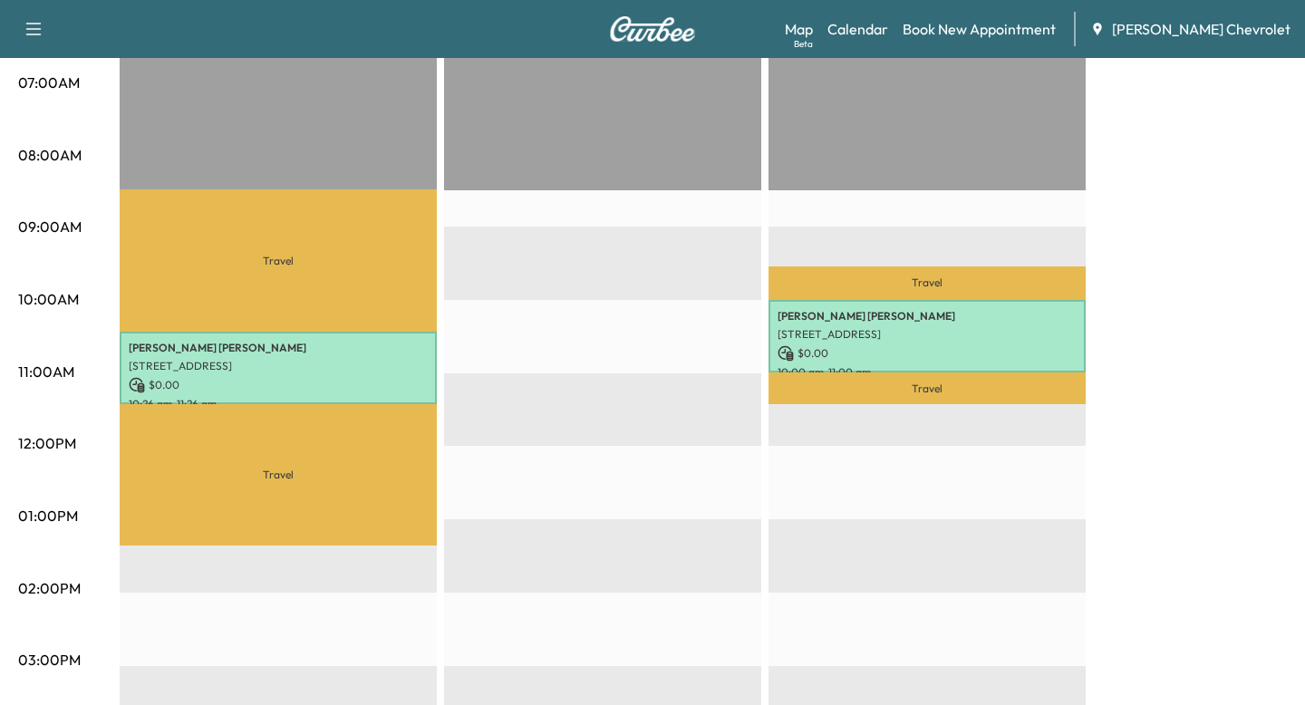
click at [386, 434] on p "Travel" at bounding box center [278, 474] width 317 height 141
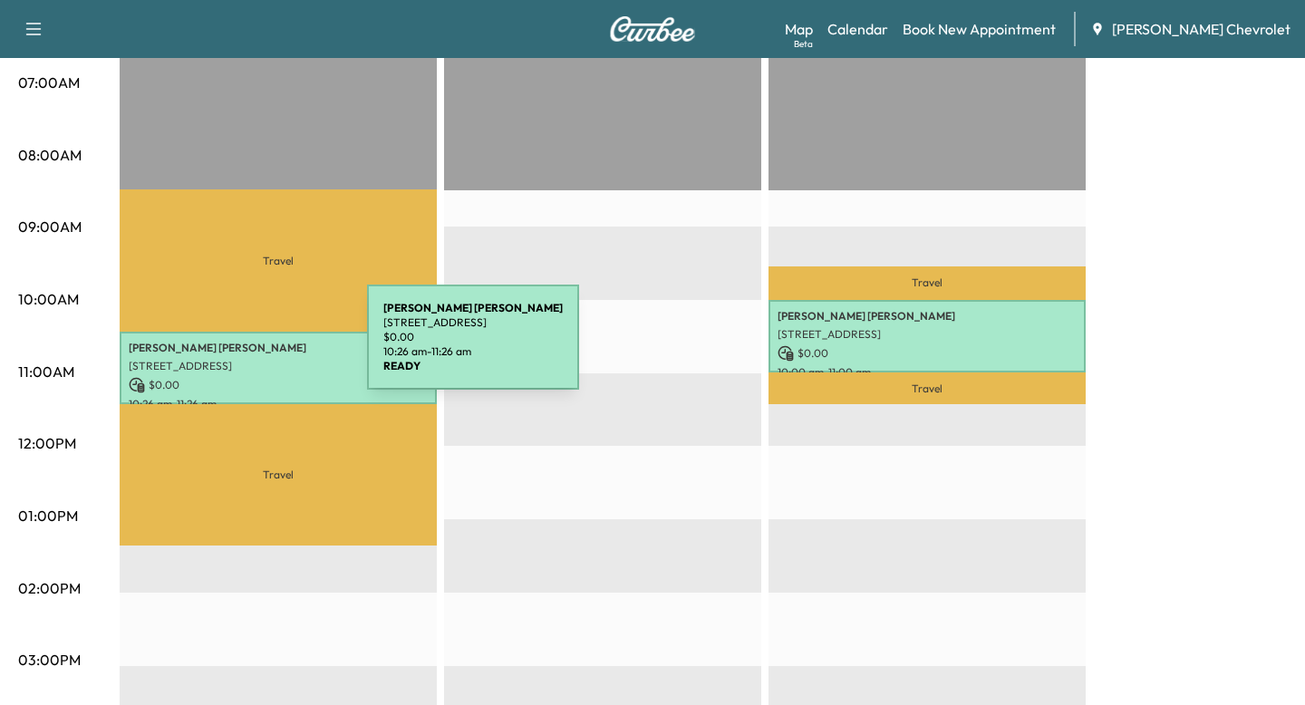
click at [231, 348] on p "[PERSON_NAME]" at bounding box center [278, 348] width 299 height 15
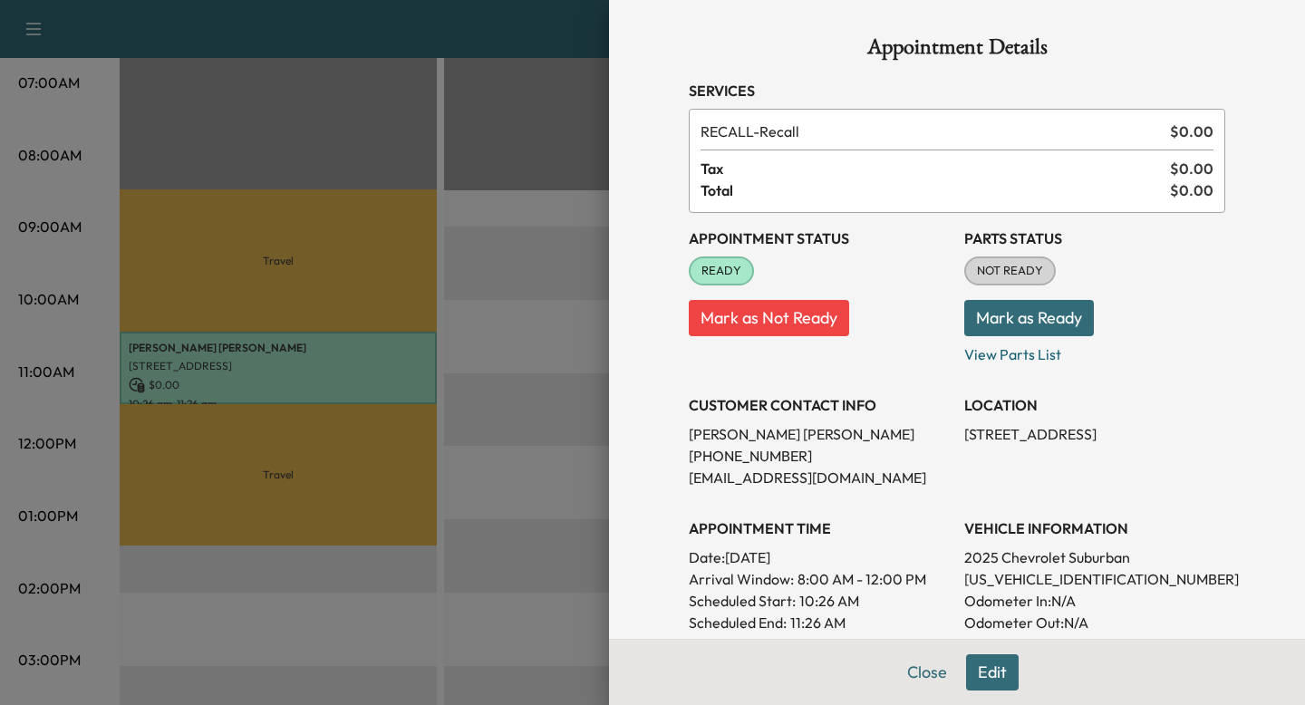
click at [231, 348] on div at bounding box center [652, 352] width 1305 height 705
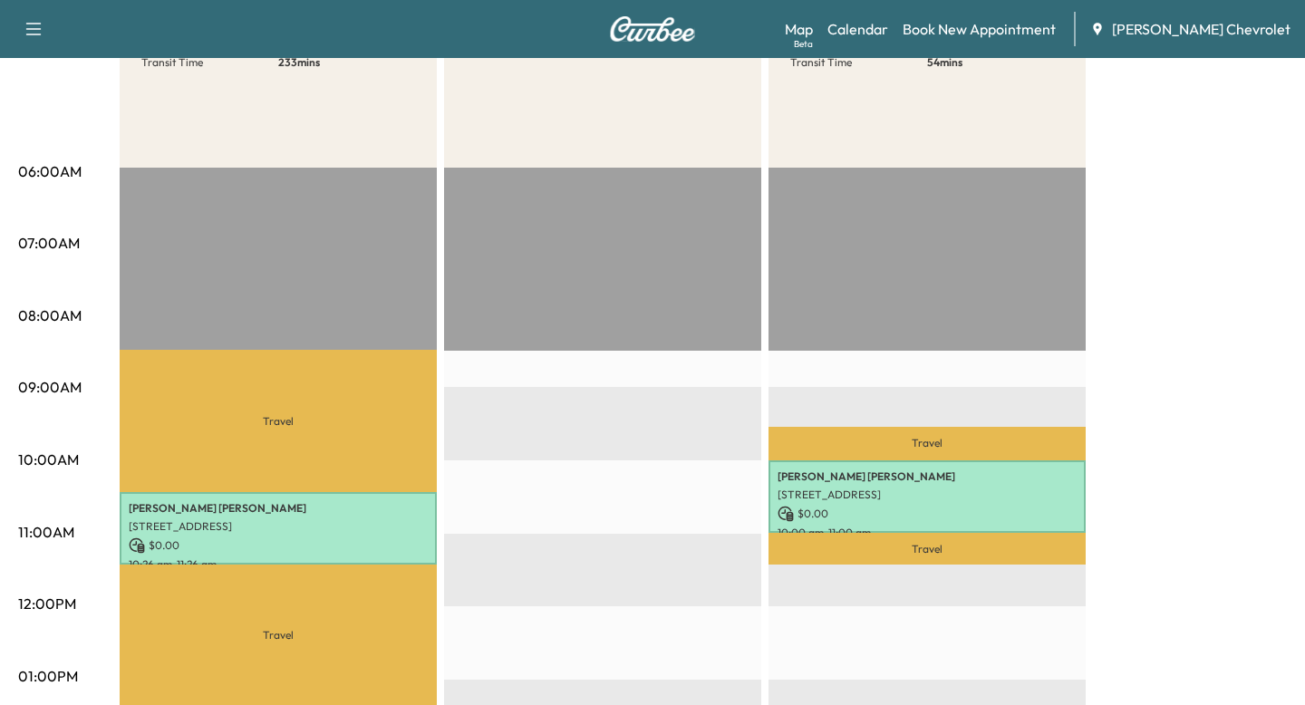
scroll to position [268, 0]
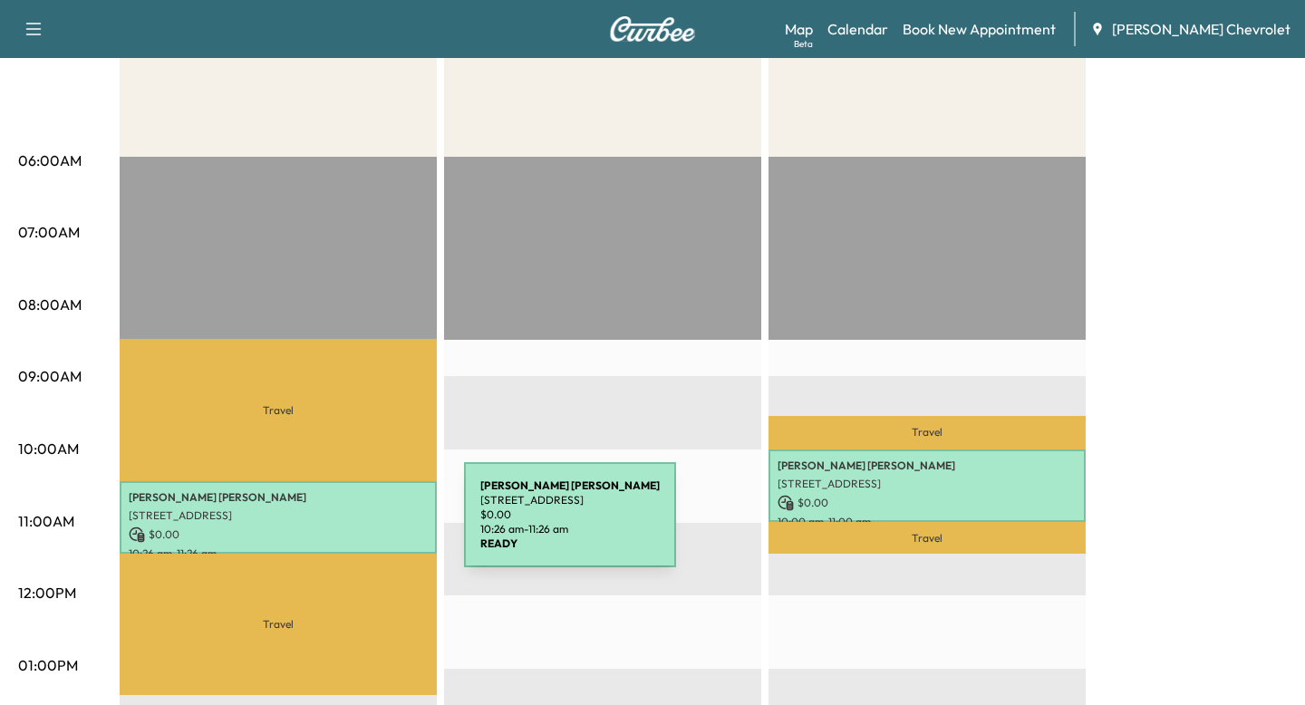
click at [325, 523] on div "[PERSON_NAME] [STREET_ADDRESS][PERSON_NAME] $ 0.00 10:26 am - 11:26 am" at bounding box center [278, 517] width 317 height 73
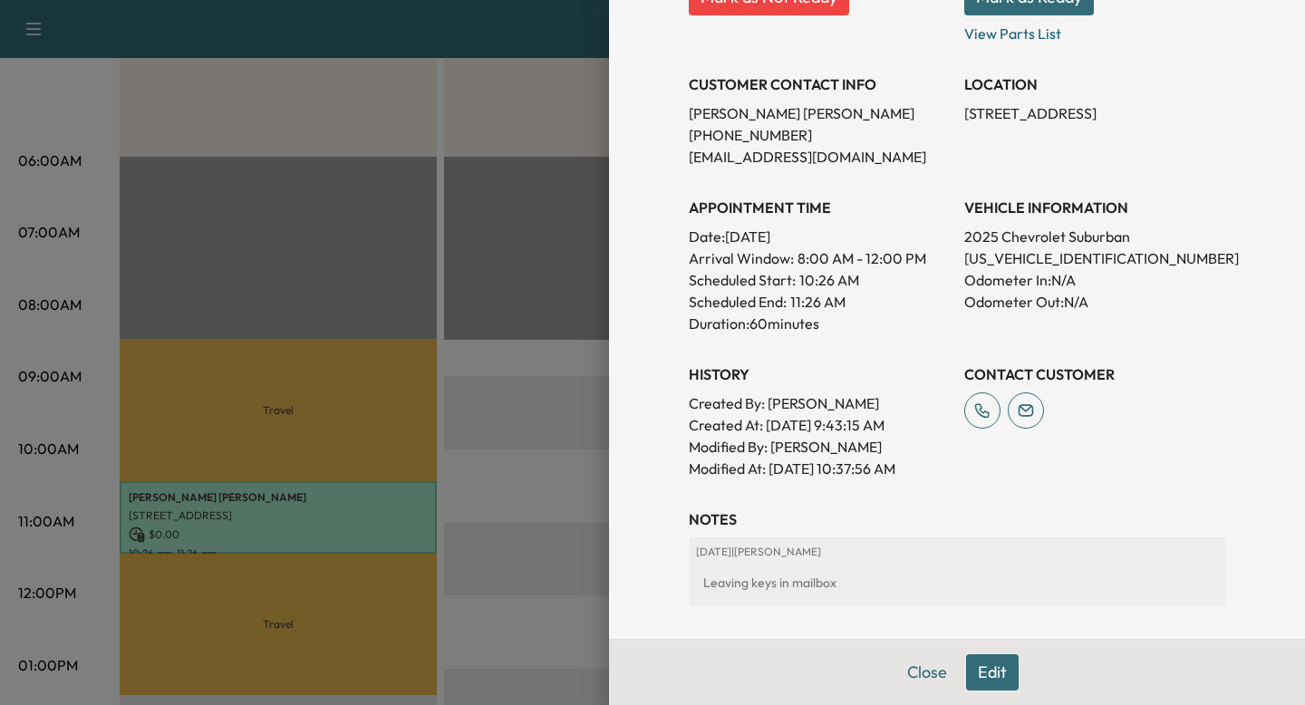
scroll to position [318, 0]
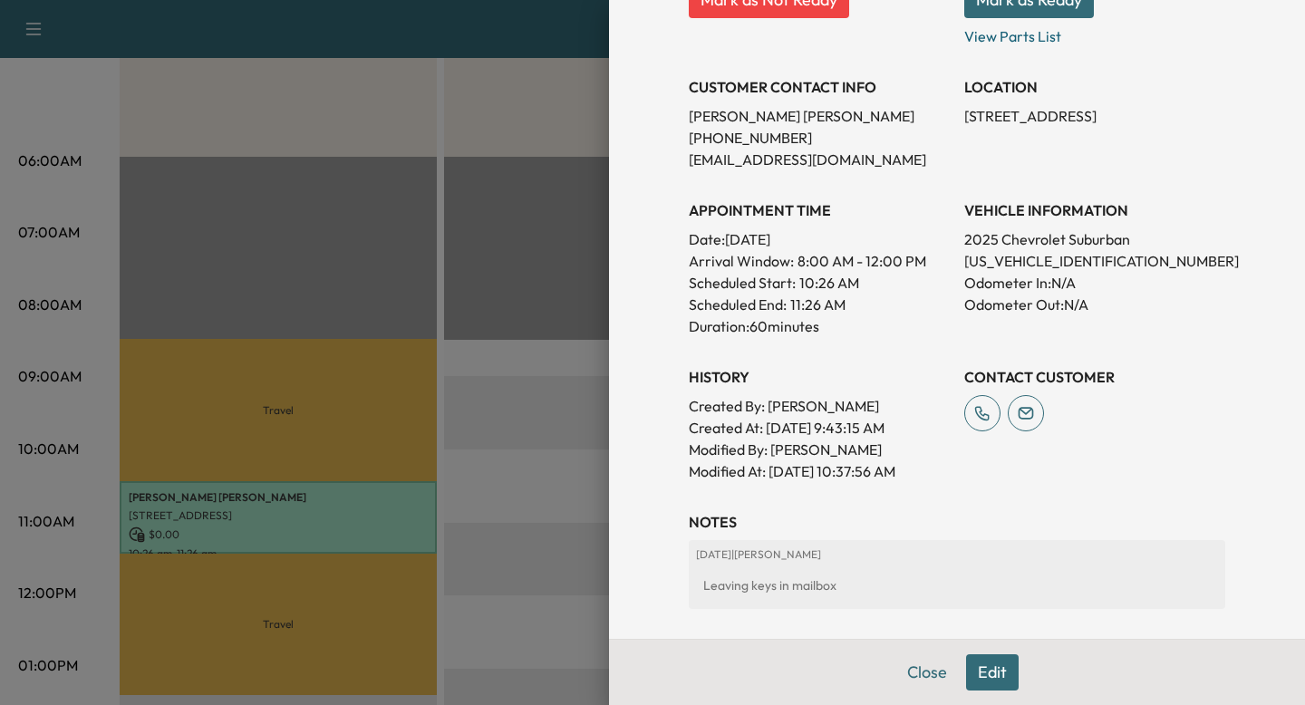
click at [777, 466] on div "Created By : [PERSON_NAME] Created At : [DATE] 9:43:15 AM Modified By : [PERSON…" at bounding box center [819, 438] width 261 height 87
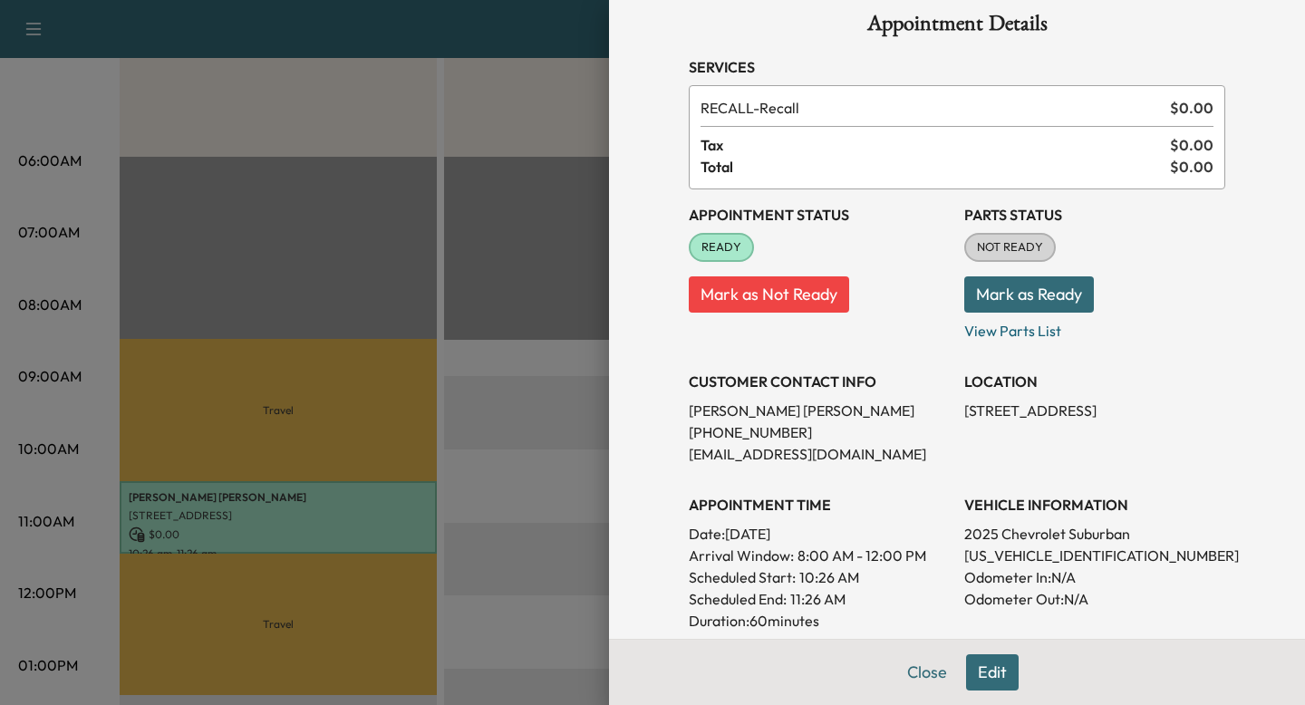
scroll to position [20, 0]
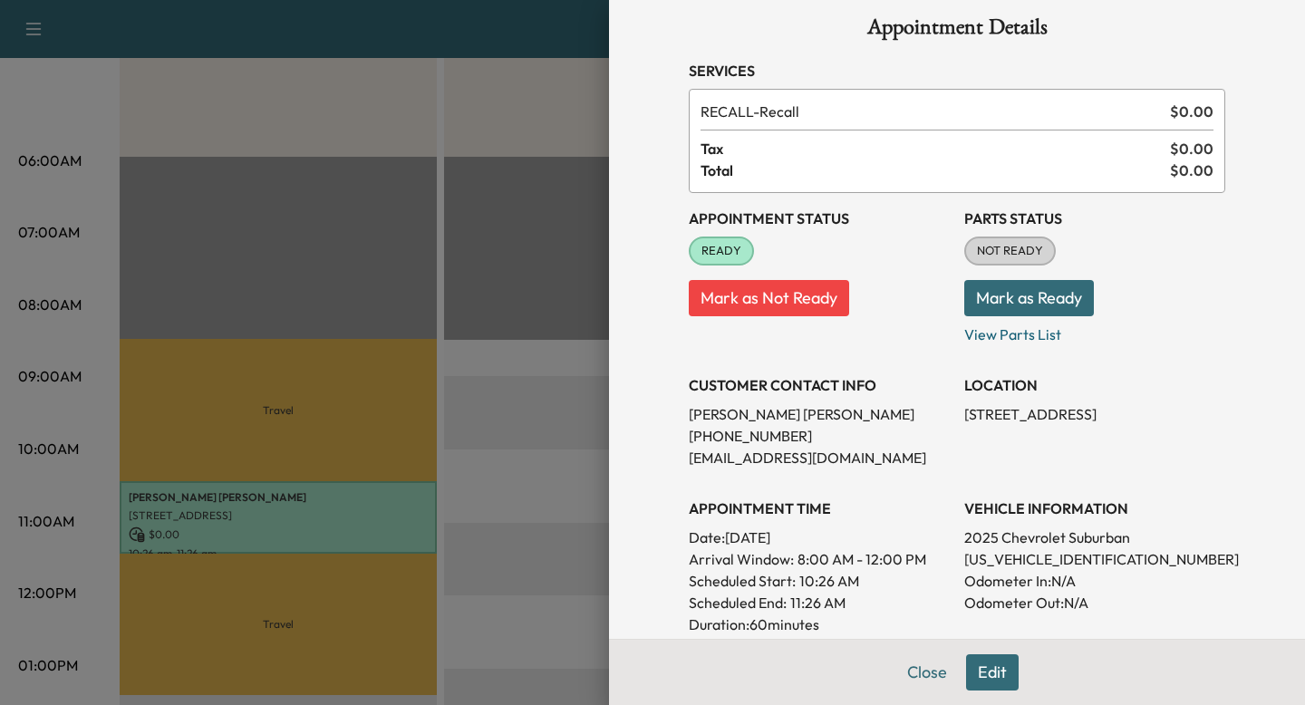
click at [576, 479] on div at bounding box center [652, 352] width 1305 height 705
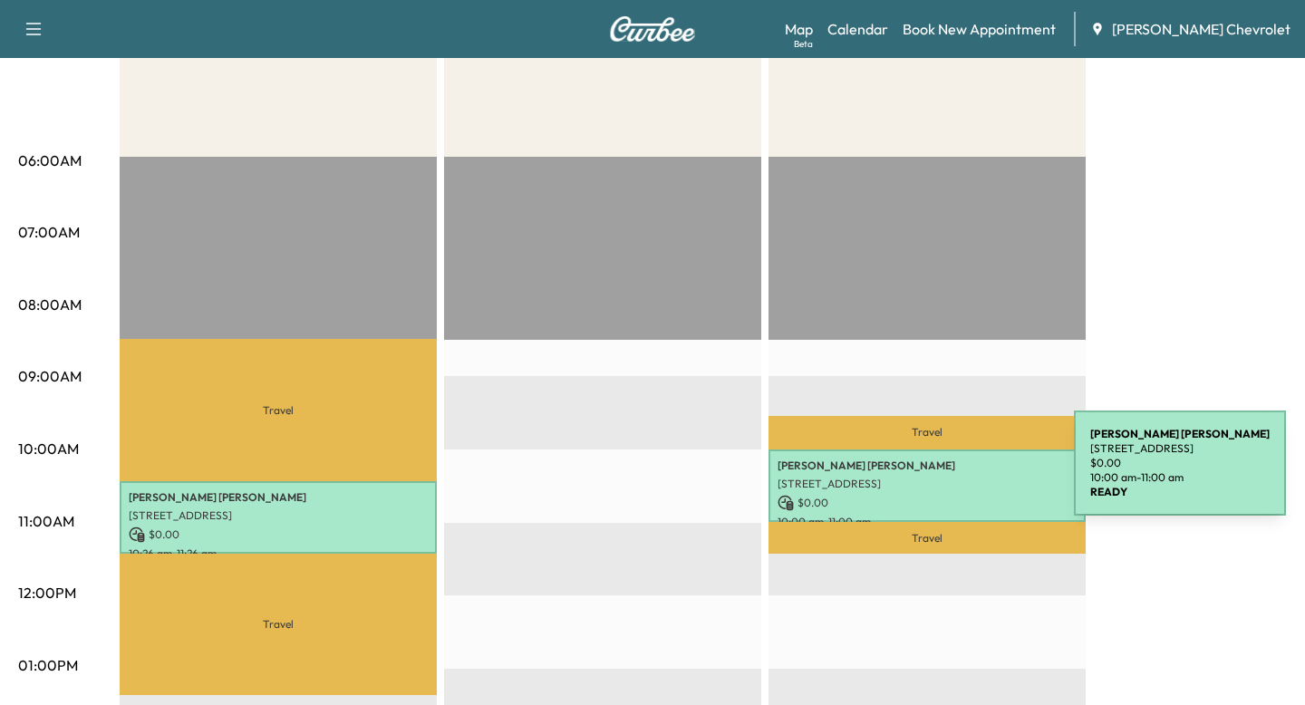
click at [937, 476] on div "[PERSON_NAME] [STREET_ADDRESS] $ 0.00 10:00 am - 11:00 am" at bounding box center [927, 486] width 317 height 73
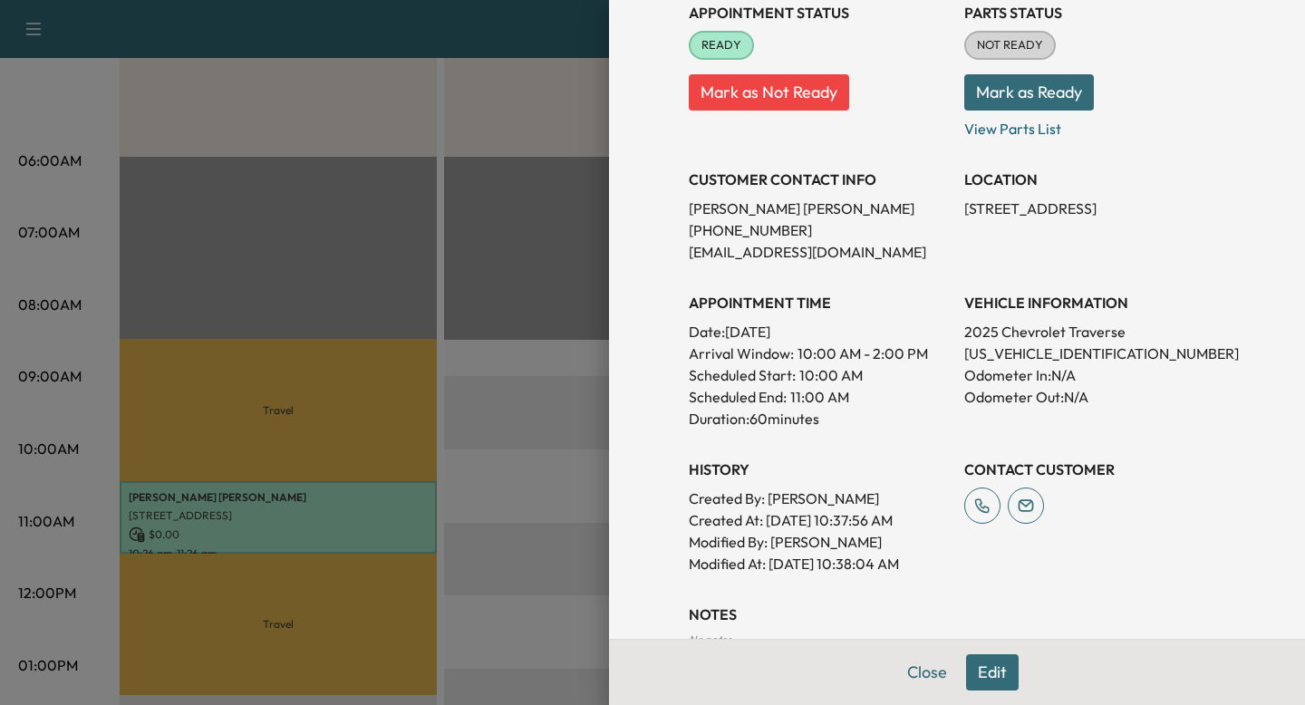
scroll to position [227, 0]
click at [572, 457] on div at bounding box center [652, 352] width 1305 height 705
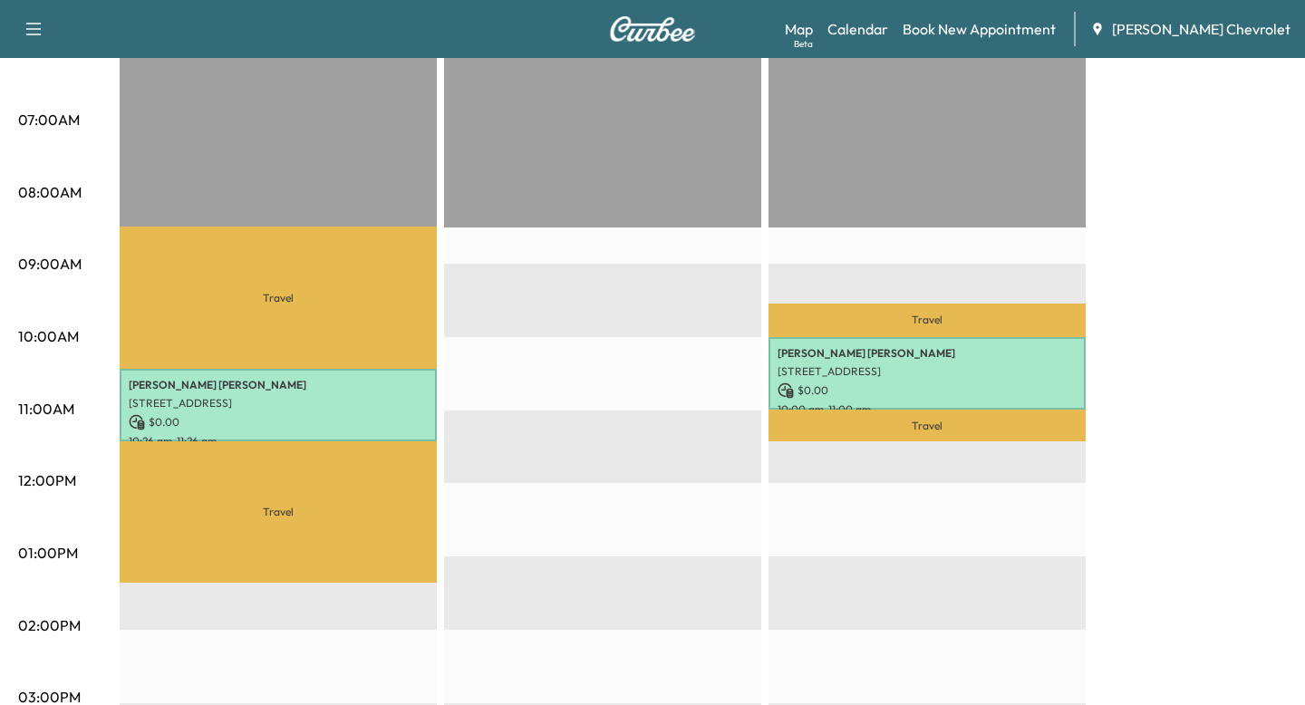
scroll to position [385, 0]
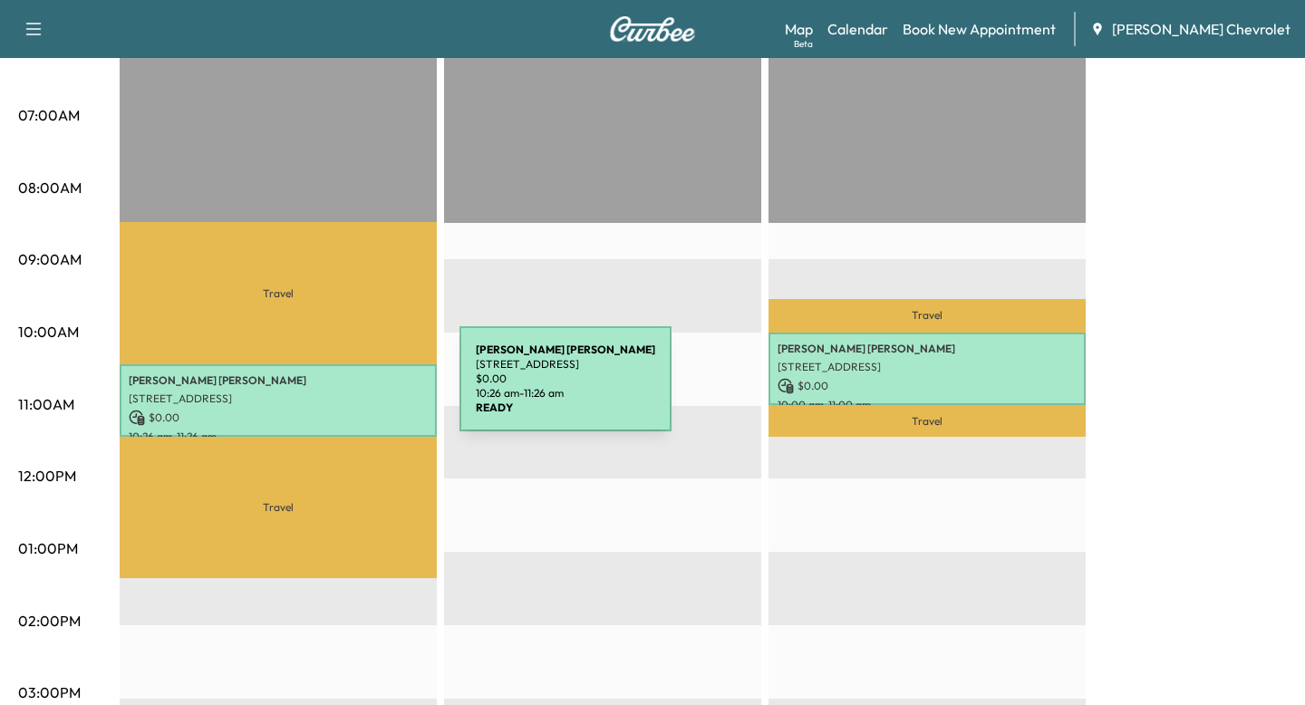
click at [323, 392] on p "[STREET_ADDRESS]" at bounding box center [278, 399] width 299 height 15
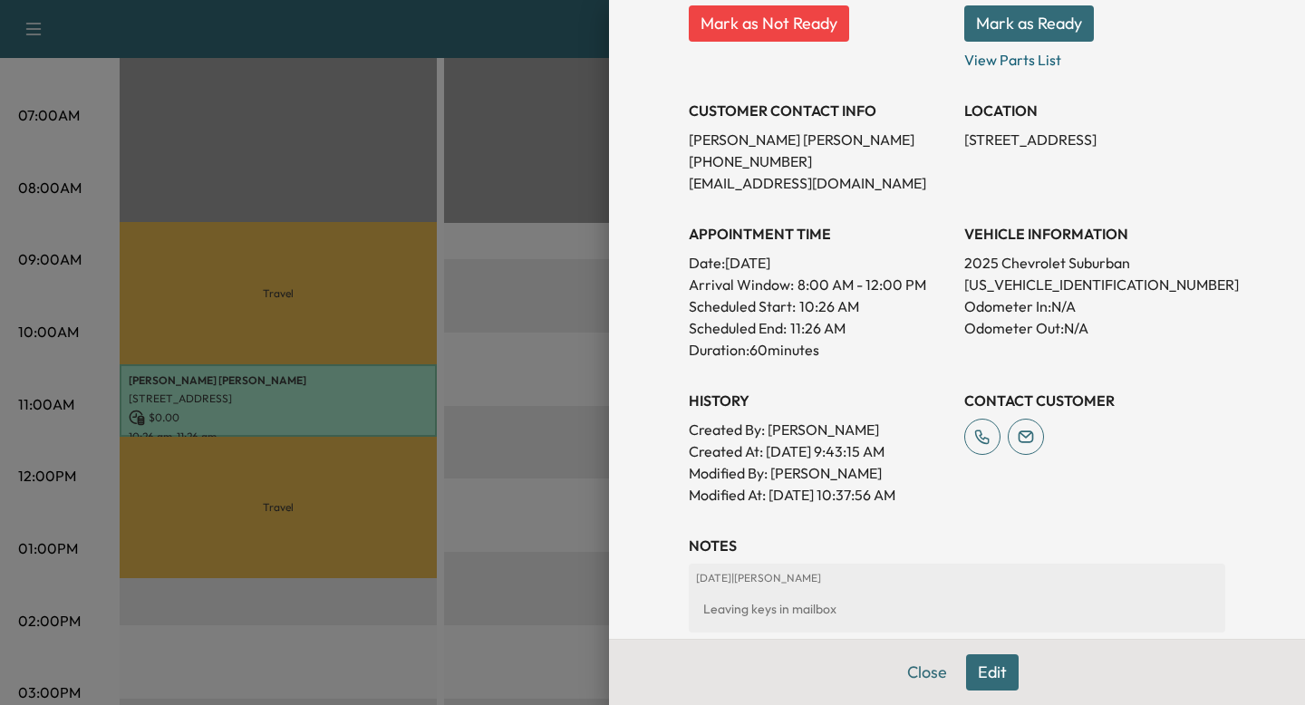
scroll to position [294, 0]
click at [989, 677] on button "Edit" at bounding box center [992, 672] width 53 height 36
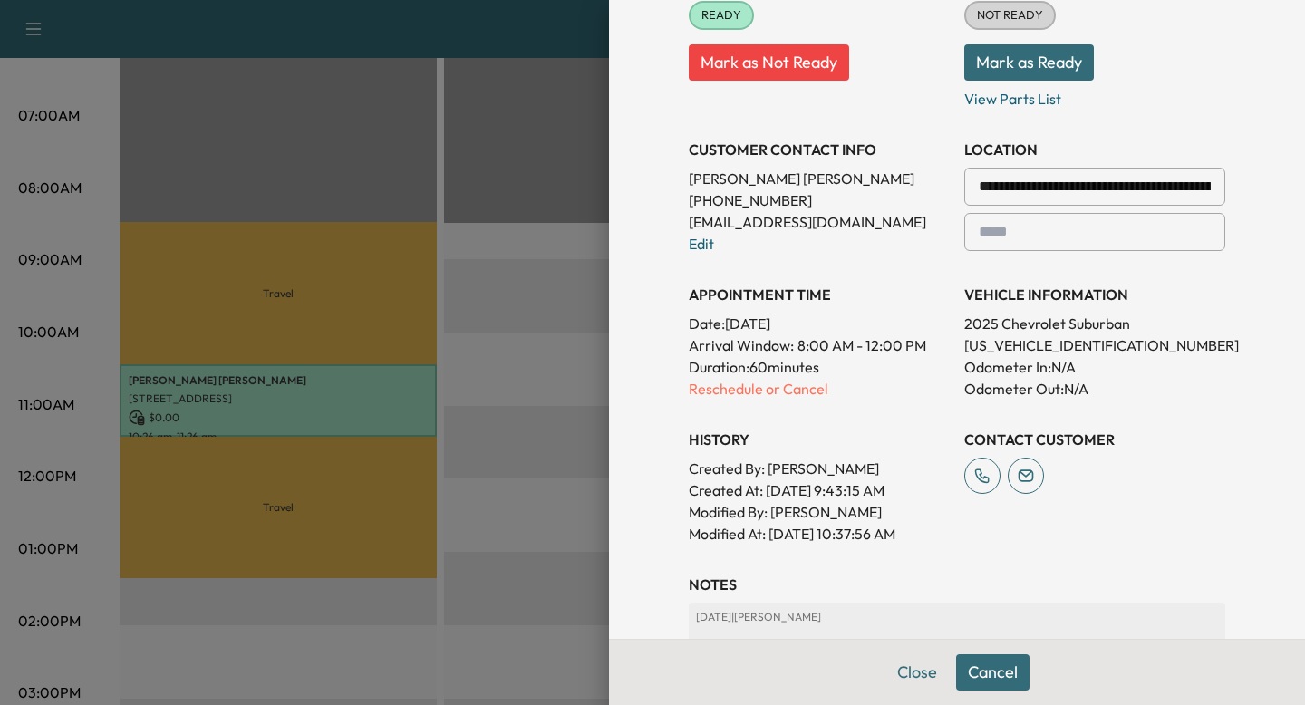
scroll to position [332, 0]
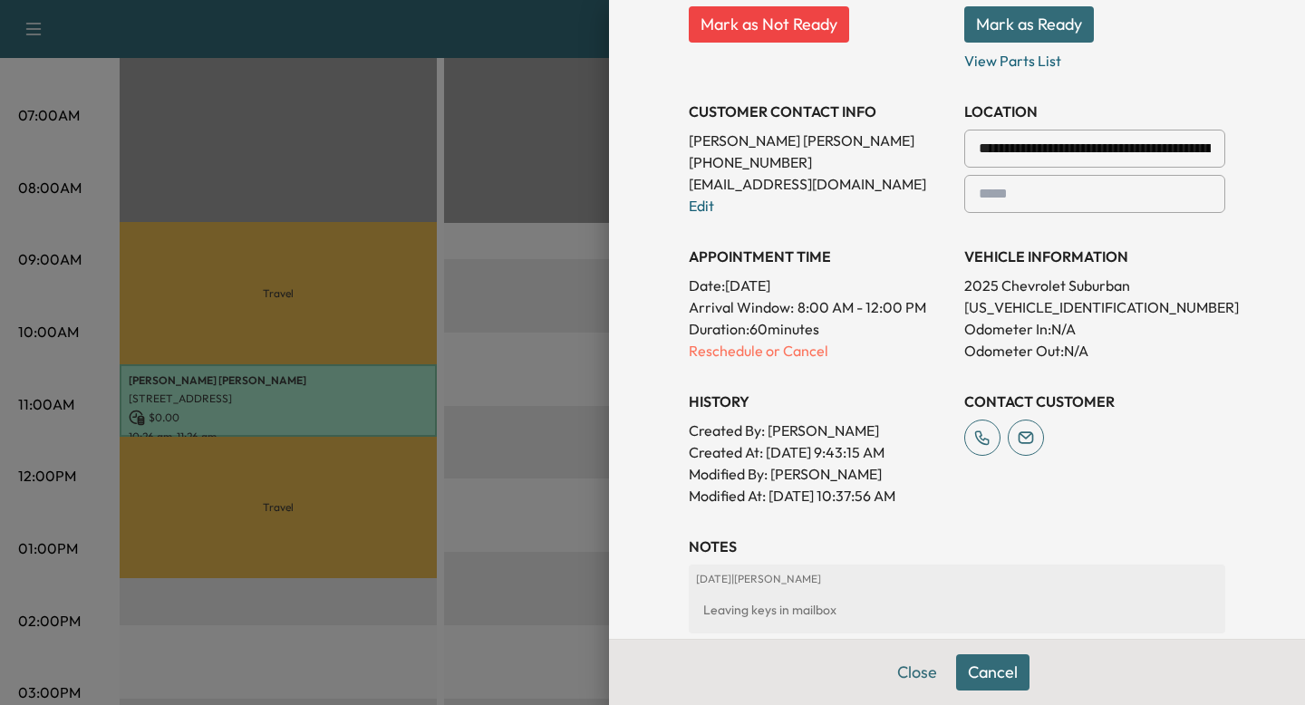
click at [1143, 157] on input "**********" at bounding box center [1094, 149] width 261 height 38
click at [1178, 163] on input "**********" at bounding box center [1094, 149] width 261 height 38
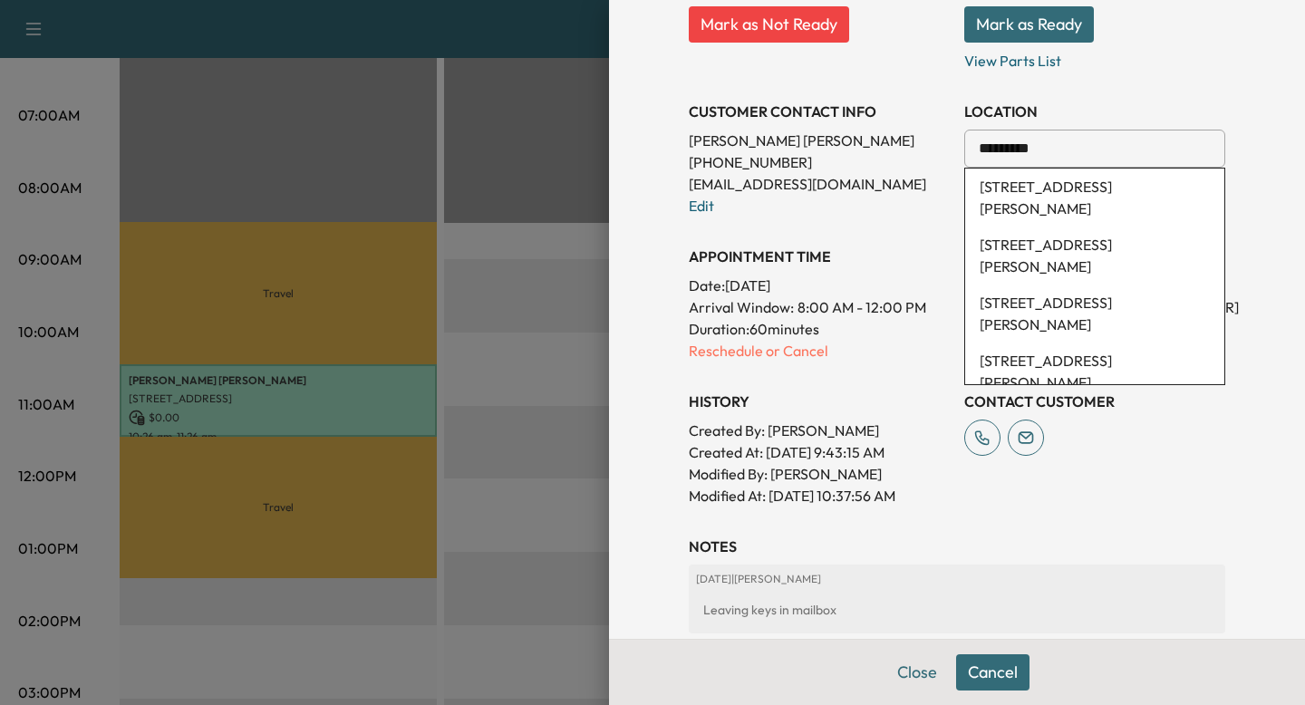
click at [1175, 196] on li "[STREET_ADDRESS][PERSON_NAME]" at bounding box center [1094, 198] width 259 height 58
type input "**********"
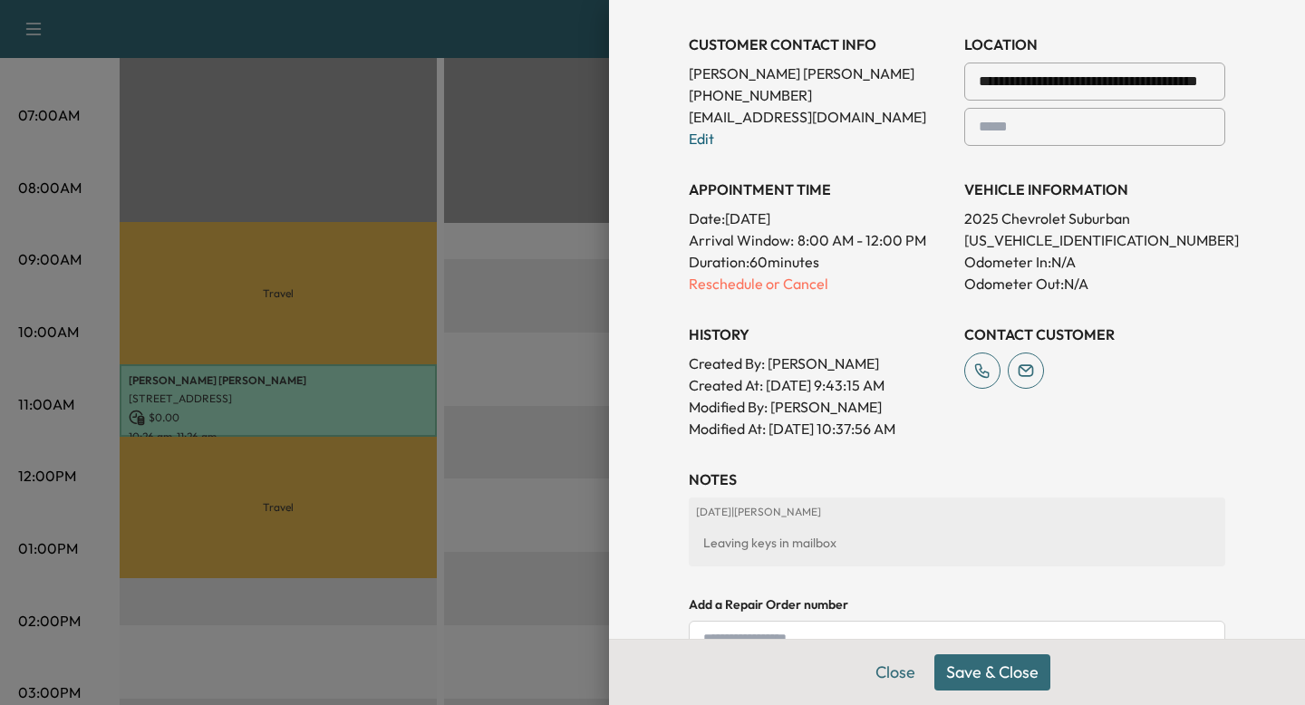
scroll to position [227, 0]
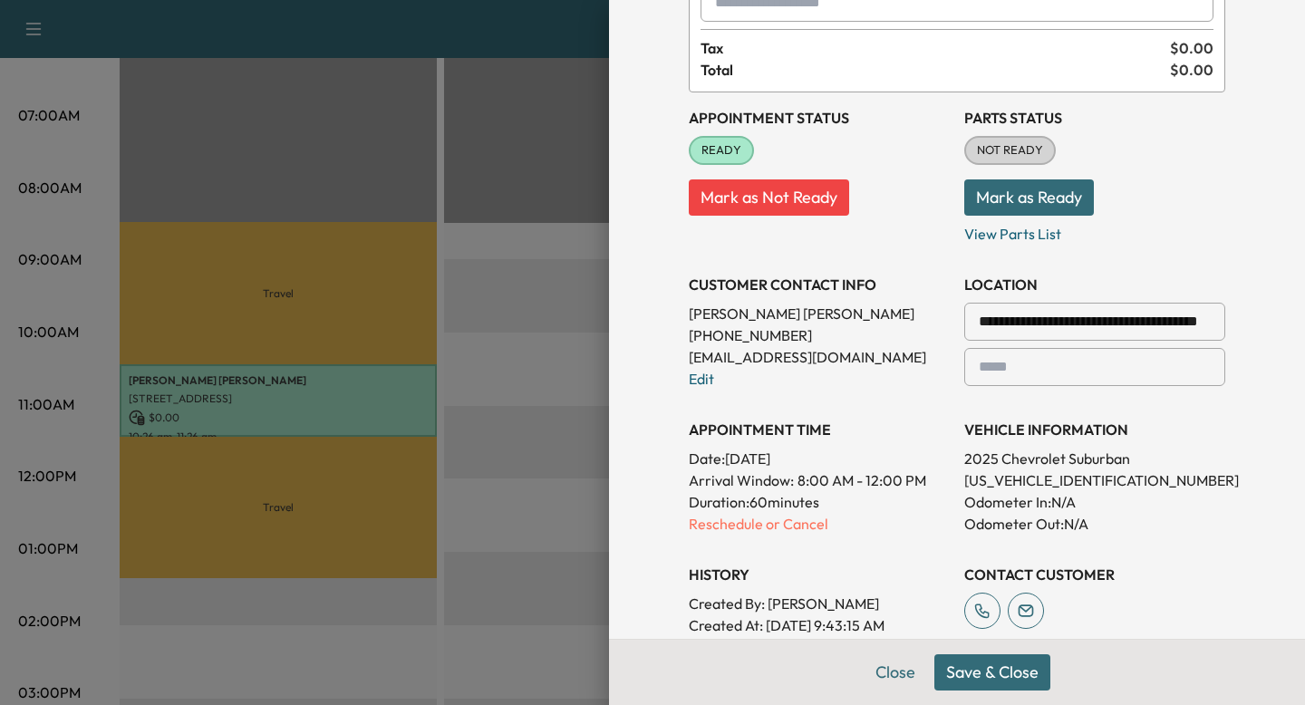
click at [1016, 670] on button "Save & Close" at bounding box center [993, 672] width 116 height 36
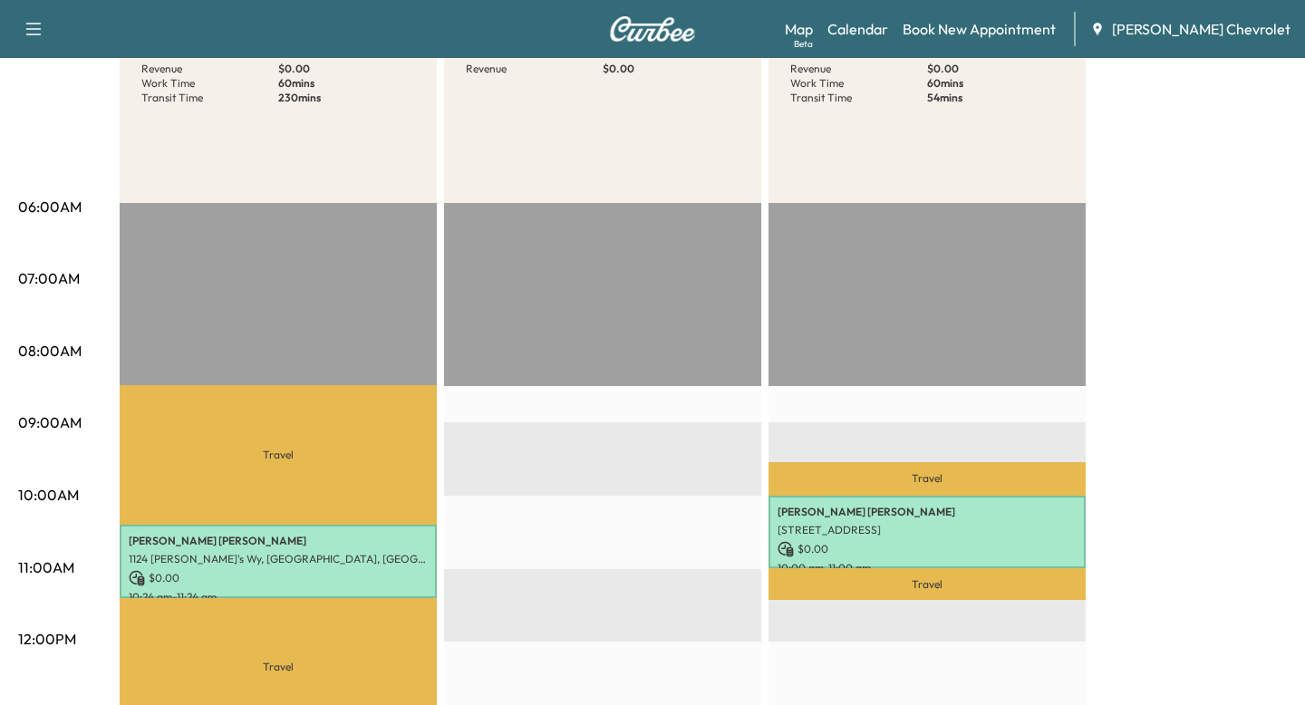
scroll to position [219, 0]
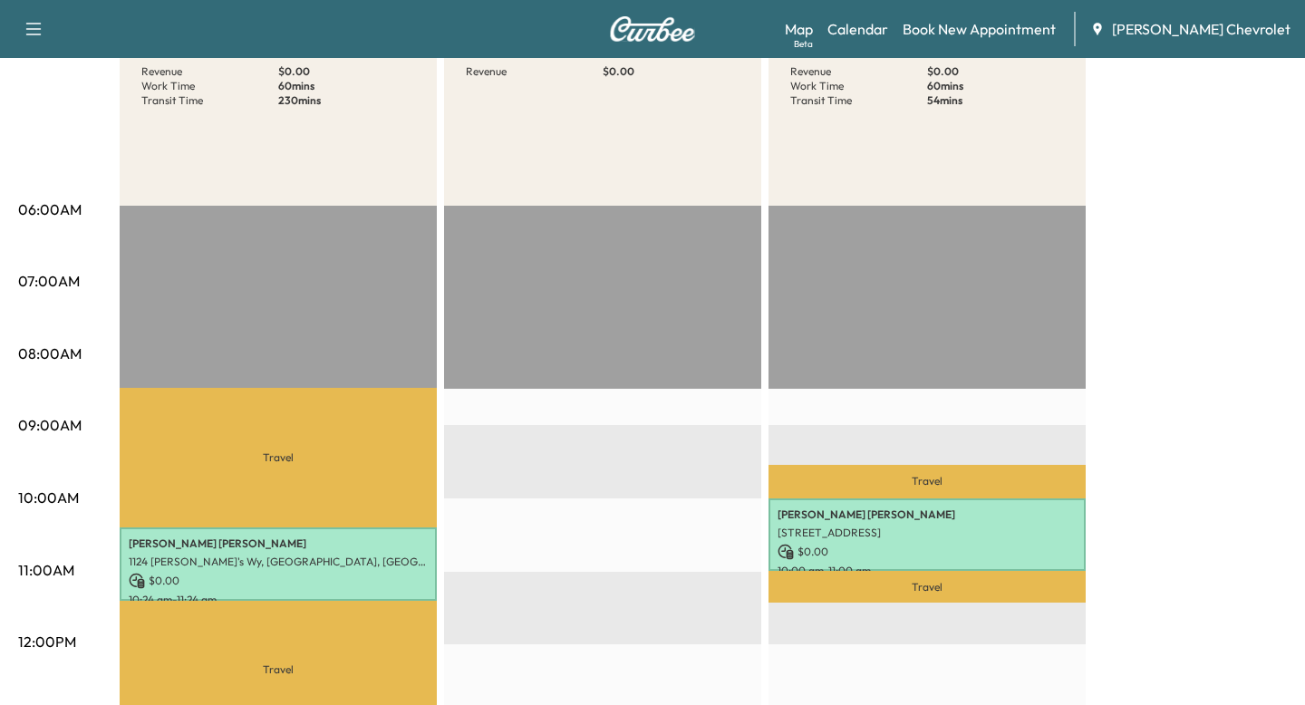
click at [233, 470] on p "Travel" at bounding box center [278, 457] width 317 height 139
click at [279, 460] on p "Travel" at bounding box center [278, 457] width 317 height 139
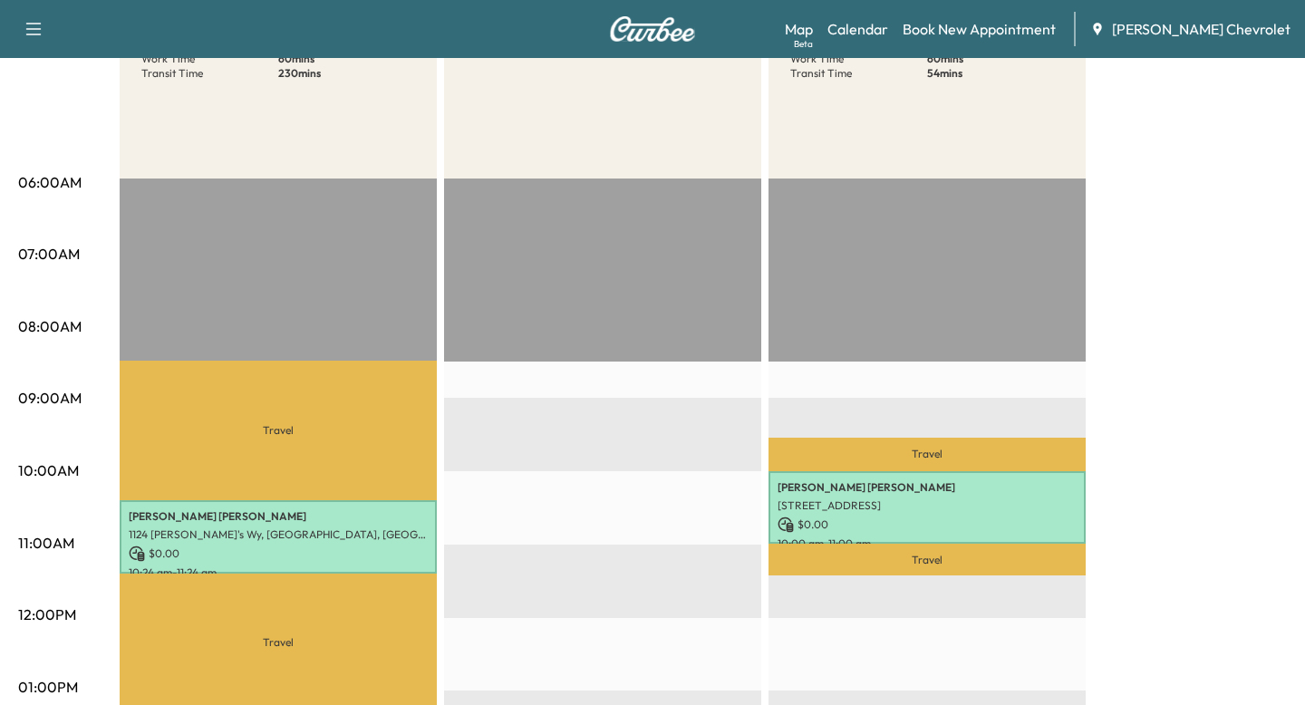
scroll to position [248, 0]
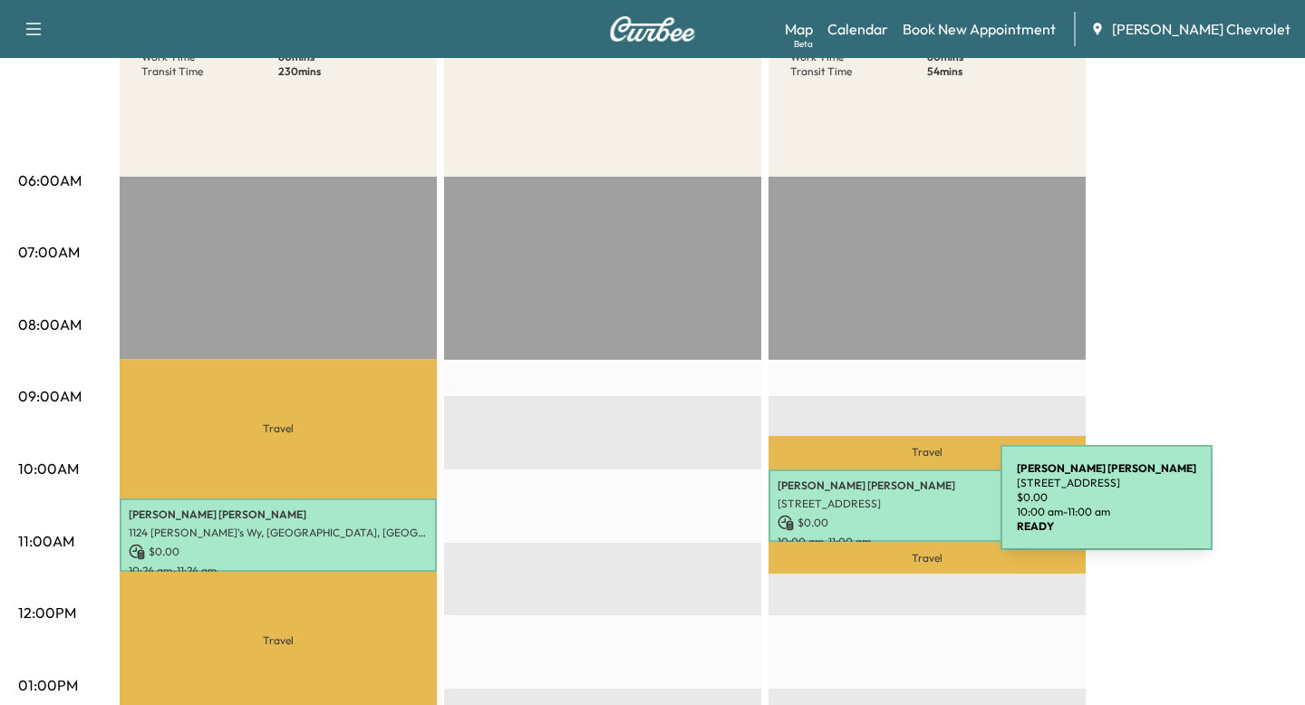
click at [865, 509] on p "[STREET_ADDRESS]" at bounding box center [927, 504] width 299 height 15
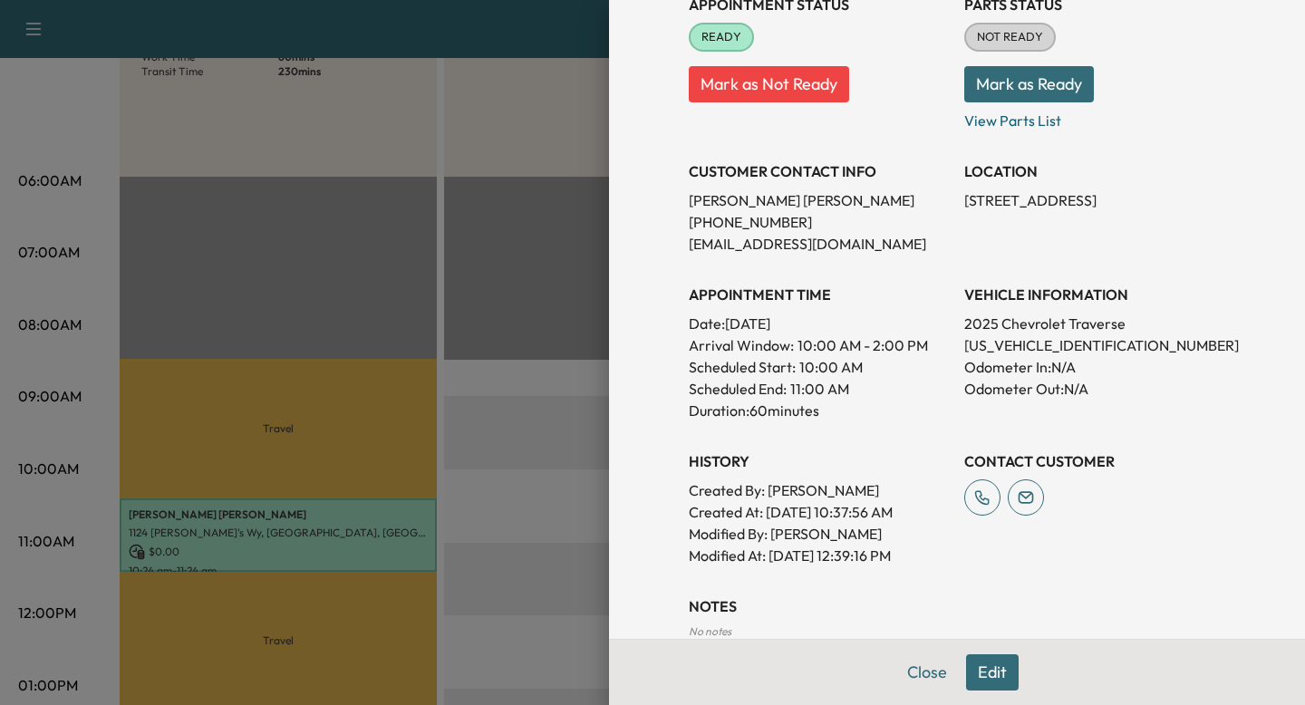
scroll to position [343, 0]
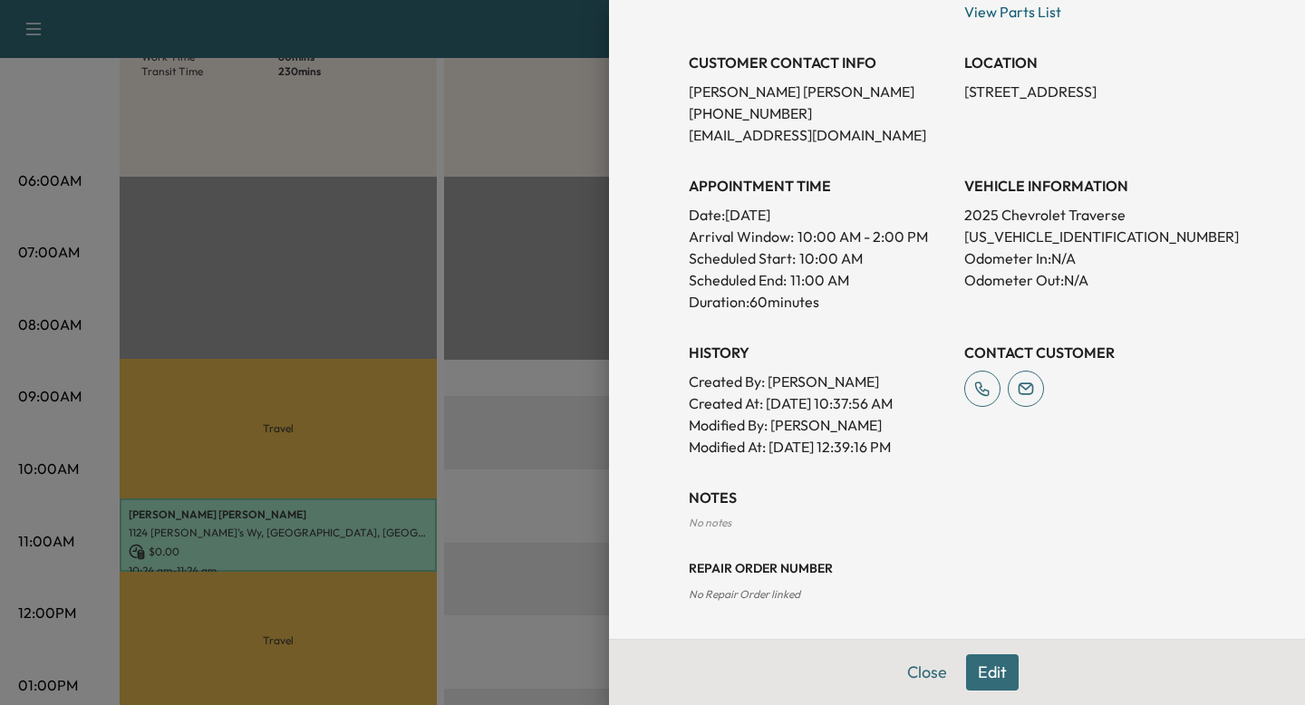
click at [529, 448] on div at bounding box center [652, 352] width 1305 height 705
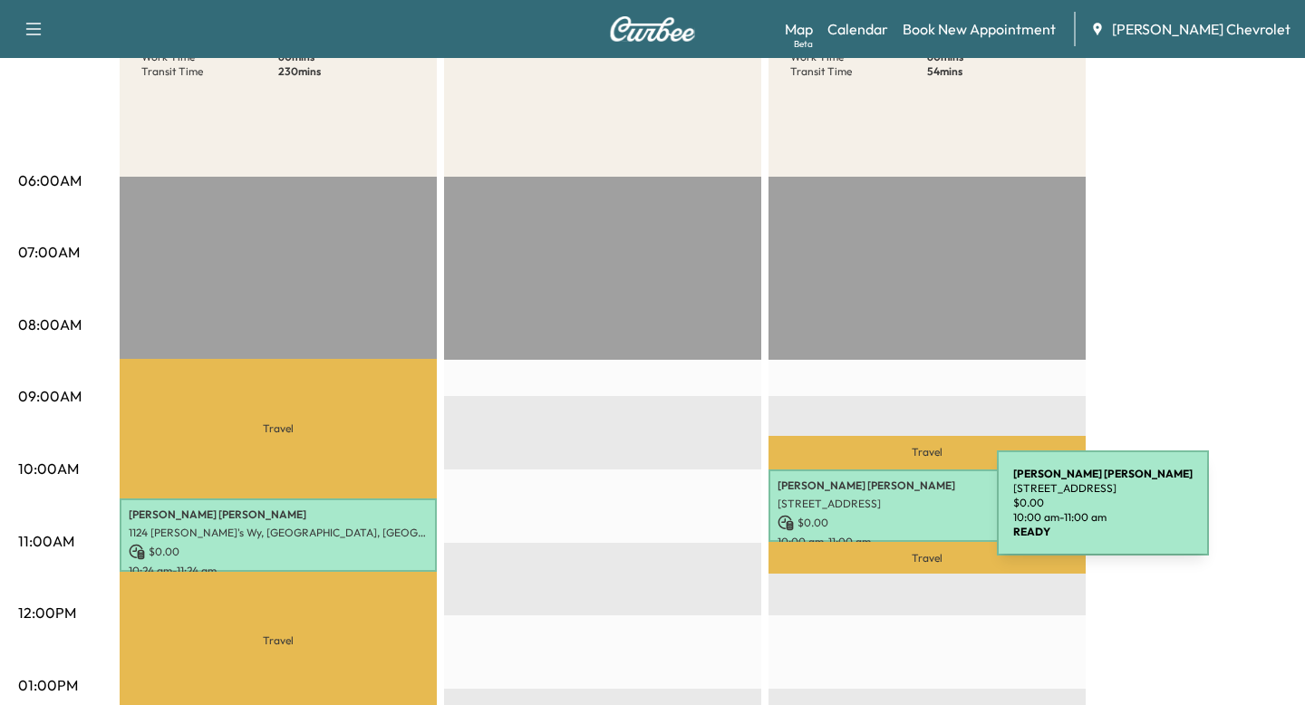
click at [861, 515] on p "$ 0.00" at bounding box center [927, 523] width 299 height 16
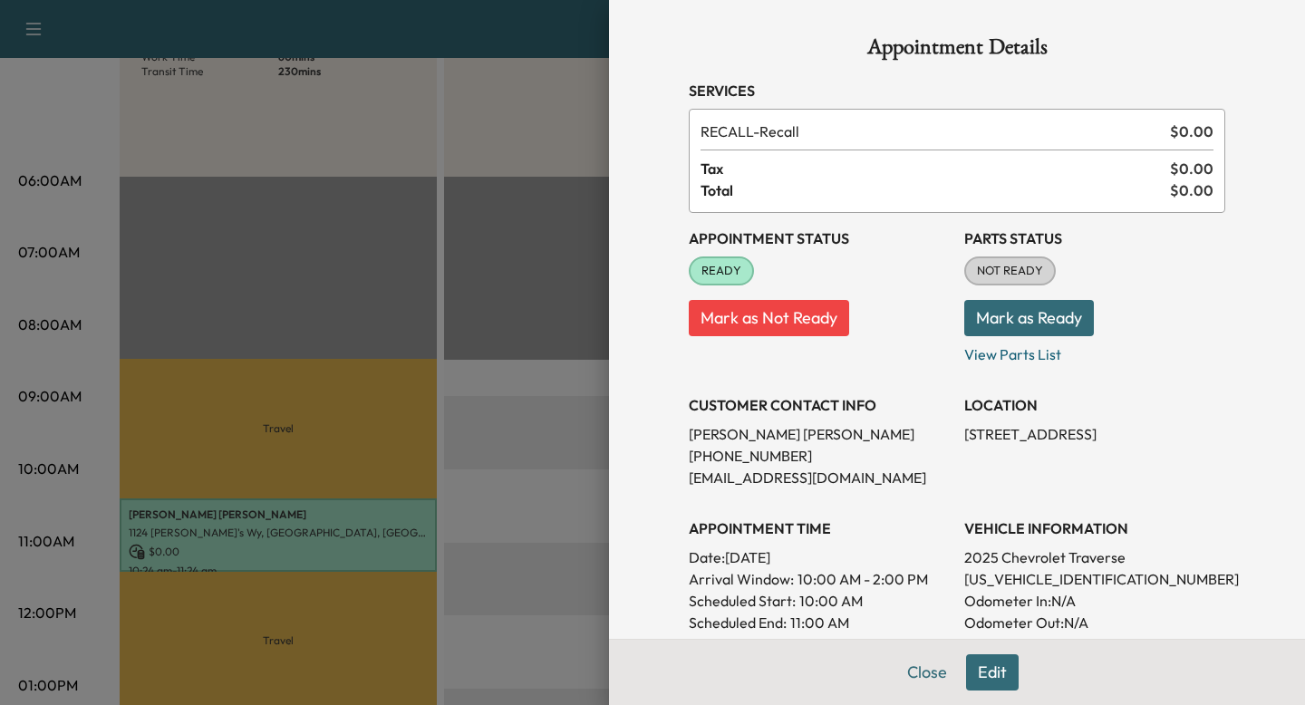
click at [491, 472] on div at bounding box center [652, 352] width 1305 height 705
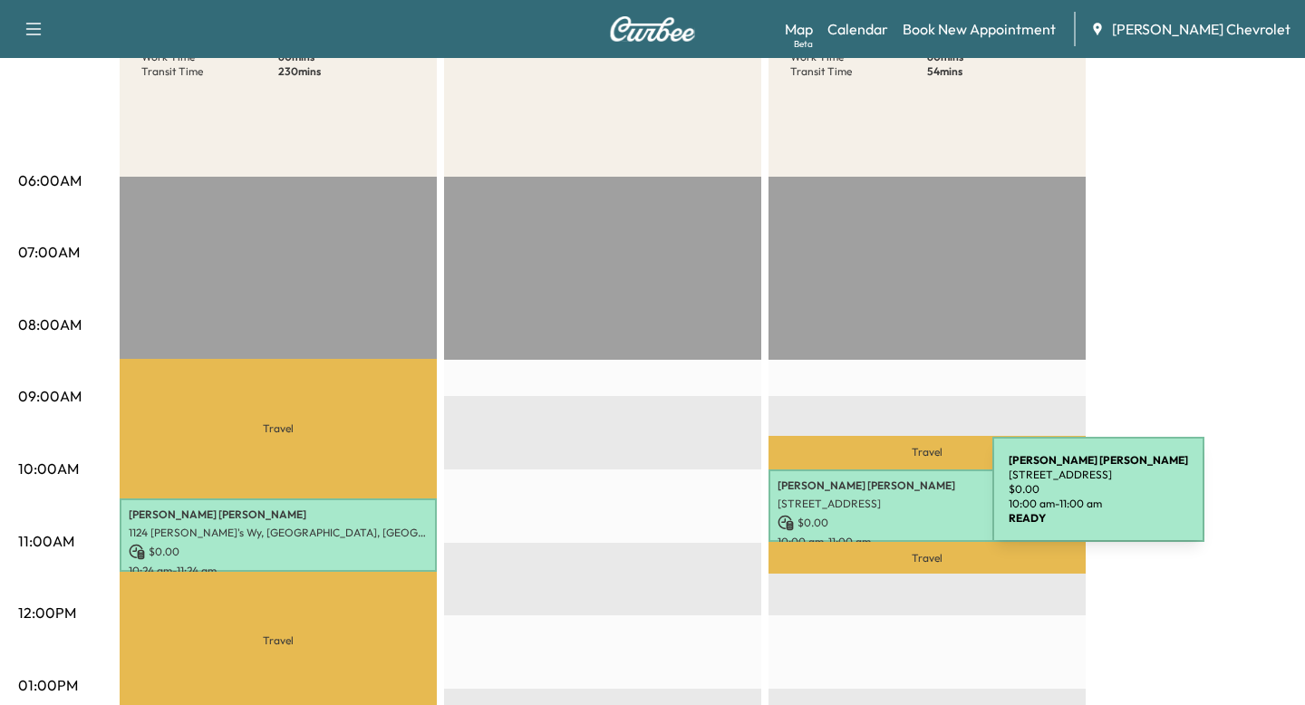
click at [857, 500] on p "[STREET_ADDRESS]" at bounding box center [927, 504] width 299 height 15
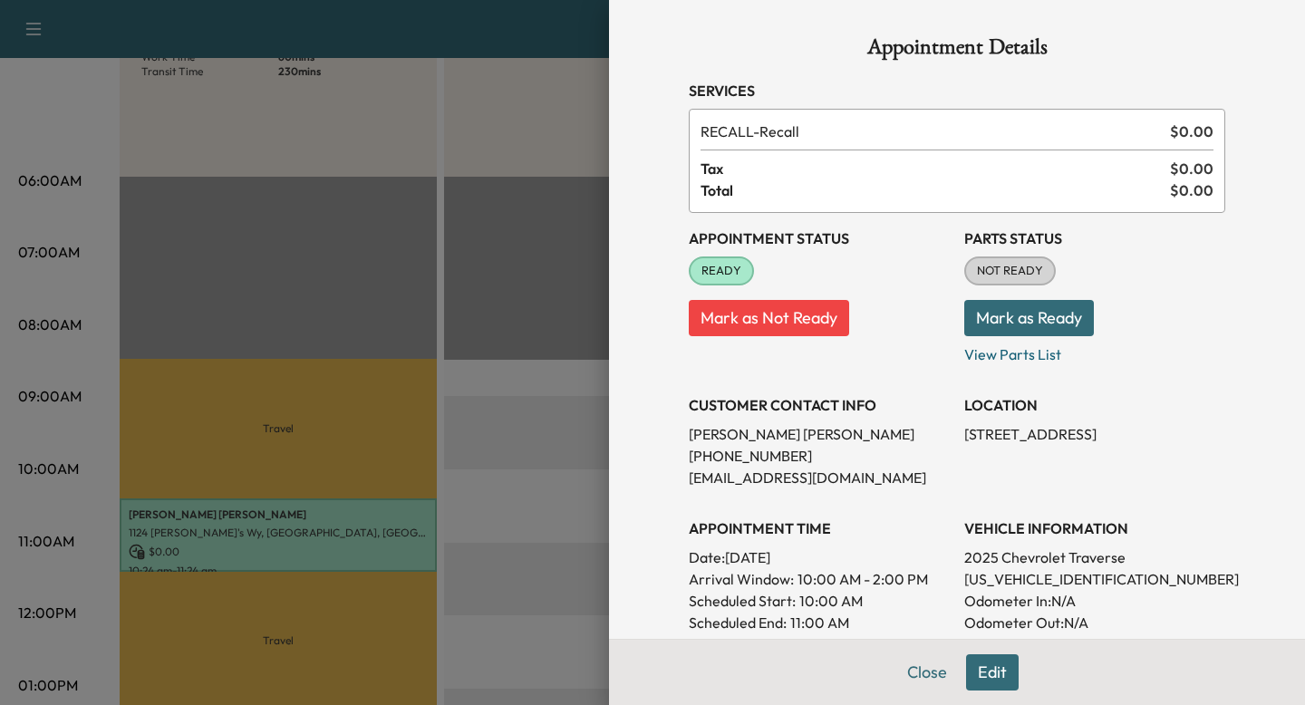
click at [604, 480] on div at bounding box center [652, 352] width 1305 height 705
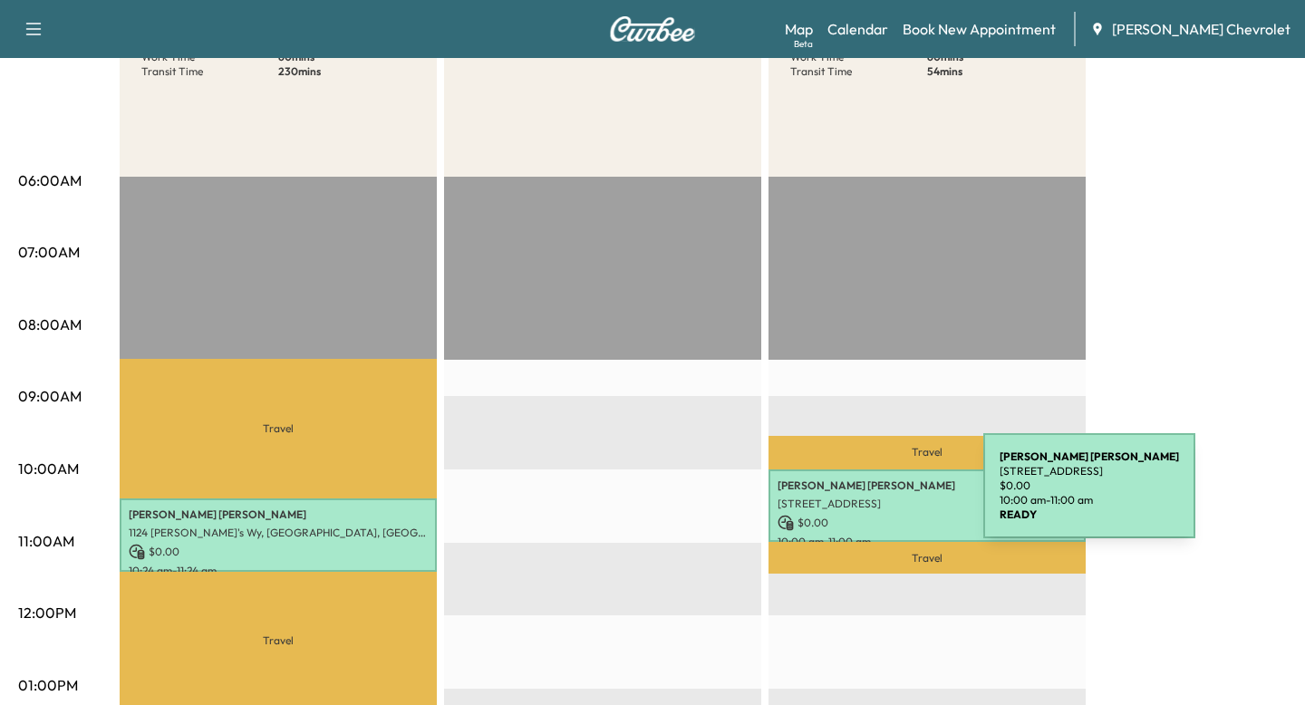
click at [848, 498] on p "[STREET_ADDRESS]" at bounding box center [927, 504] width 299 height 15
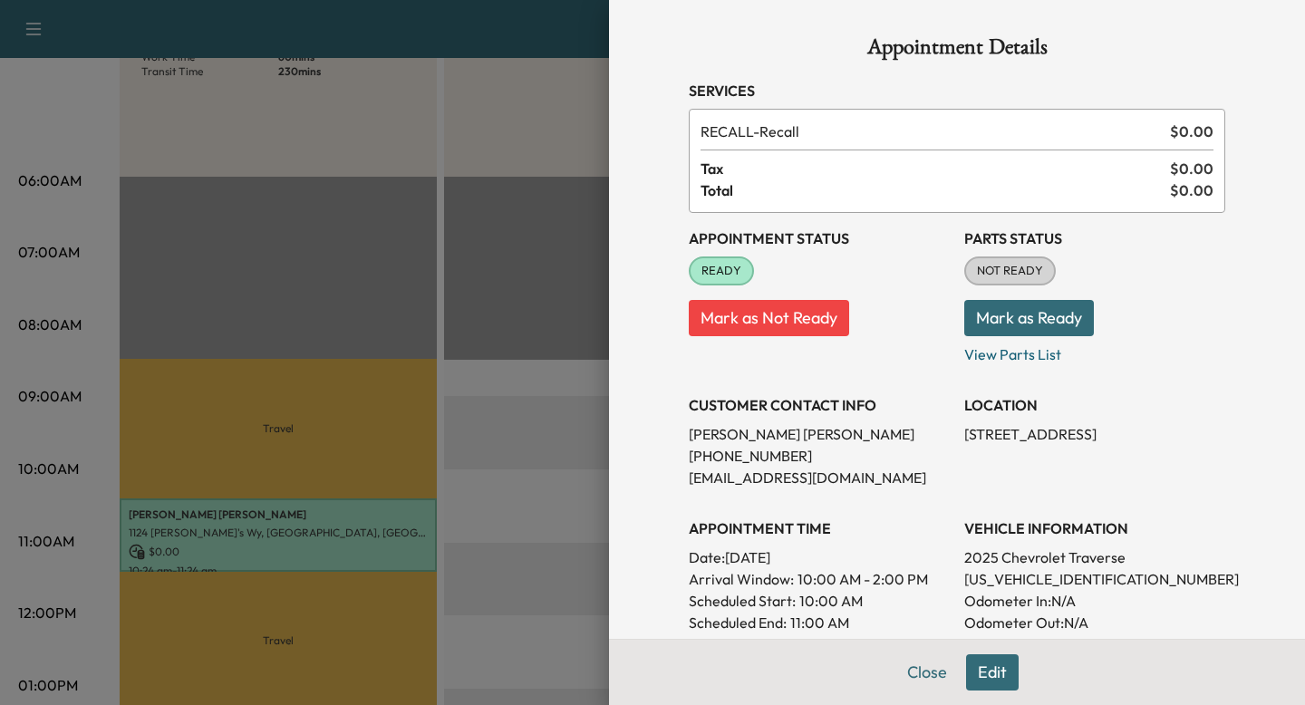
click at [518, 484] on div at bounding box center [652, 352] width 1305 height 705
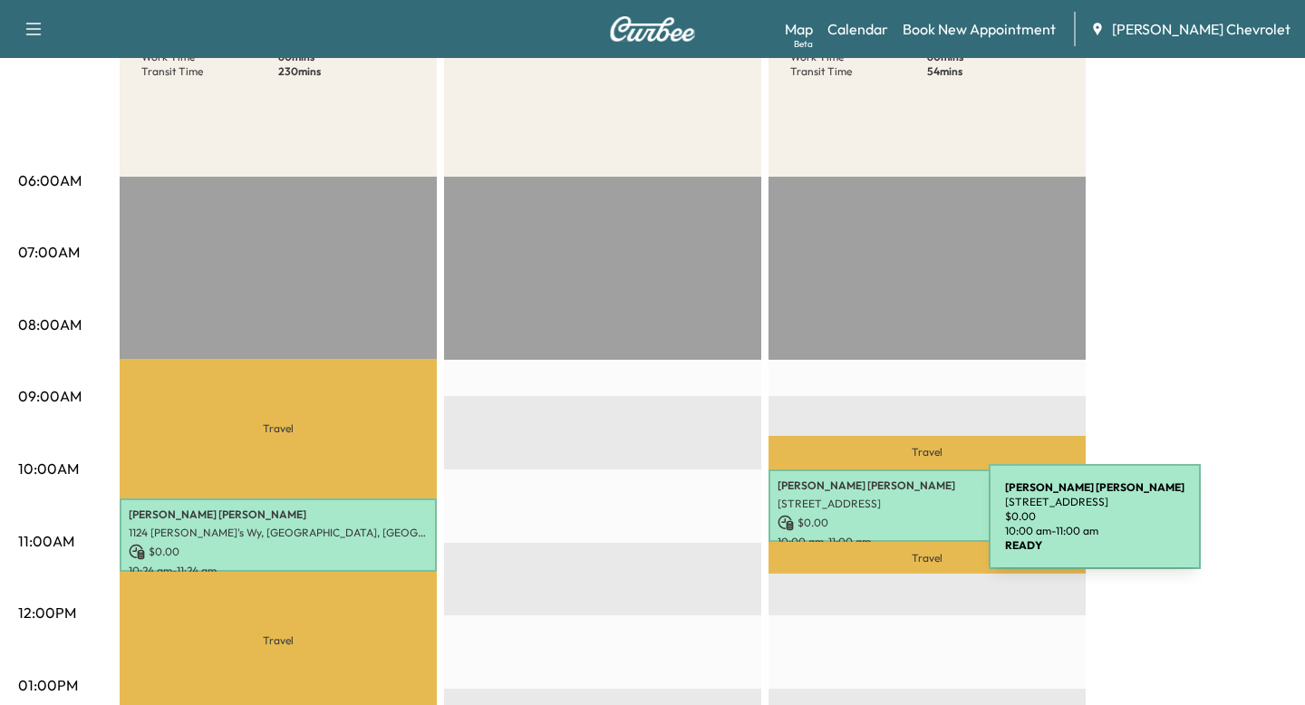
click at [853, 528] on p "$ 0.00" at bounding box center [927, 523] width 299 height 16
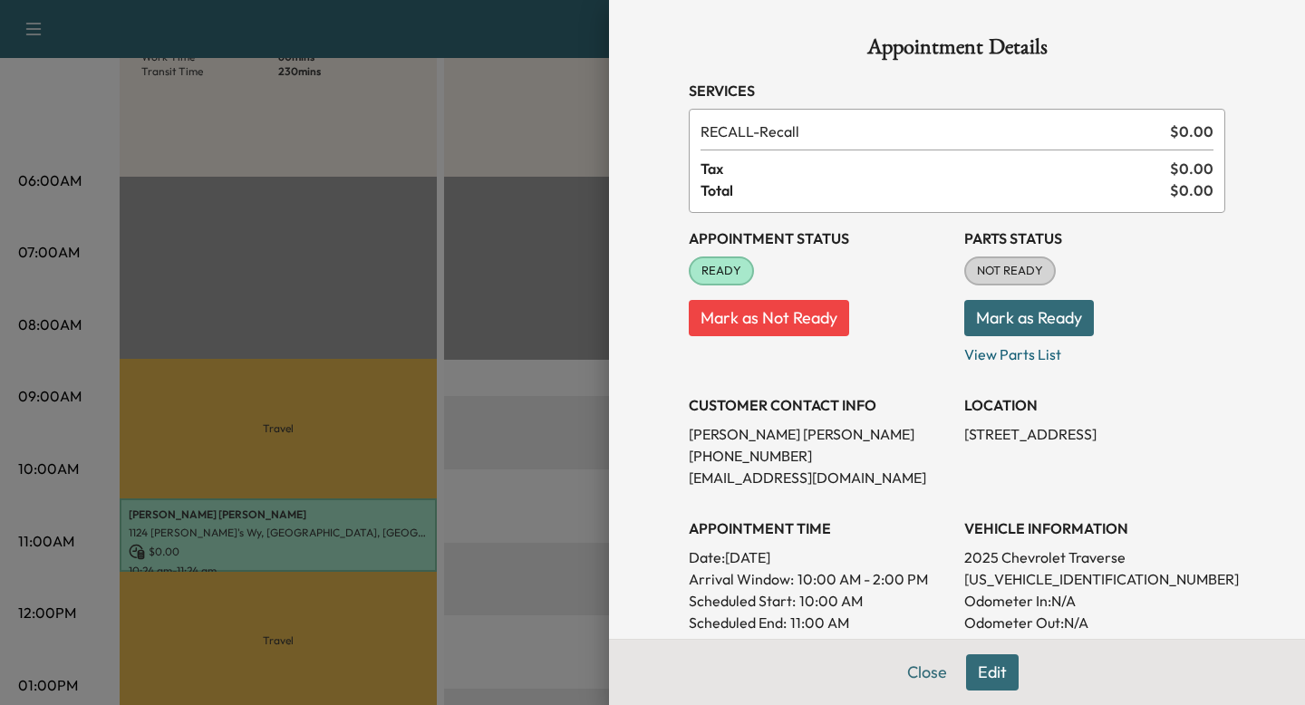
click at [495, 473] on div at bounding box center [652, 352] width 1305 height 705
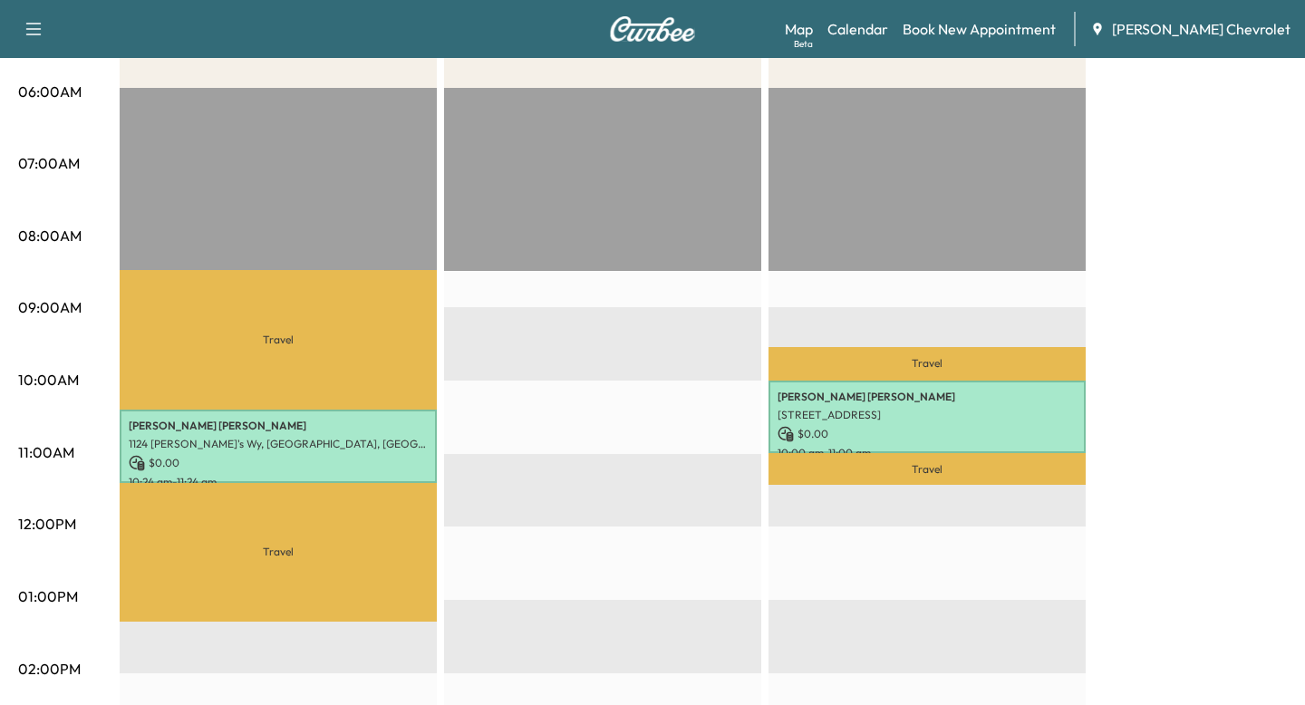
scroll to position [339, 0]
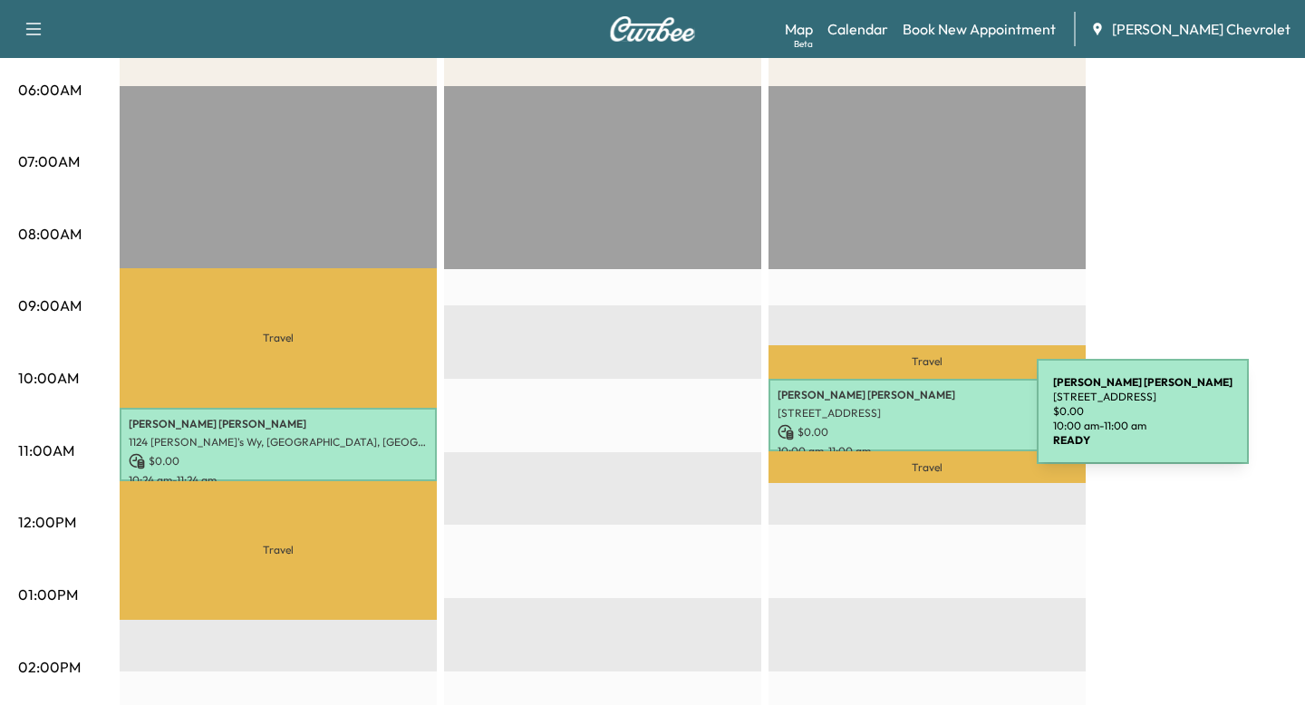
click at [901, 422] on div "[PERSON_NAME] [STREET_ADDRESS] $ 0.00 10:00 am - 11:00 am" at bounding box center [927, 415] width 317 height 73
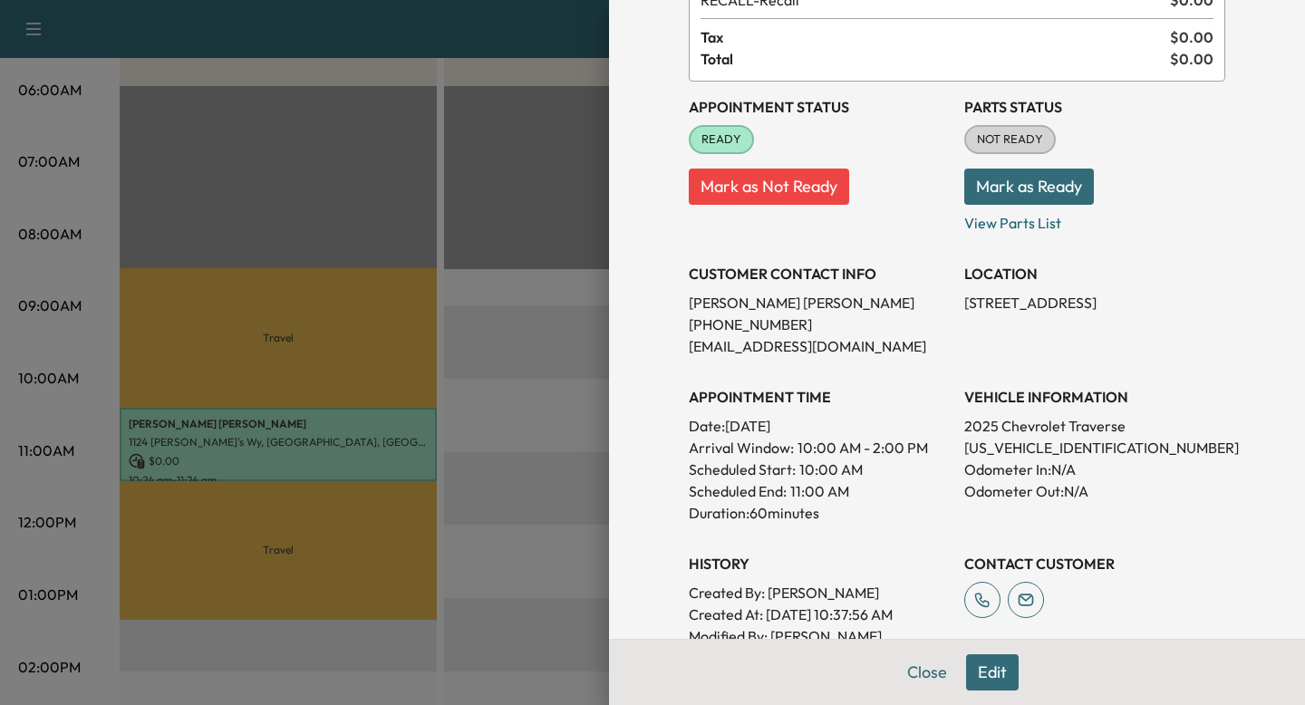
scroll to position [132, 0]
drag, startPoint x: 801, startPoint y: 445, endPoint x: 887, endPoint y: 445, distance: 85.2
click at [887, 445] on span "10:00 AM - 2:00 PM" at bounding box center [863, 447] width 131 height 22
drag, startPoint x: 796, startPoint y: 448, endPoint x: 934, endPoint y: 451, distance: 137.8
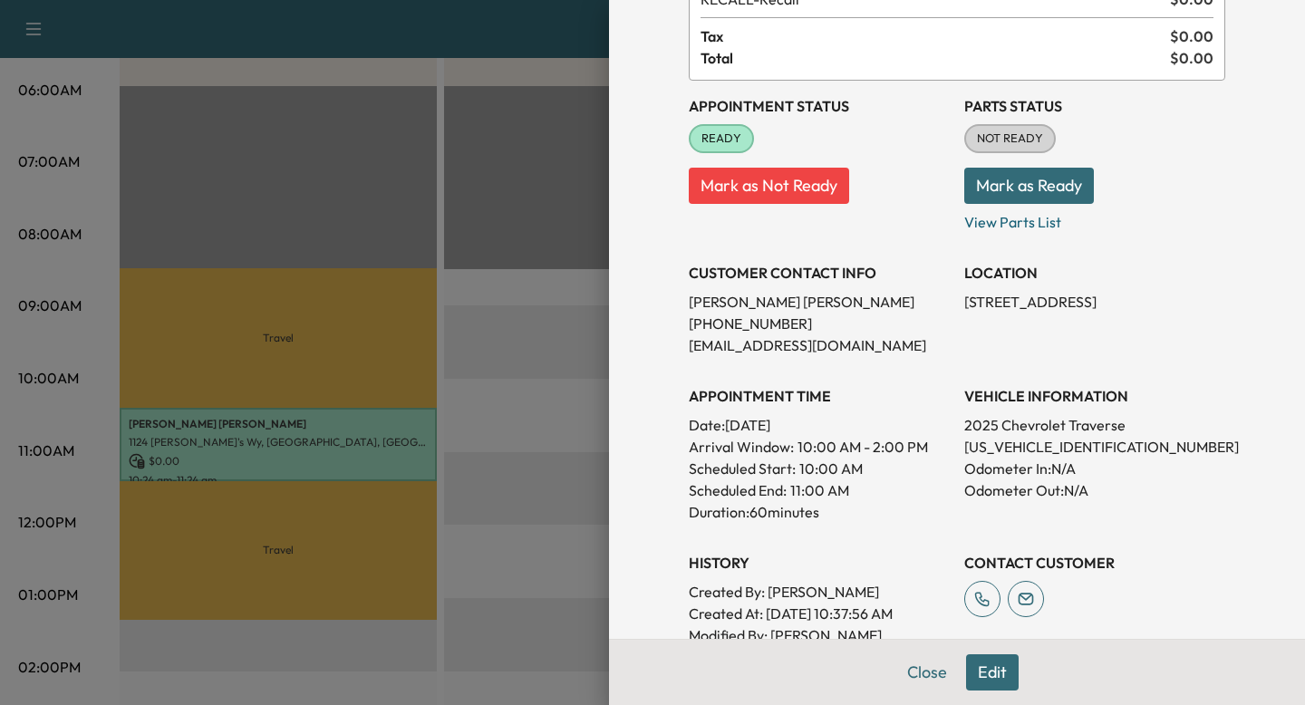
click at [934, 451] on p "Arrival Window: 10:00 AM - 2:00 PM" at bounding box center [819, 447] width 261 height 22
click at [903, 444] on span "10:00 AM - 2:00 PM" at bounding box center [863, 447] width 131 height 22
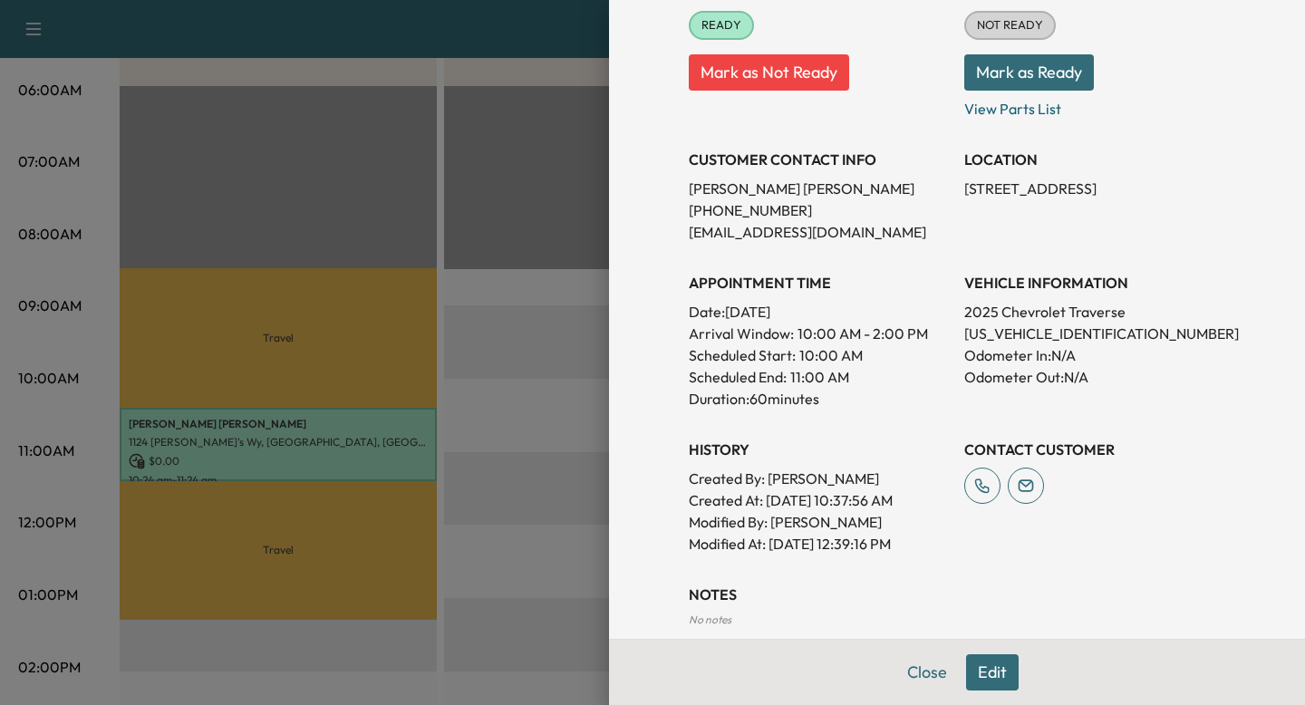
scroll to position [258, 0]
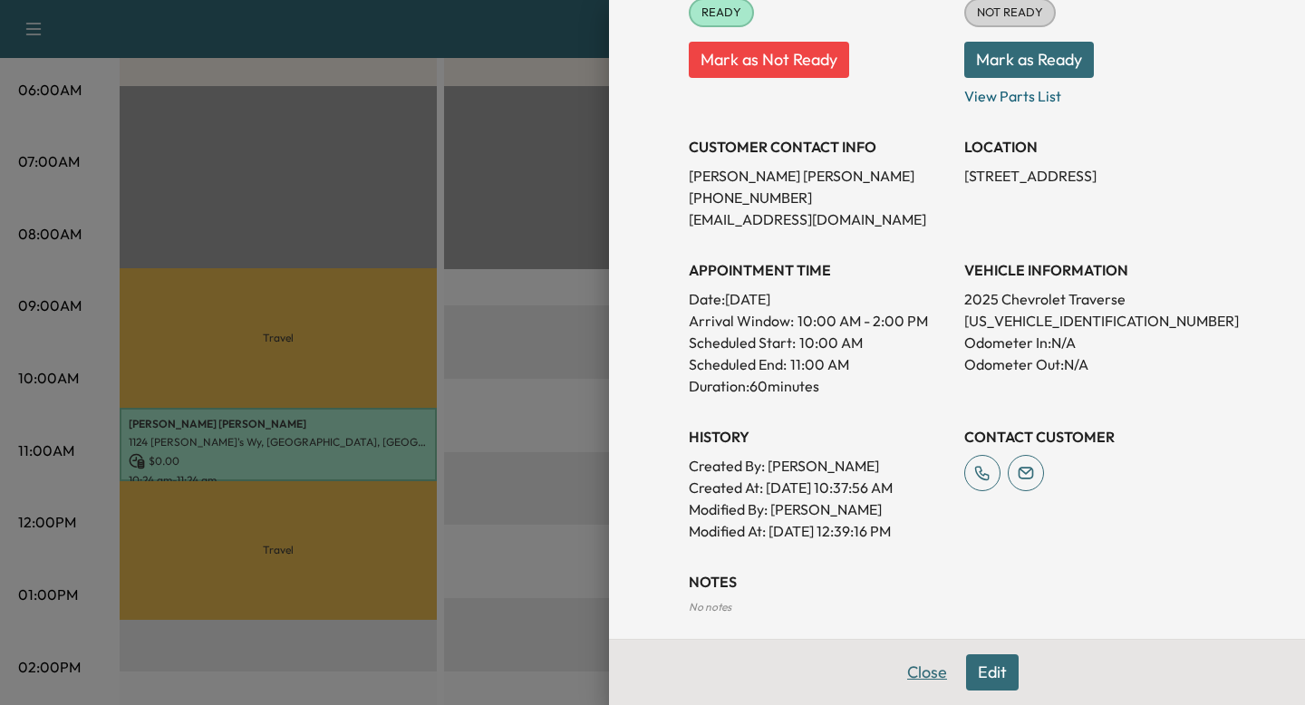
click at [937, 670] on button "Close" at bounding box center [927, 672] width 63 height 36
